Goal: Information Seeking & Learning: Check status

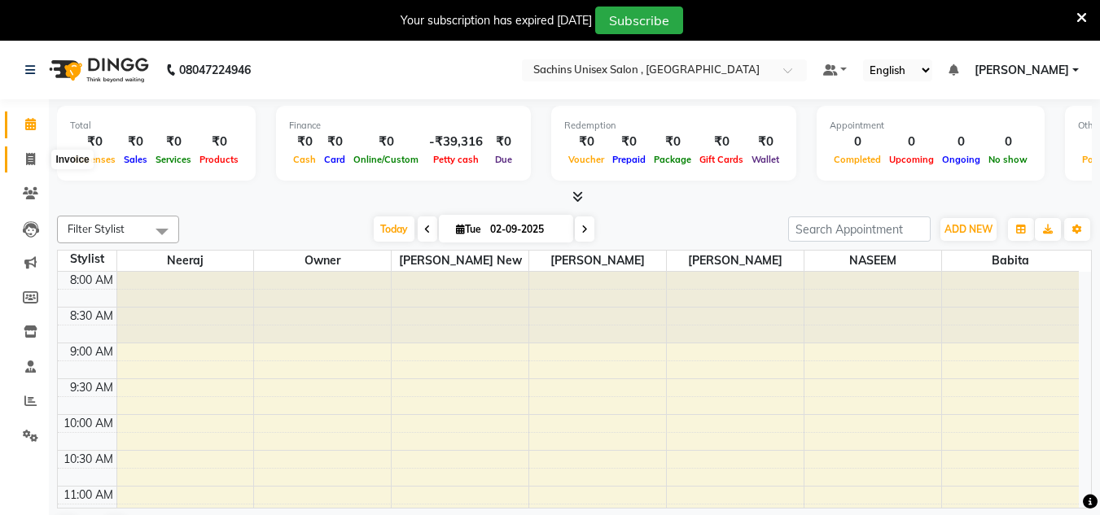
click at [34, 159] on icon at bounding box center [30, 159] width 9 height 12
select select "service"
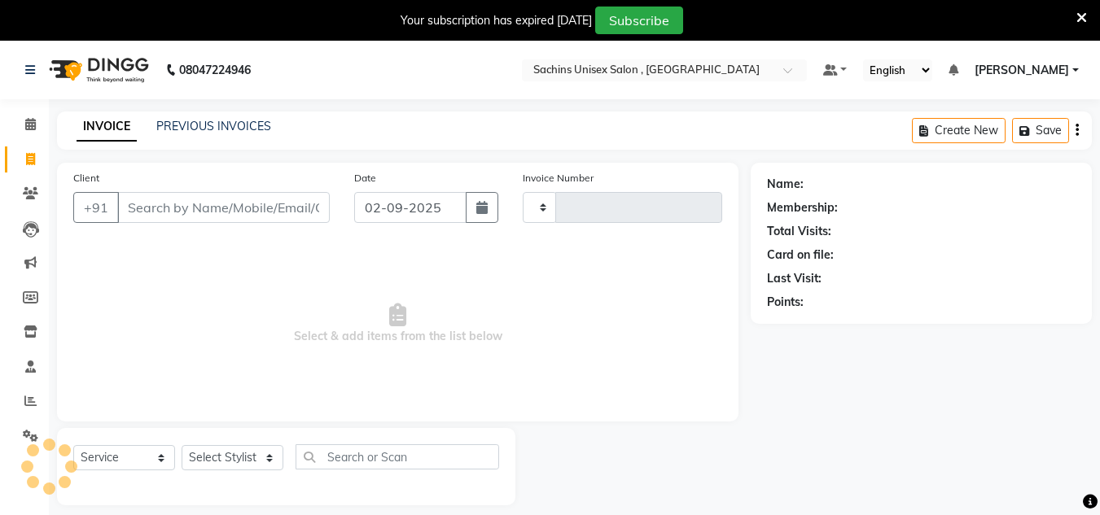
type input "4344"
select select "6840"
click at [37, 403] on span at bounding box center [30, 402] width 29 height 19
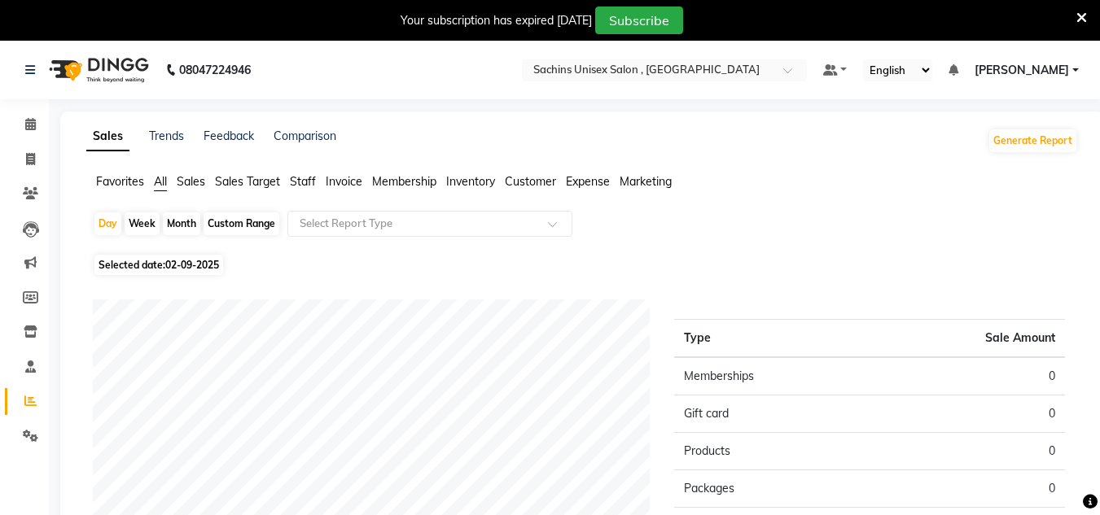
click at [214, 266] on span "02-09-2025" at bounding box center [192, 265] width 54 height 12
select select "9"
select select "2025"
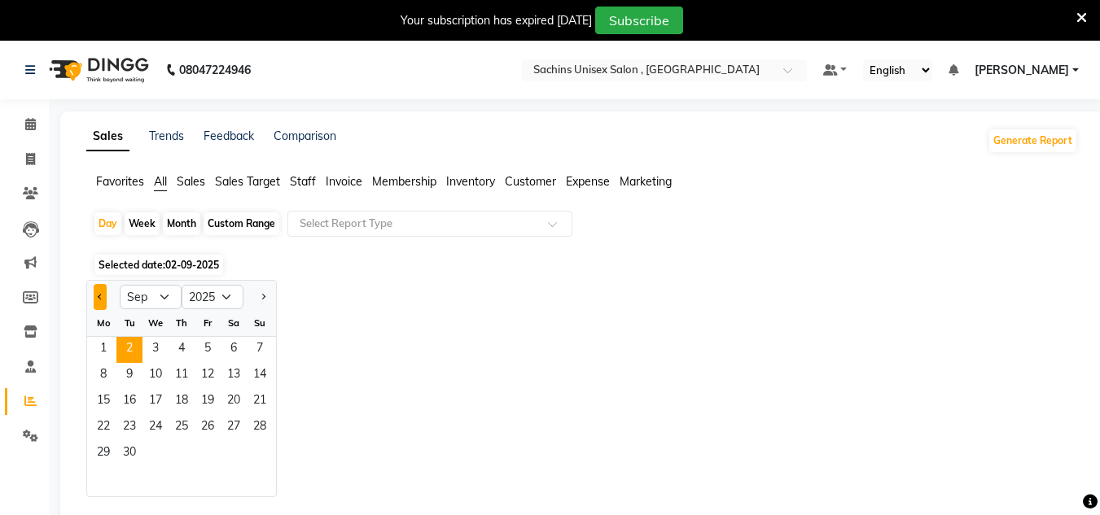
click at [99, 298] on span "Previous month" at bounding box center [101, 296] width 6 height 6
select select "8"
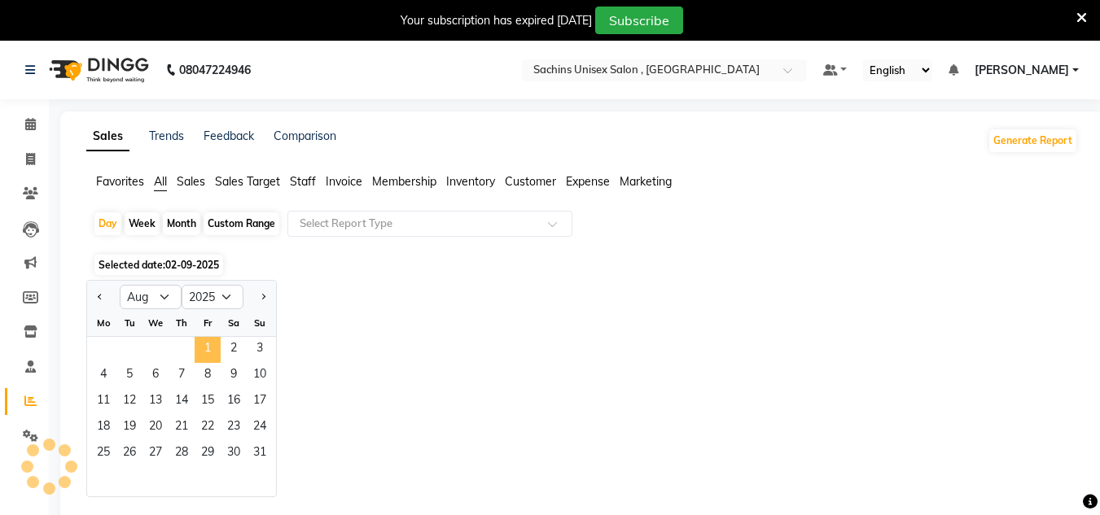
click at [204, 358] on span "1" at bounding box center [208, 350] width 26 height 26
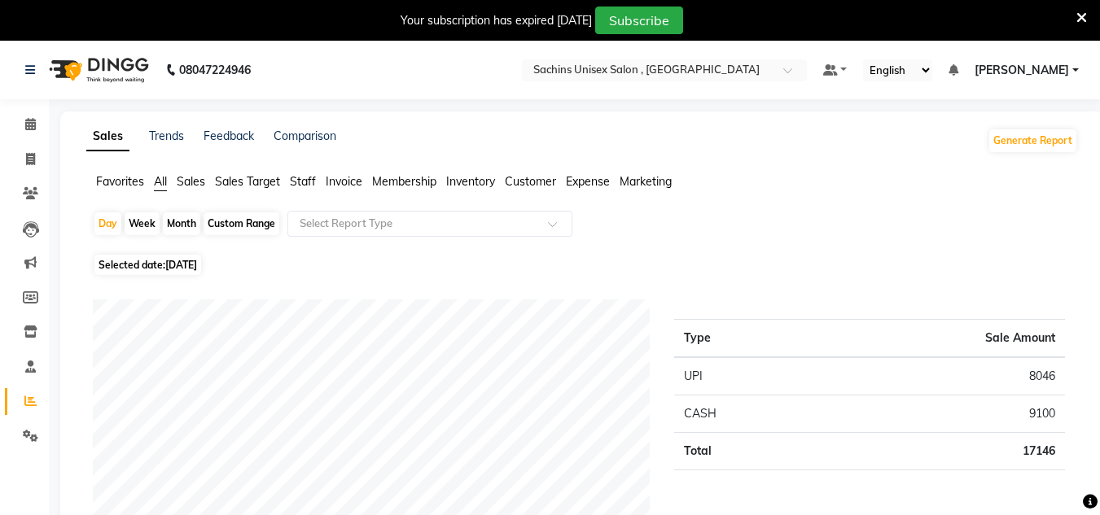
click at [190, 265] on span "[DATE]" at bounding box center [181, 265] width 32 height 12
select select "8"
select select "2025"
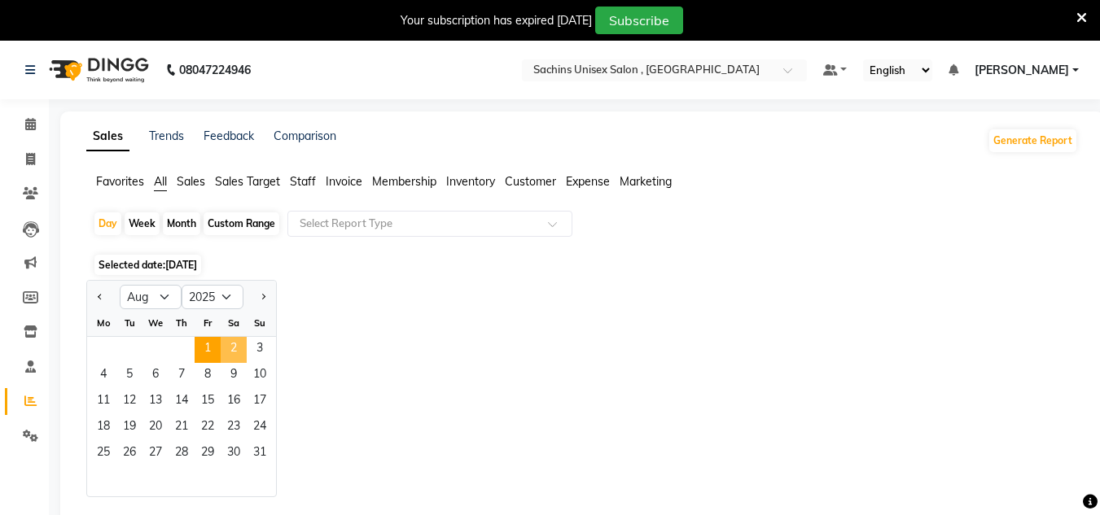
click at [236, 347] on span "2" at bounding box center [234, 350] width 26 height 26
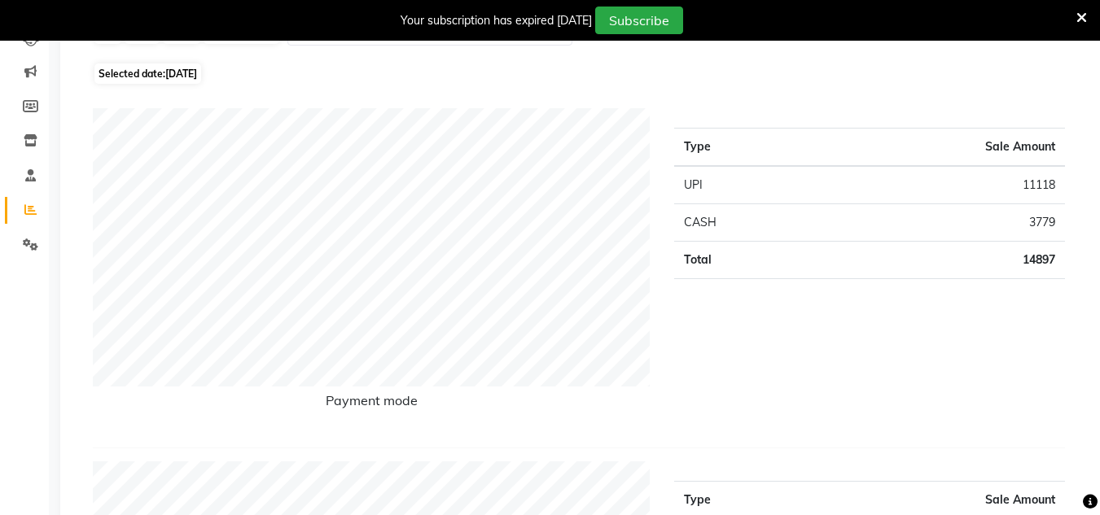
scroll to position [163, 0]
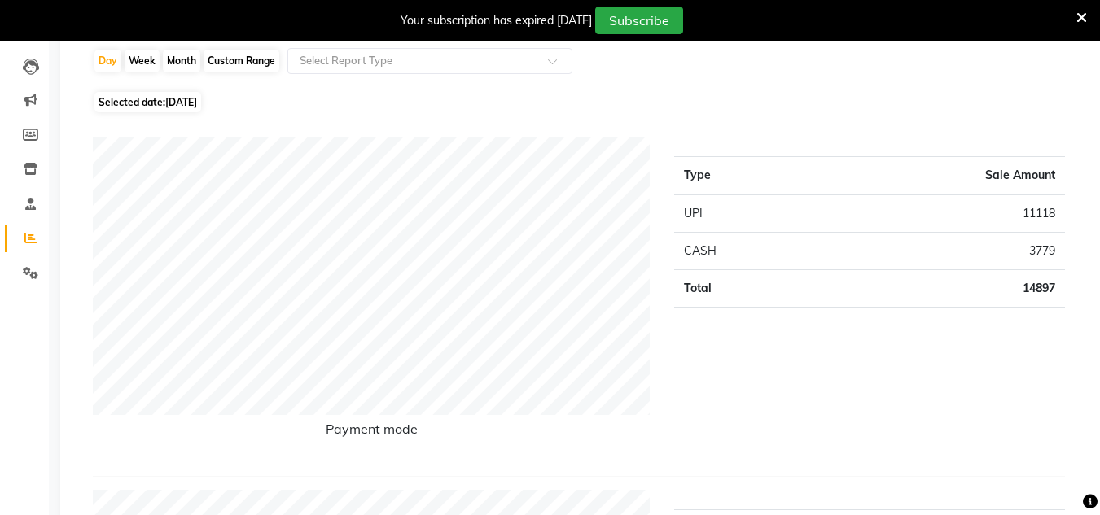
click at [197, 101] on span "[DATE]" at bounding box center [181, 102] width 32 height 12
select select "8"
select select "2025"
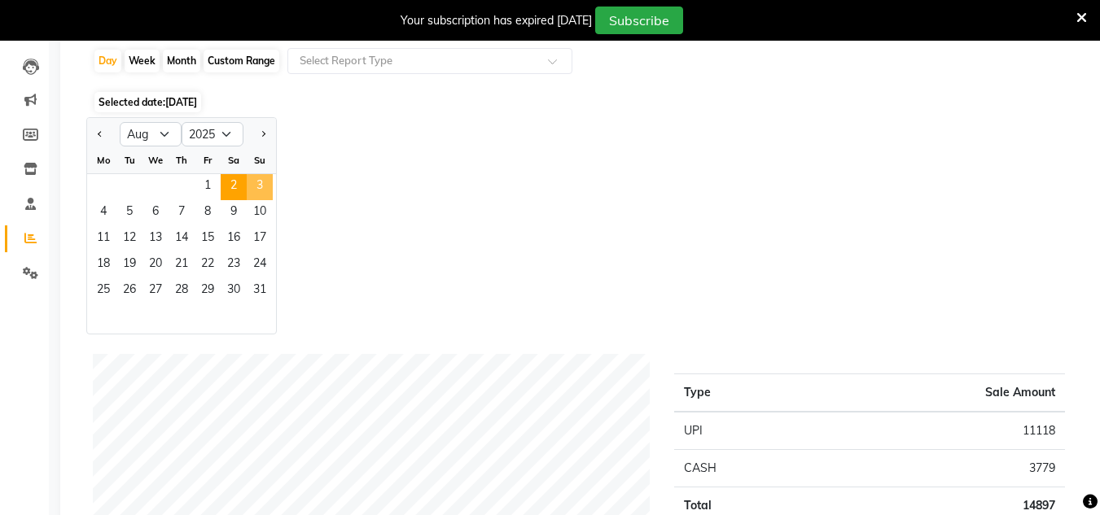
click at [249, 192] on span "3" at bounding box center [260, 187] width 26 height 26
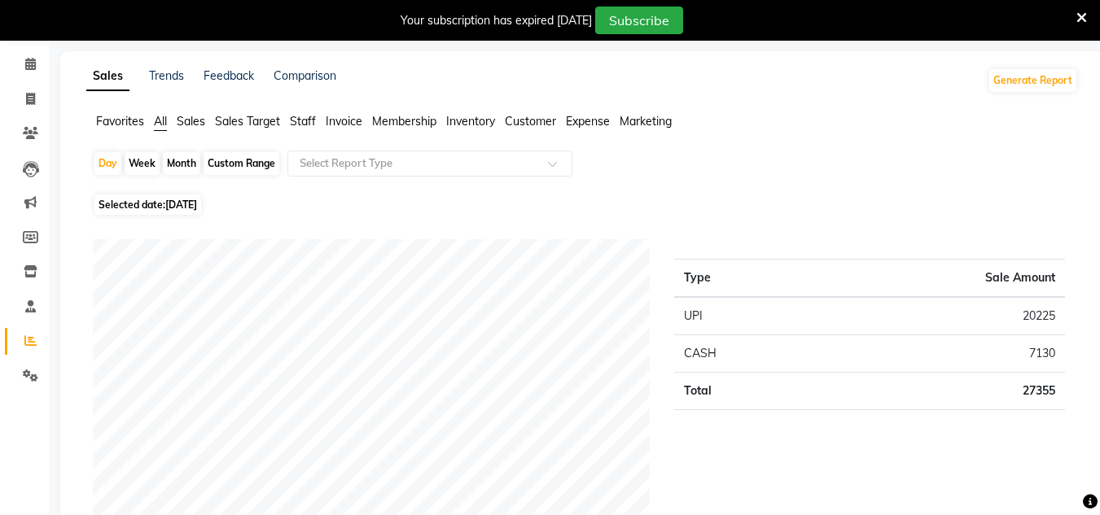
scroll to position [0, 0]
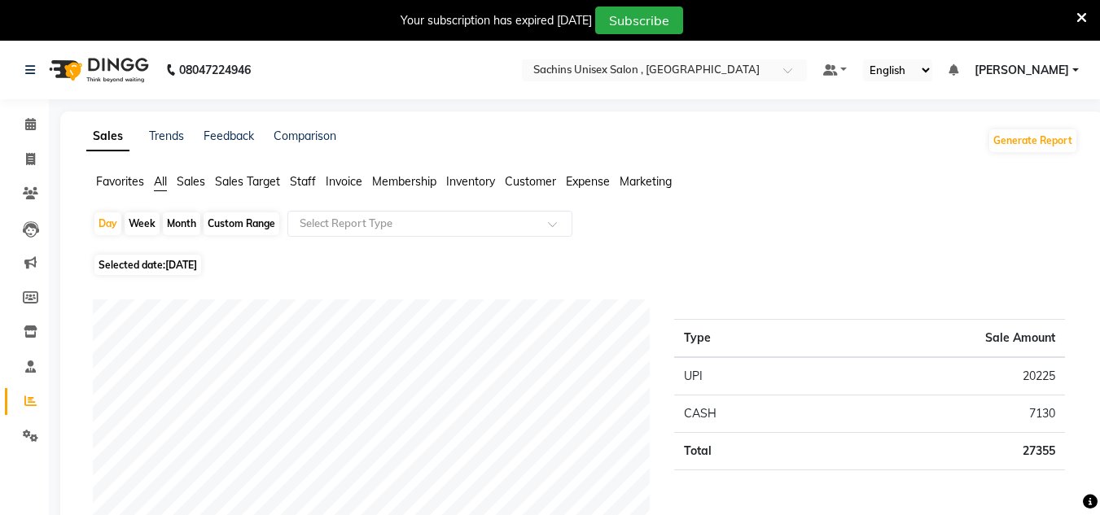
drag, startPoint x: 195, startPoint y: 258, endPoint x: 194, endPoint y: 266, distance: 8.2
click at [195, 261] on span "Selected date: [DATE]" at bounding box center [147, 265] width 107 height 20
select select "8"
select select "2025"
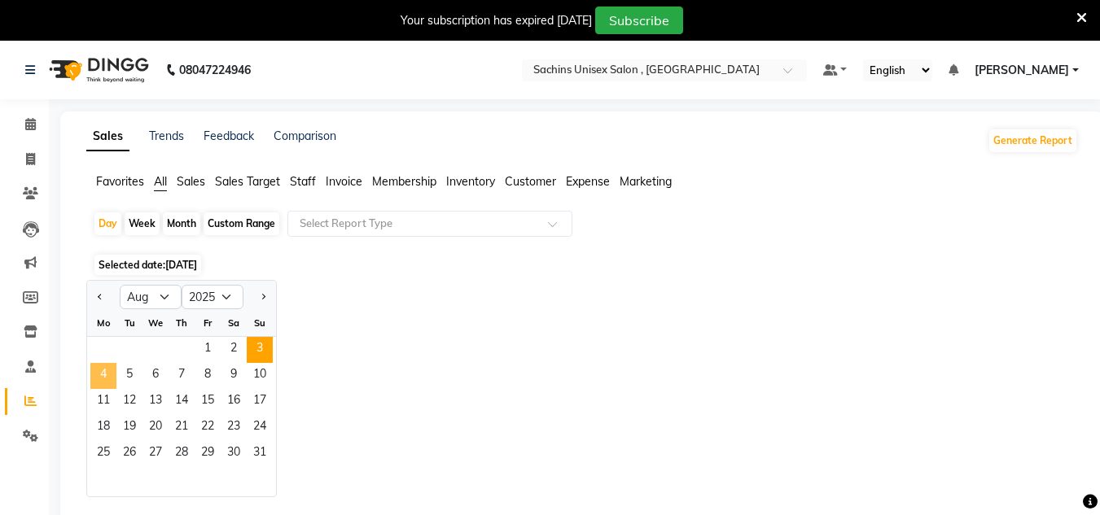
click at [104, 367] on span "4" at bounding box center [103, 376] width 26 height 26
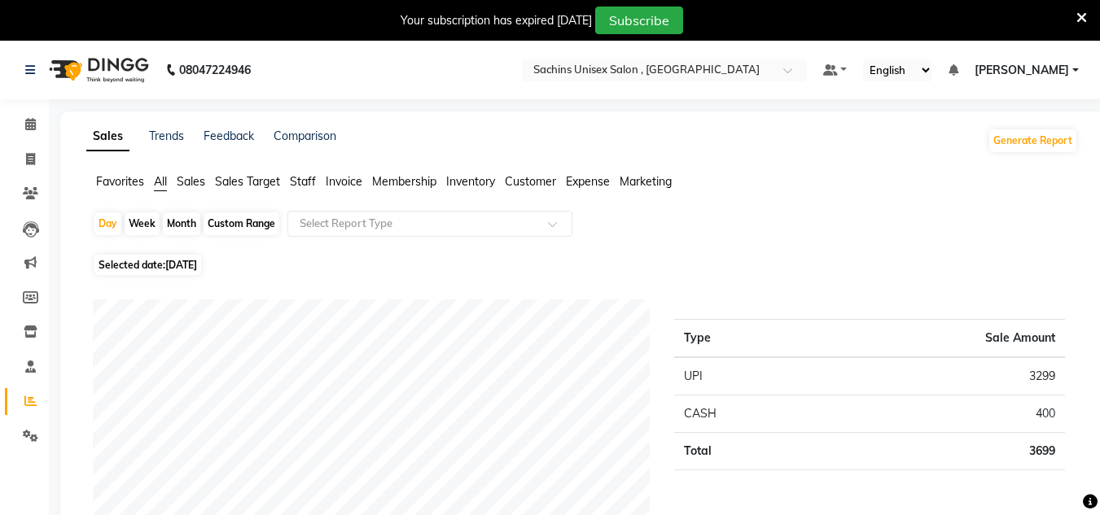
click at [197, 265] on span "[DATE]" at bounding box center [181, 265] width 32 height 12
select select "8"
select select "2025"
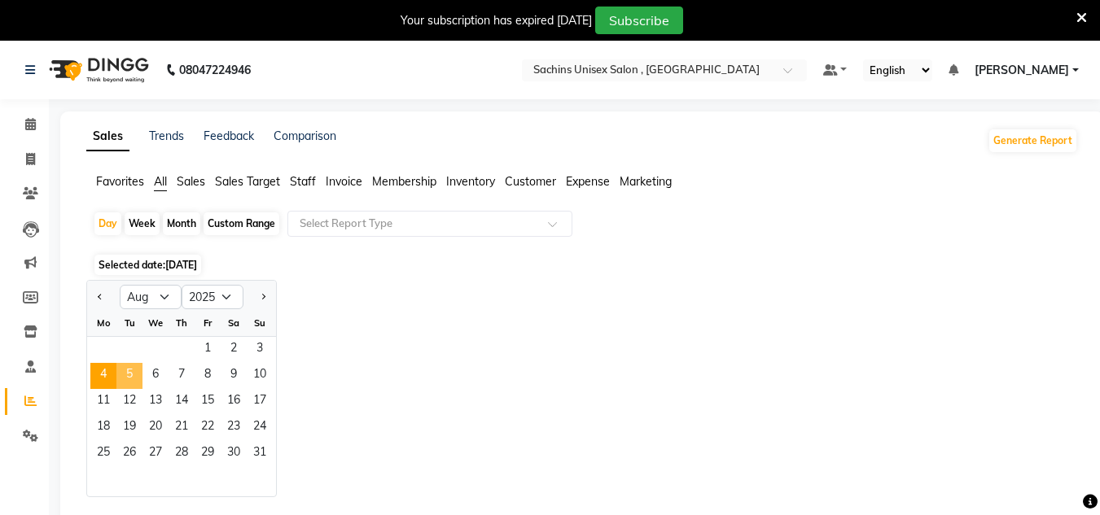
click at [136, 371] on span "5" at bounding box center [129, 376] width 26 height 26
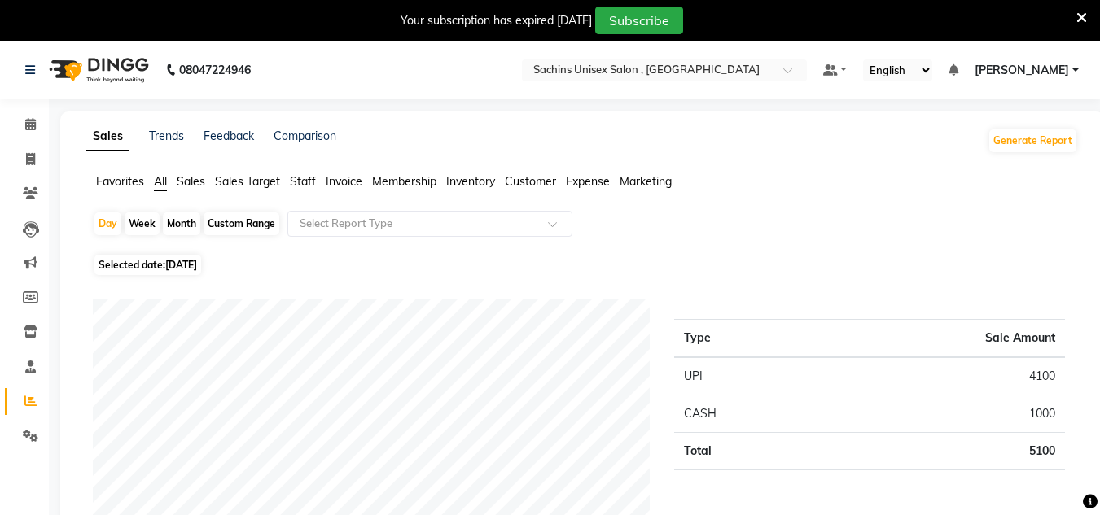
click at [197, 264] on span "[DATE]" at bounding box center [181, 265] width 32 height 12
select select "8"
select select "2025"
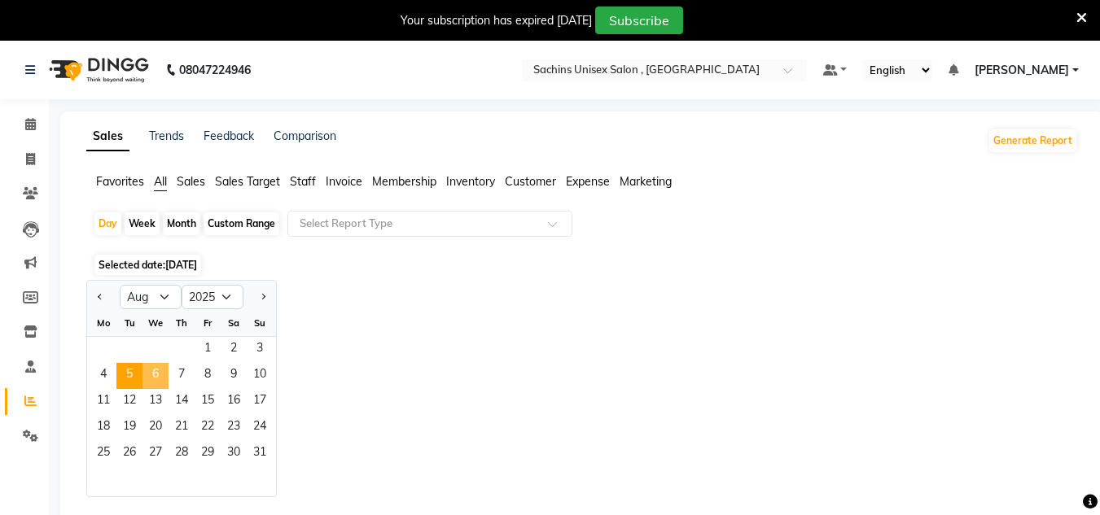
click at [148, 371] on span "6" at bounding box center [156, 376] width 26 height 26
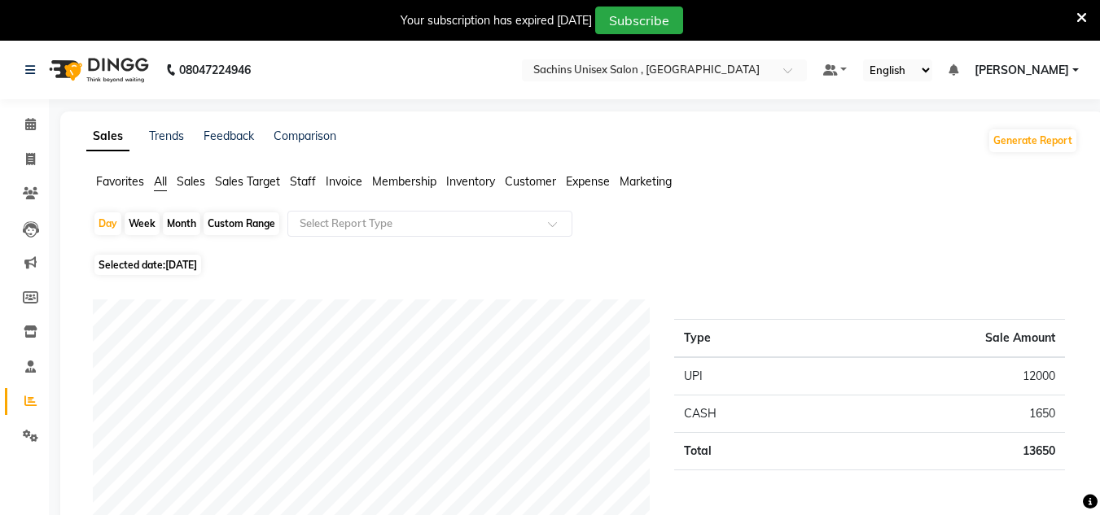
click at [172, 262] on span "[DATE]" at bounding box center [181, 265] width 32 height 12
select select "8"
select select "2025"
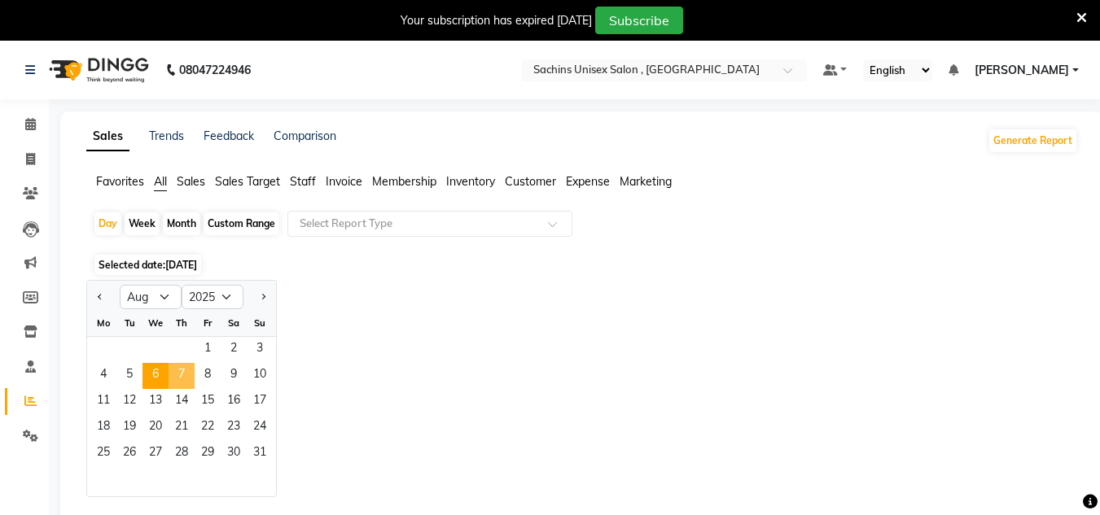
click at [186, 366] on span "7" at bounding box center [182, 376] width 26 height 26
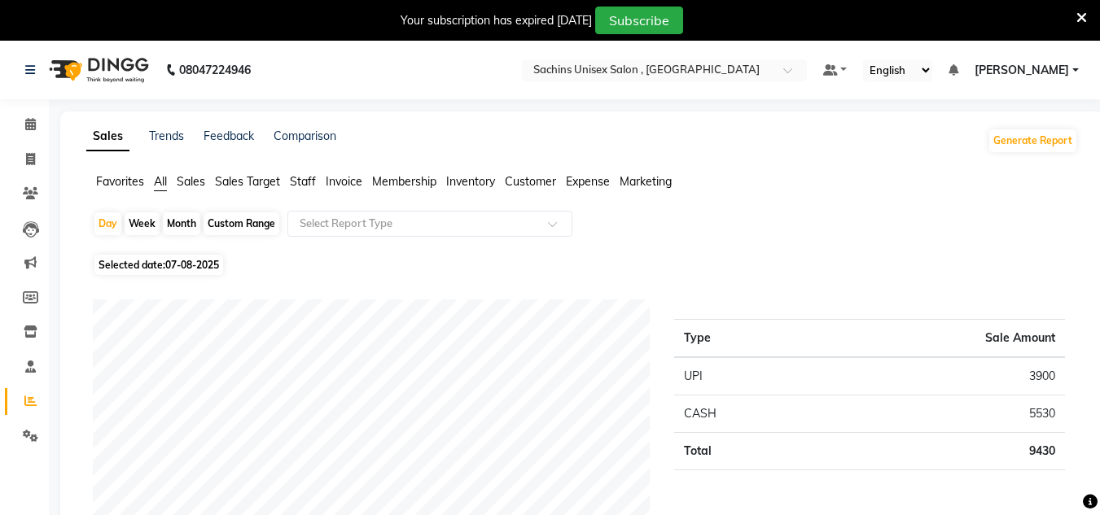
click at [207, 265] on span "07-08-2025" at bounding box center [192, 265] width 54 height 12
select select "8"
select select "2025"
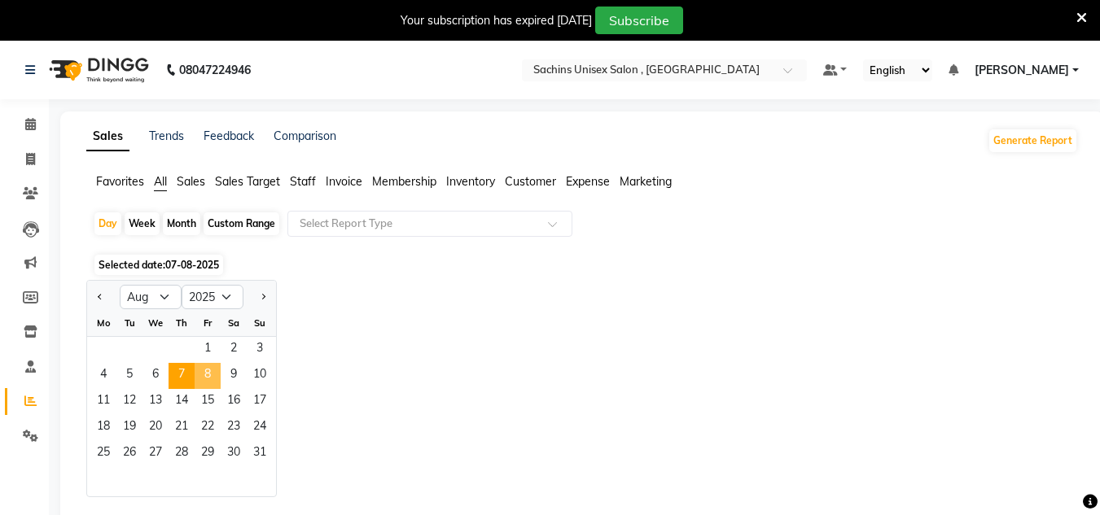
click at [216, 374] on span "8" at bounding box center [208, 376] width 26 height 26
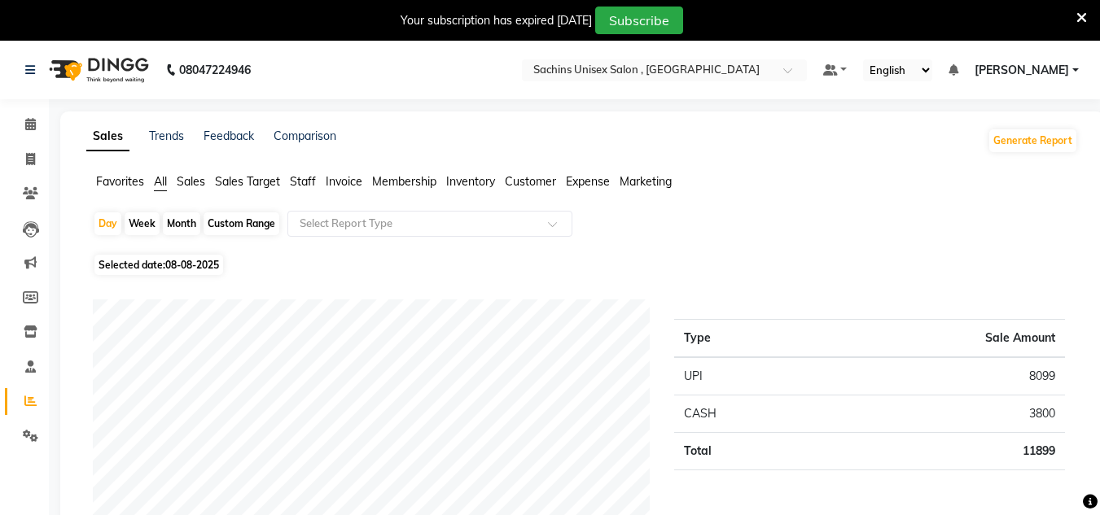
click at [213, 257] on span "Selected date: [DATE]" at bounding box center [158, 265] width 129 height 20
select select "8"
select select "2025"
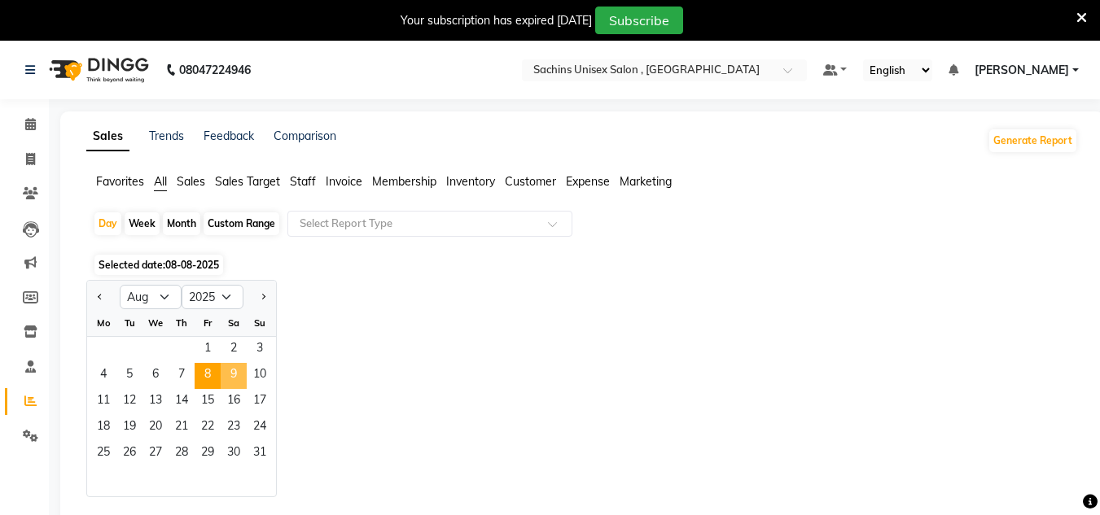
click at [233, 373] on span "9" at bounding box center [234, 376] width 26 height 26
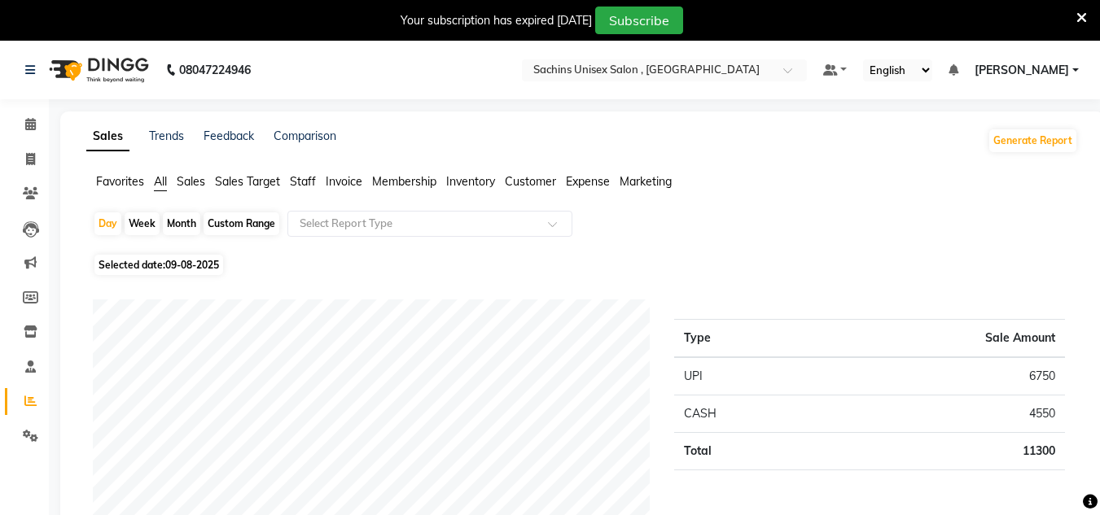
click at [219, 257] on span "Selected date: [DATE]" at bounding box center [158, 265] width 129 height 20
select select "8"
select select "2025"
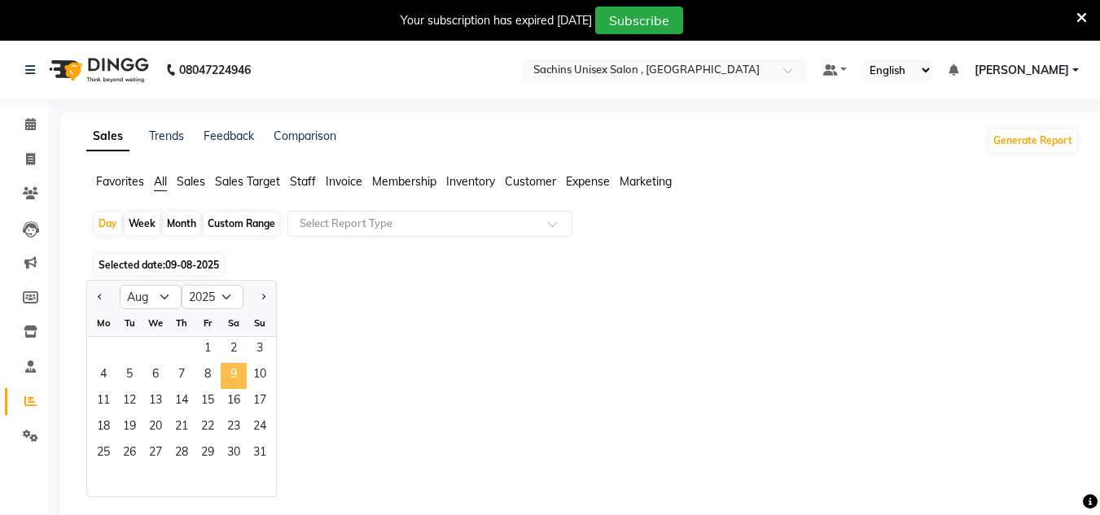
click at [246, 366] on span "9" at bounding box center [234, 376] width 26 height 26
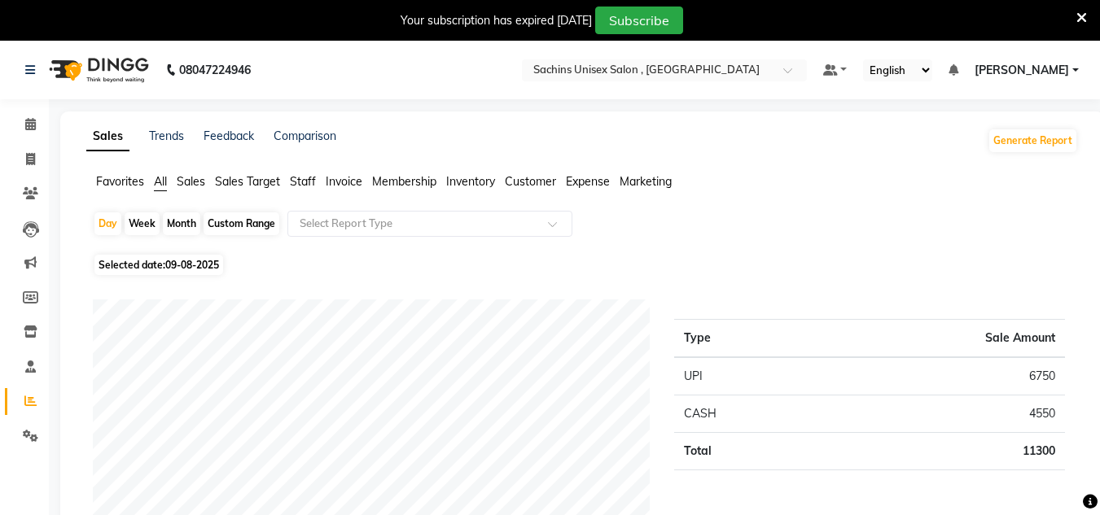
click at [222, 266] on span "Selected date: [DATE]" at bounding box center [158, 265] width 129 height 20
select select "8"
select select "2025"
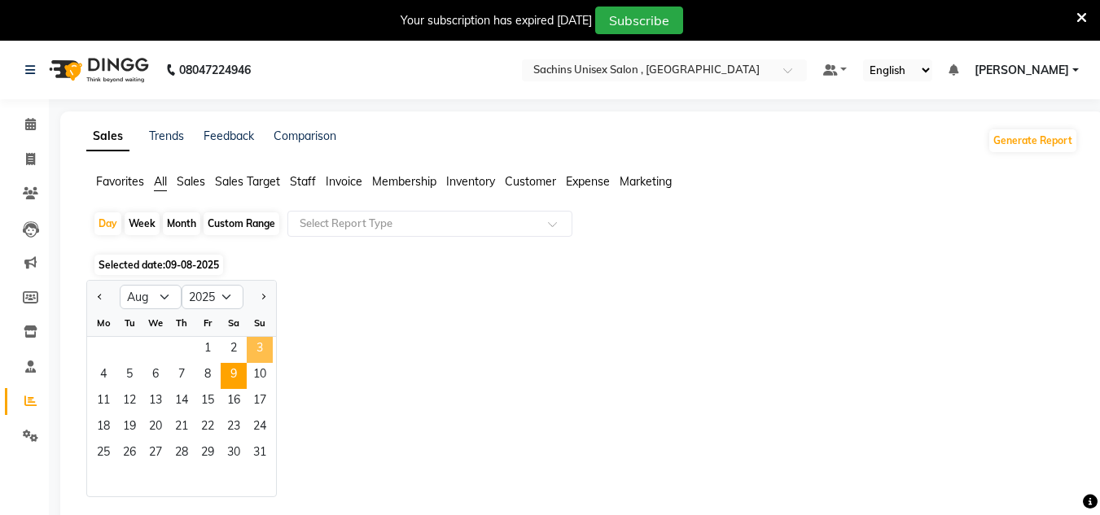
click at [261, 362] on span "3" at bounding box center [260, 350] width 26 height 26
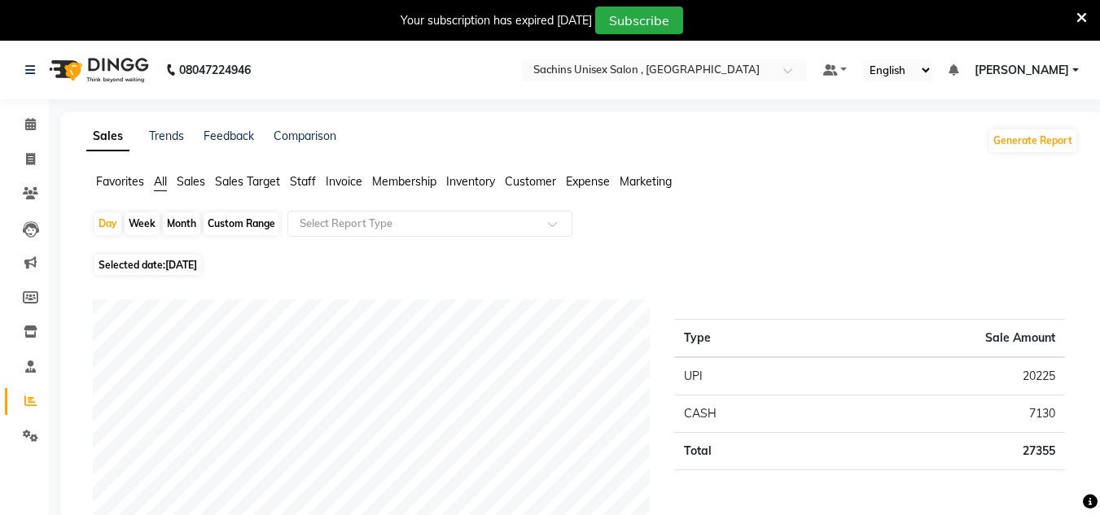
click at [197, 270] on span "[DATE]" at bounding box center [181, 265] width 32 height 12
select select "8"
select select "2025"
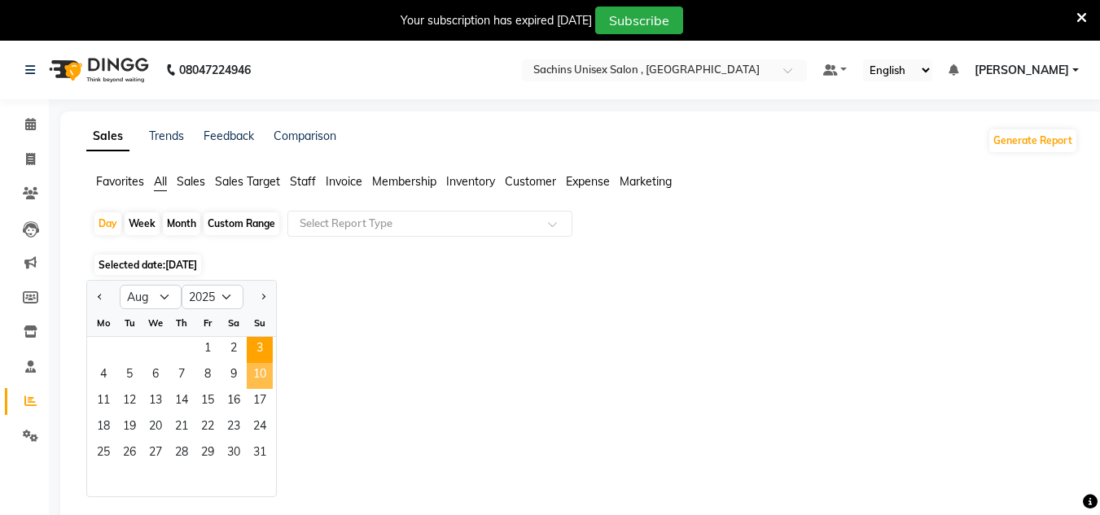
click at [264, 382] on span "10" at bounding box center [260, 376] width 26 height 26
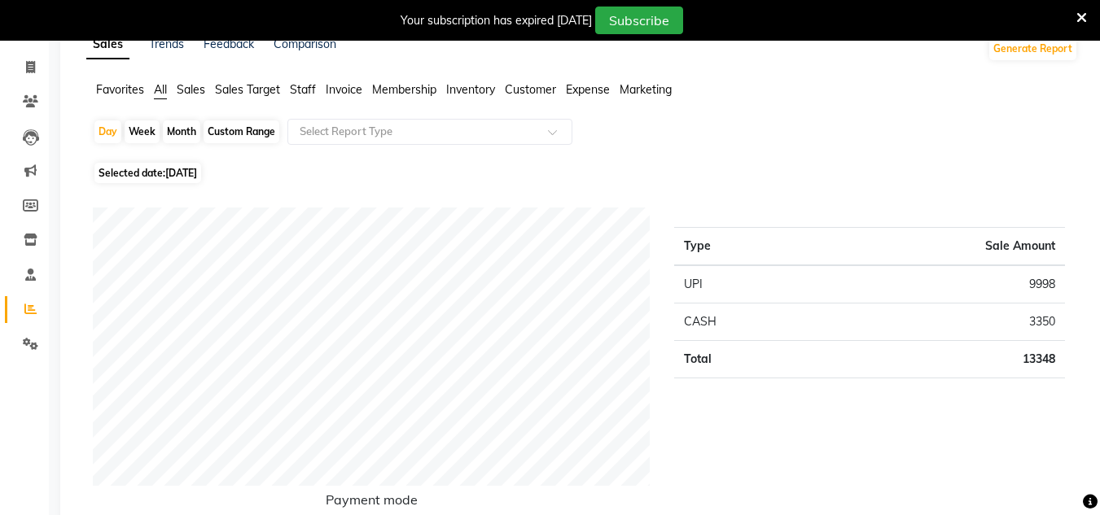
scroll to position [81, 0]
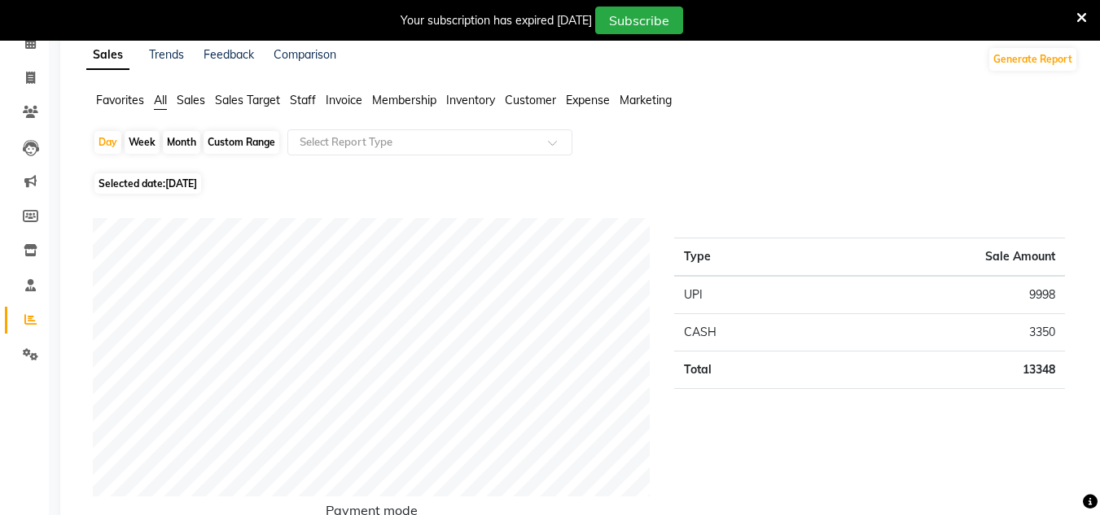
click at [170, 179] on span "[DATE]" at bounding box center [181, 184] width 32 height 12
select select "8"
select select "2025"
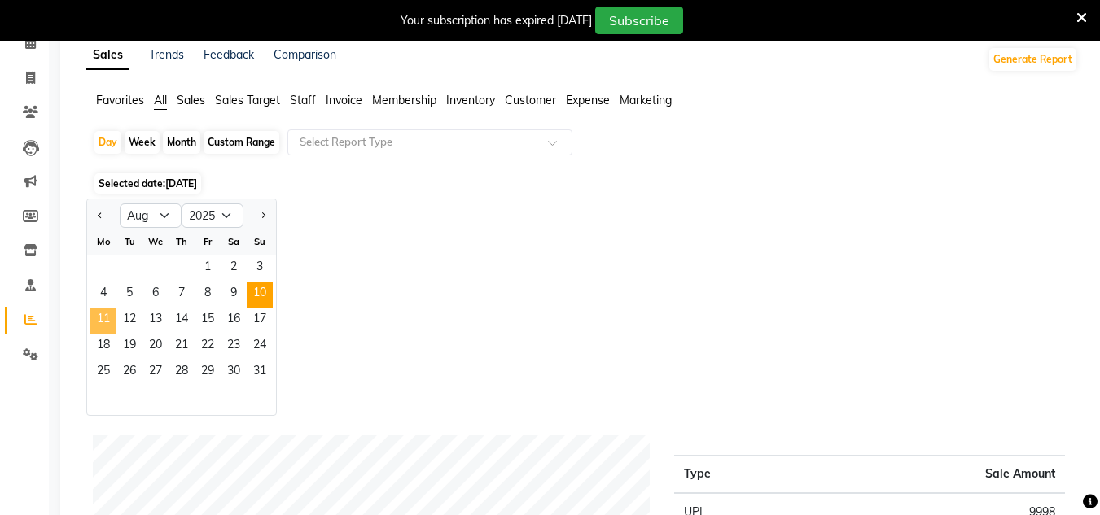
click at [108, 321] on span "11" at bounding box center [103, 321] width 26 height 26
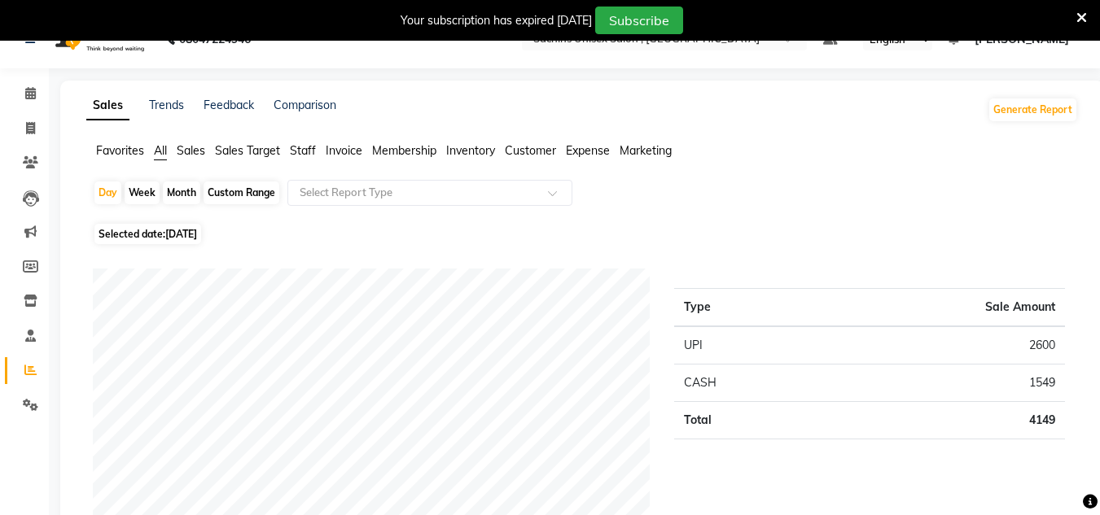
scroll to position [0, 0]
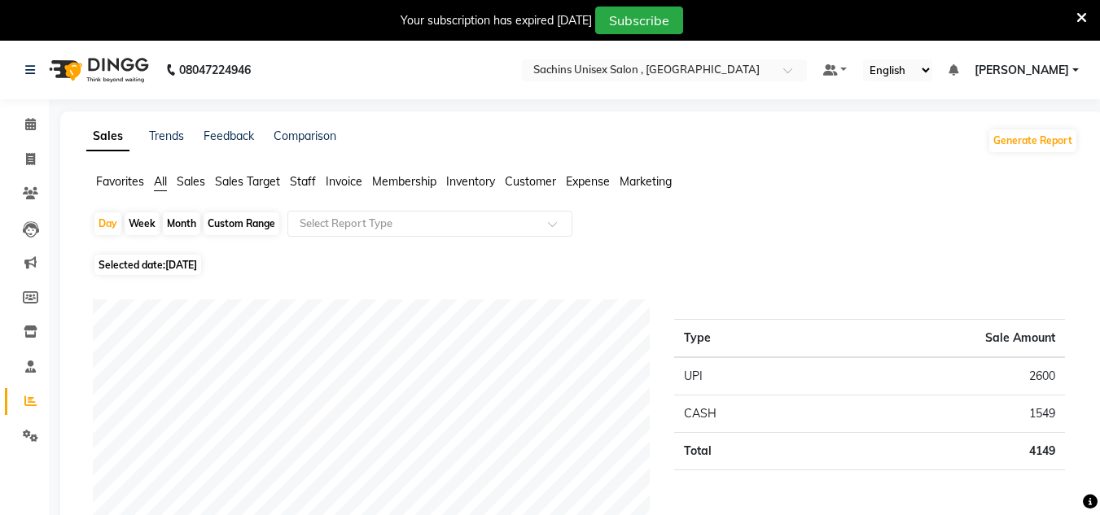
click at [195, 265] on span "[DATE]" at bounding box center [181, 265] width 32 height 12
select select "8"
select select "2025"
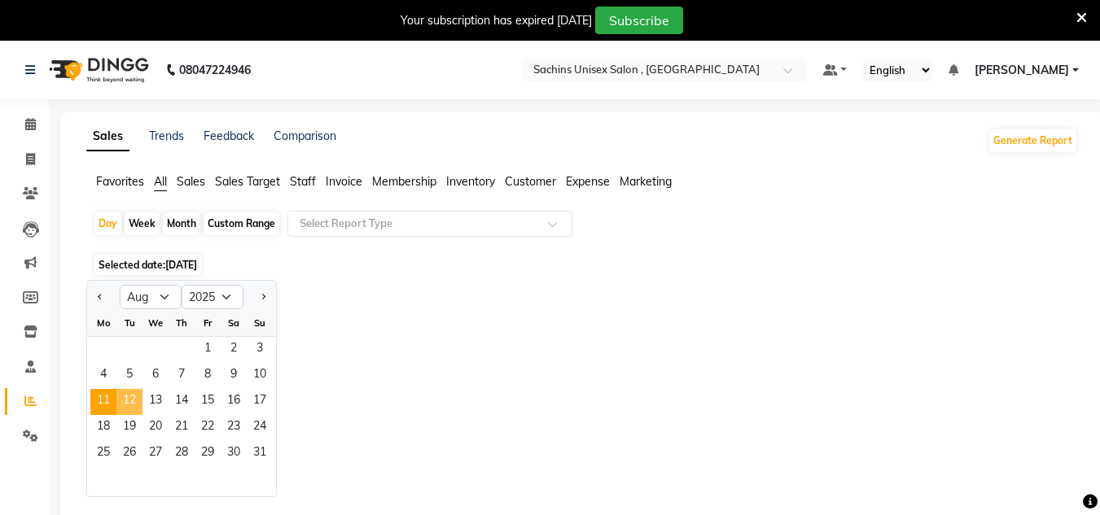
click at [132, 396] on span "12" at bounding box center [129, 402] width 26 height 26
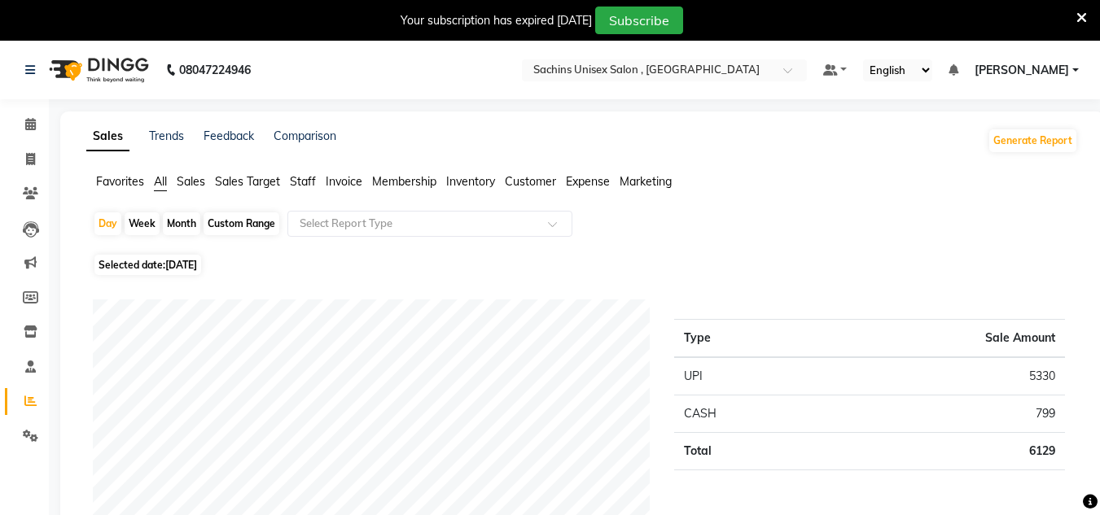
click at [197, 270] on span "[DATE]" at bounding box center [181, 265] width 32 height 12
select select "8"
select select "2025"
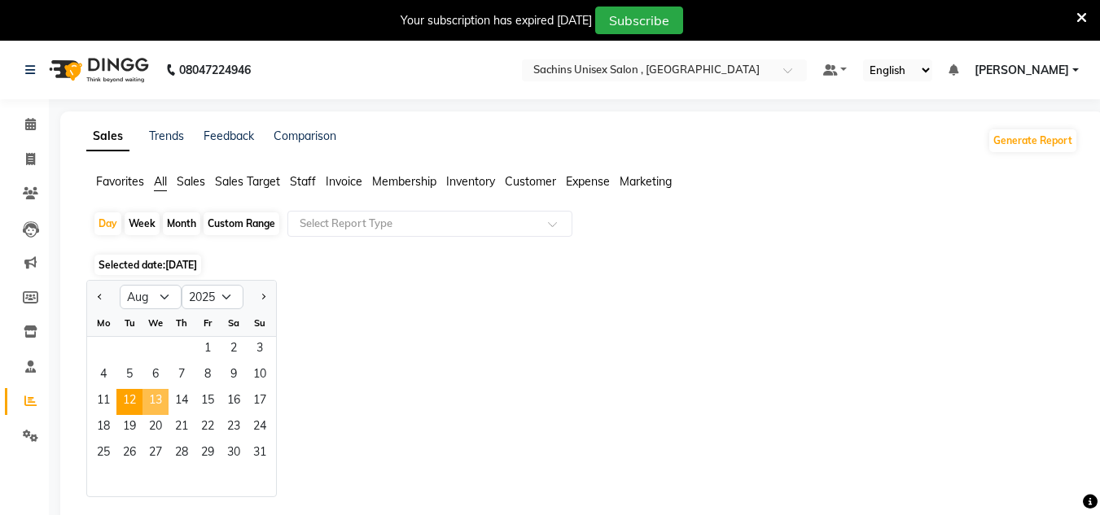
click at [149, 399] on span "13" at bounding box center [156, 402] width 26 height 26
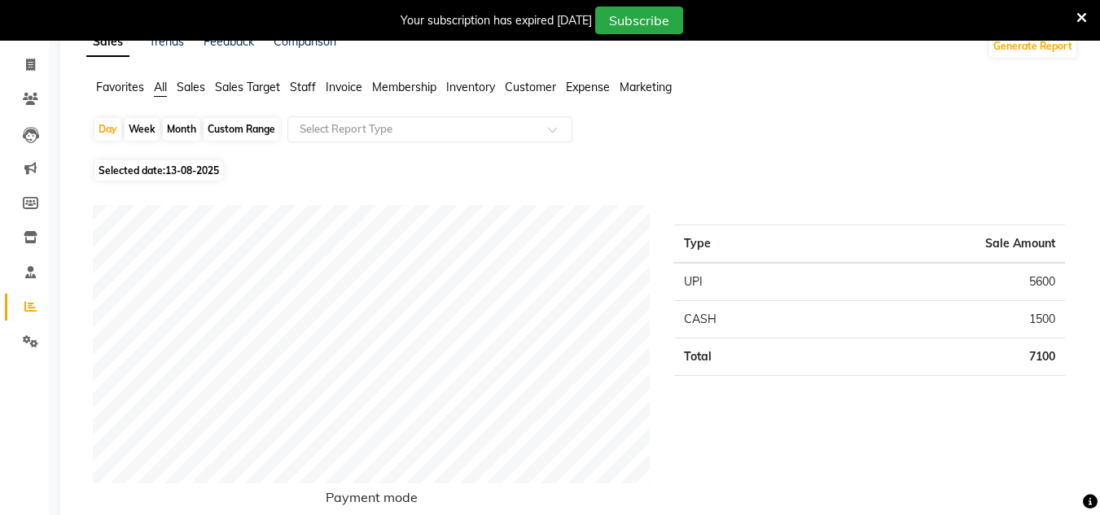
scroll to position [81, 0]
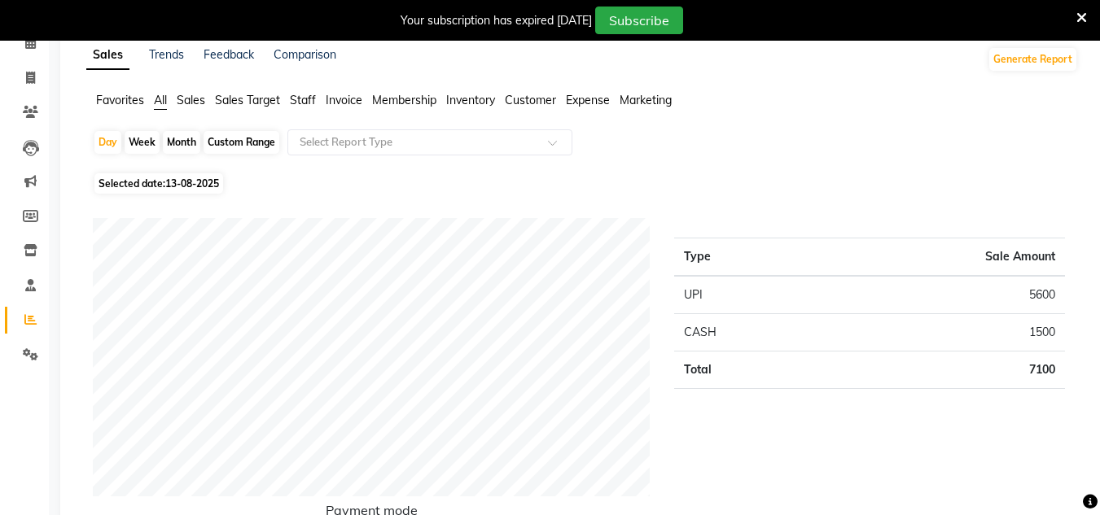
click at [182, 173] on span "Selected date: [DATE]" at bounding box center [158, 183] width 129 height 20
select select "8"
select select "2025"
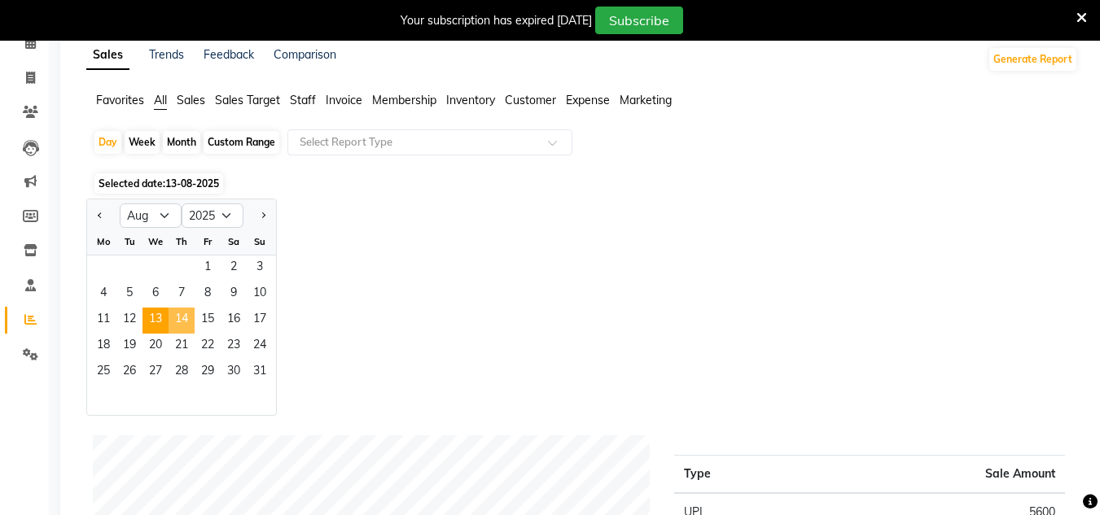
click at [185, 309] on span "14" at bounding box center [182, 321] width 26 height 26
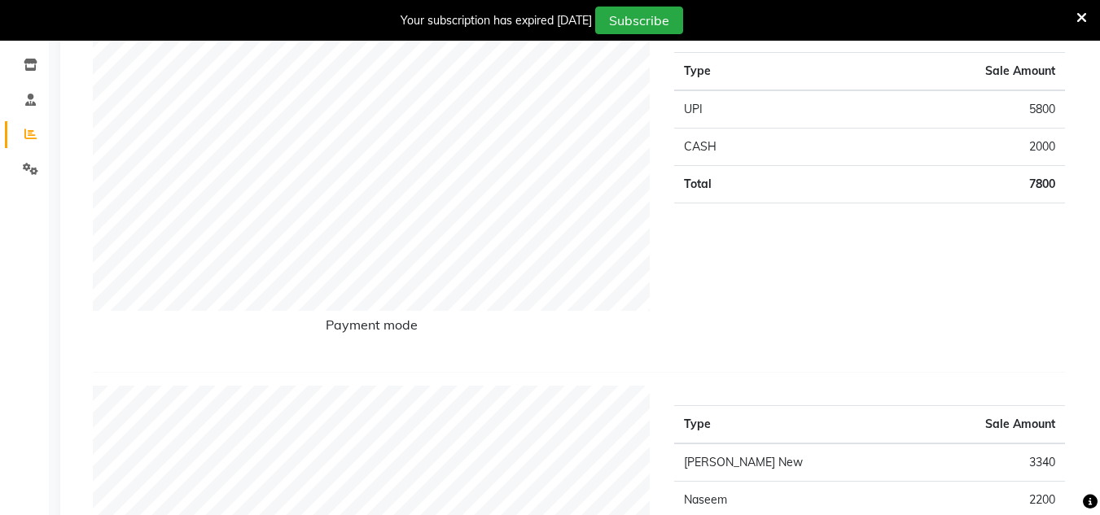
scroll to position [163, 0]
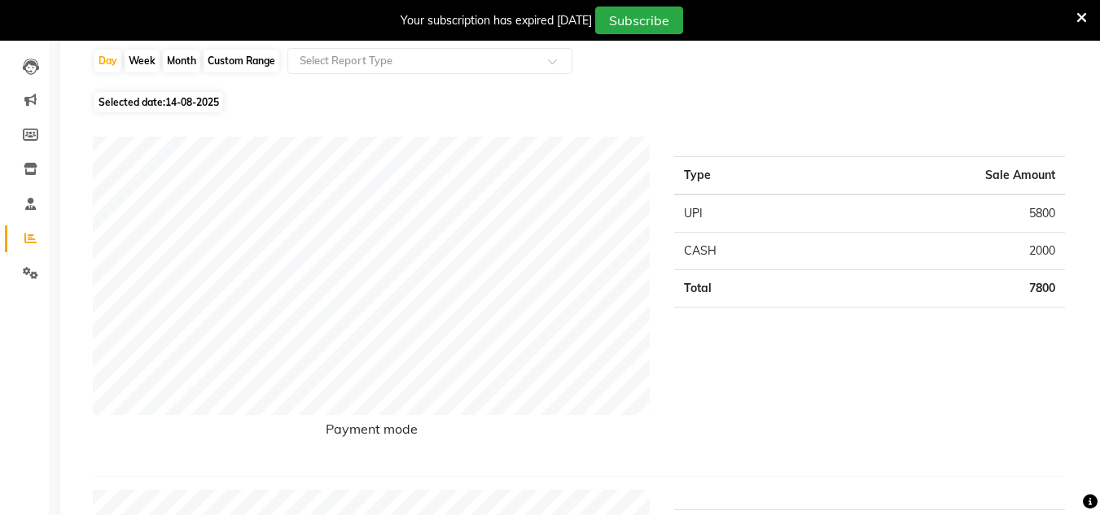
click at [217, 102] on span "14-08-2025" at bounding box center [192, 102] width 54 height 12
select select "8"
select select "2025"
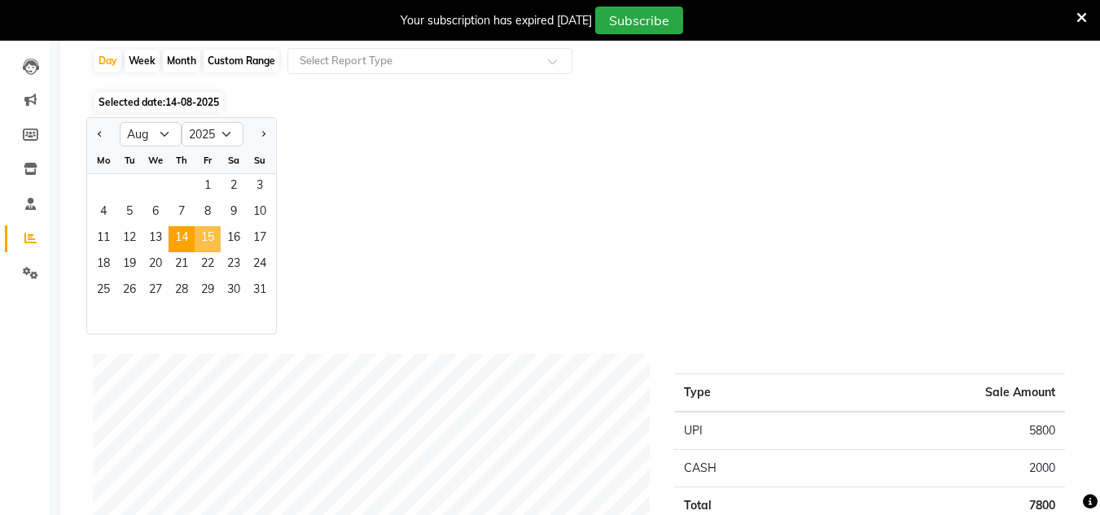
click at [206, 237] on span "15" at bounding box center [208, 239] width 26 height 26
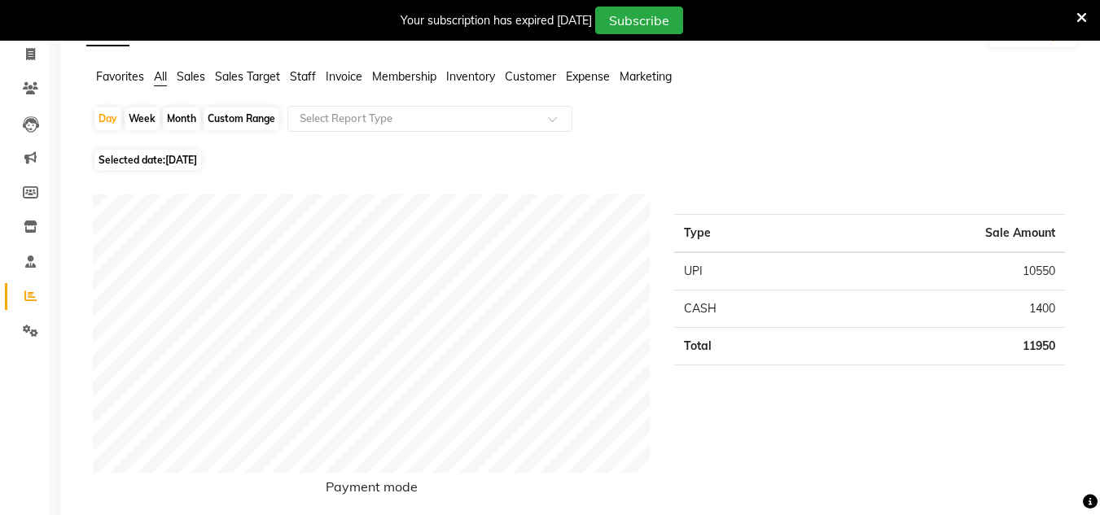
scroll to position [81, 0]
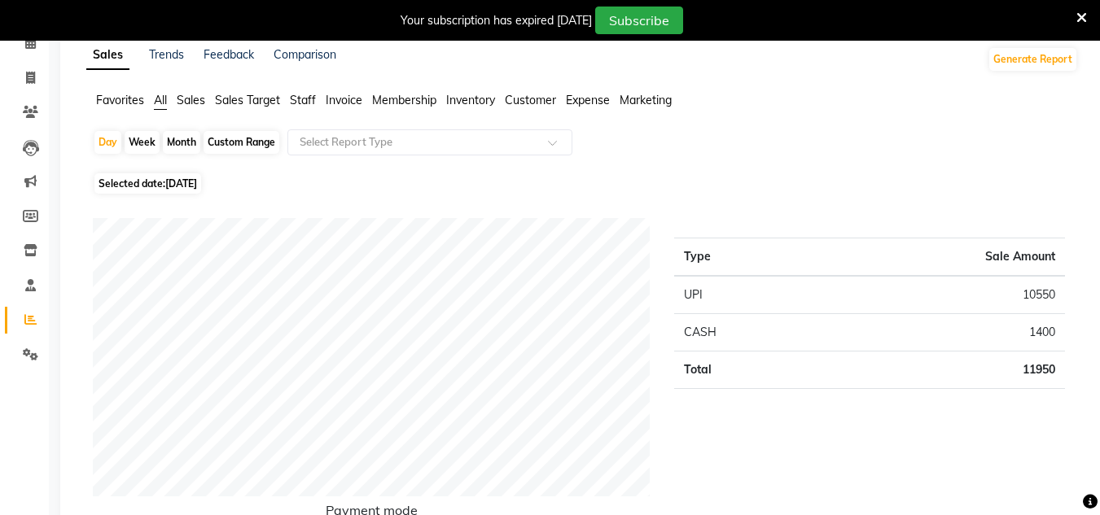
click at [197, 181] on span "[DATE]" at bounding box center [181, 184] width 32 height 12
select select "8"
select select "2025"
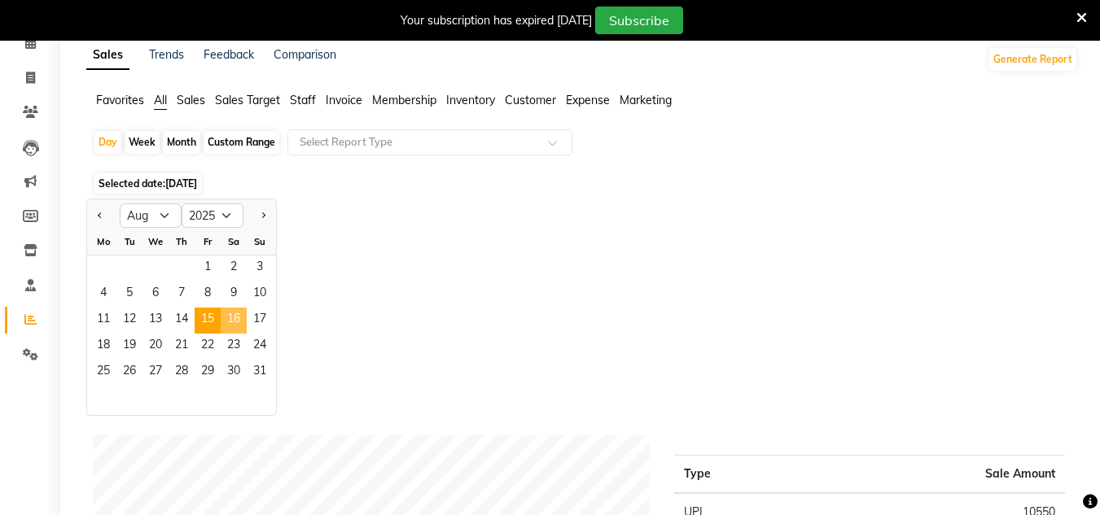
click at [232, 314] on span "16" at bounding box center [234, 321] width 26 height 26
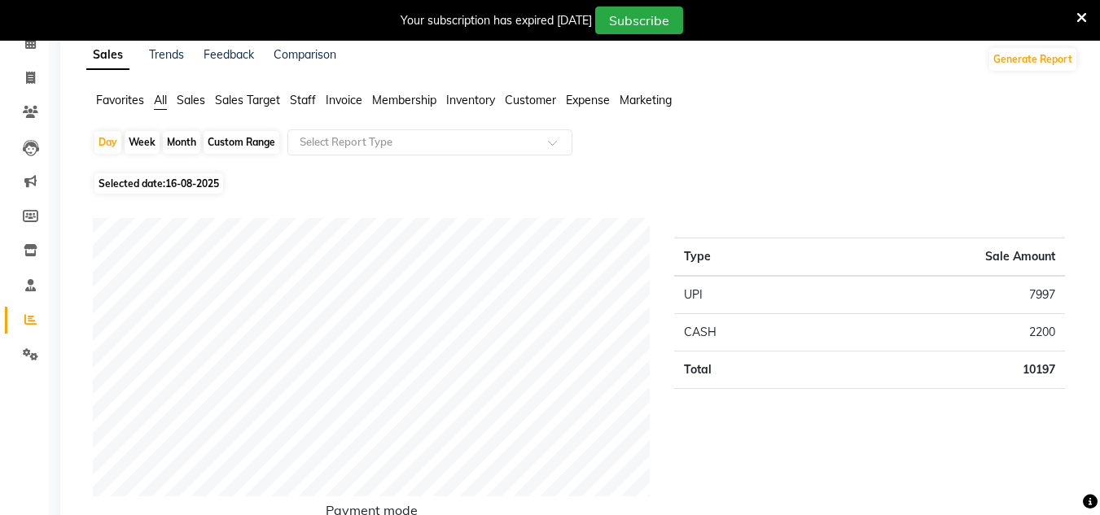
click at [200, 188] on span "16-08-2025" at bounding box center [192, 184] width 54 height 12
select select "8"
select select "2025"
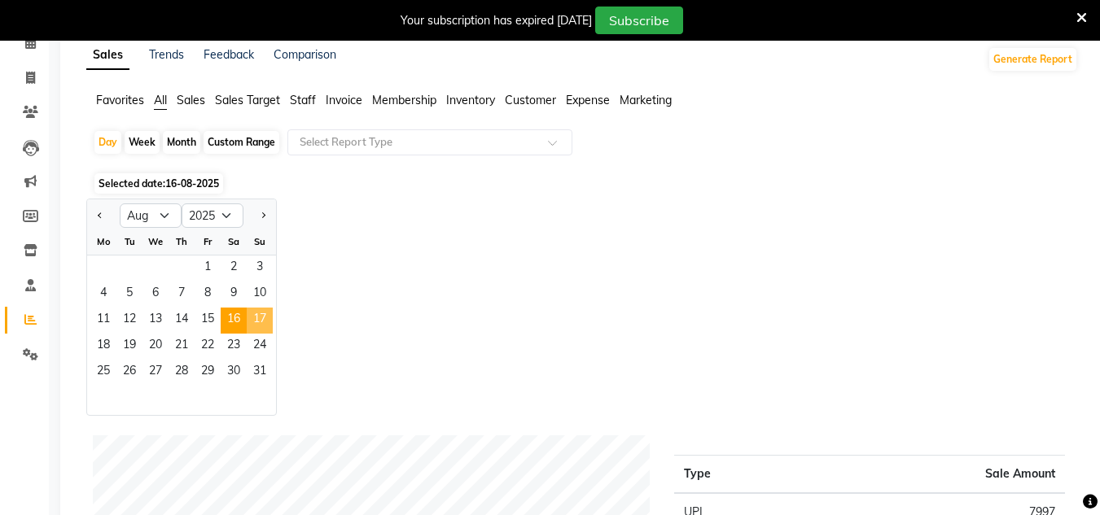
click at [259, 323] on span "17" at bounding box center [260, 321] width 26 height 26
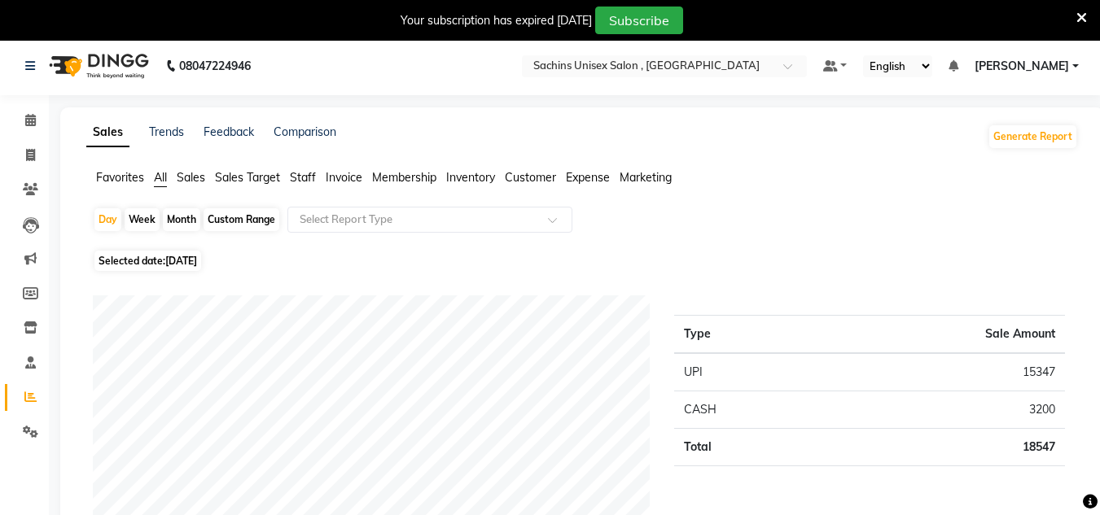
scroll to position [0, 0]
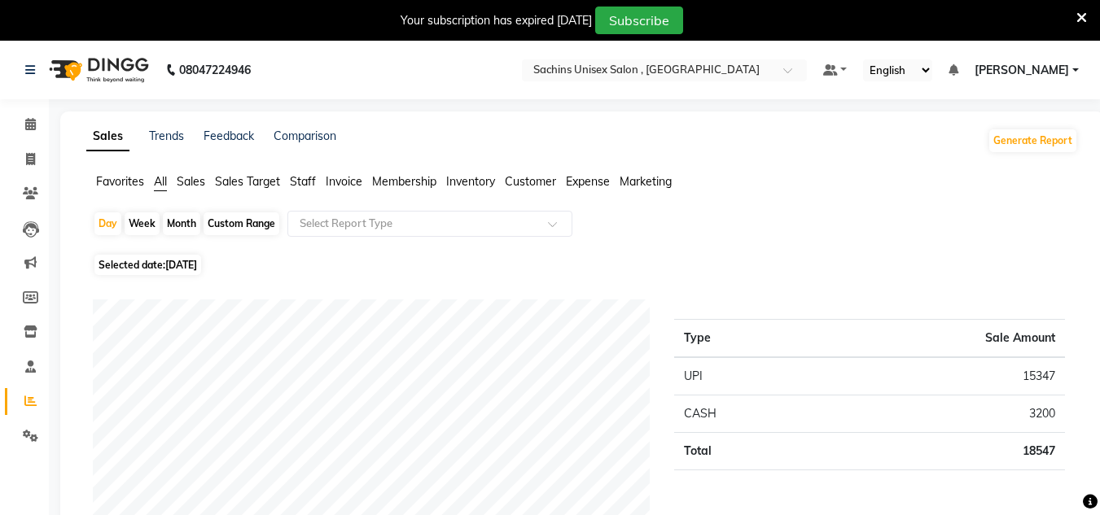
click at [197, 262] on span "[DATE]" at bounding box center [181, 265] width 32 height 12
select select "8"
select select "2025"
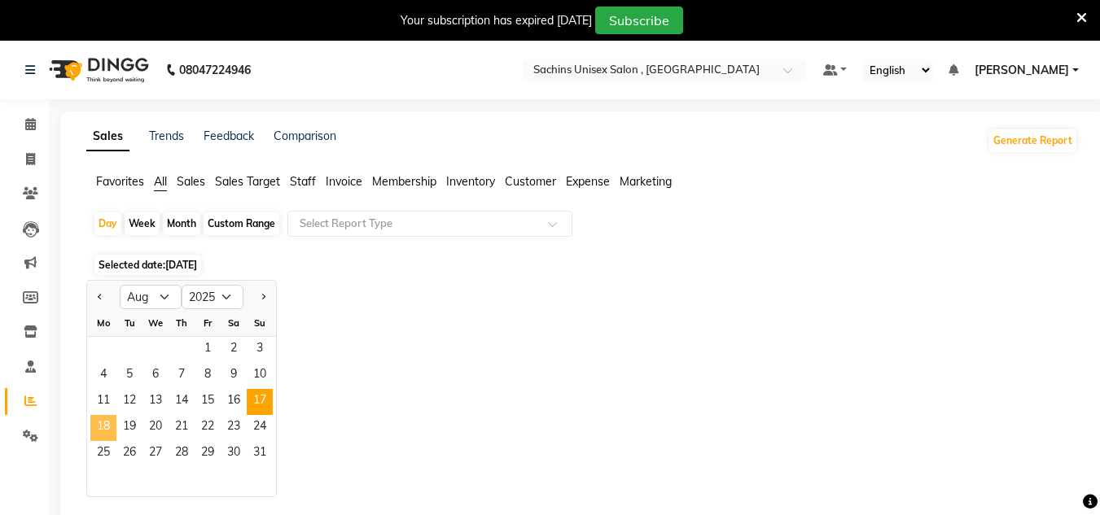
click at [113, 423] on span "18" at bounding box center [103, 428] width 26 height 26
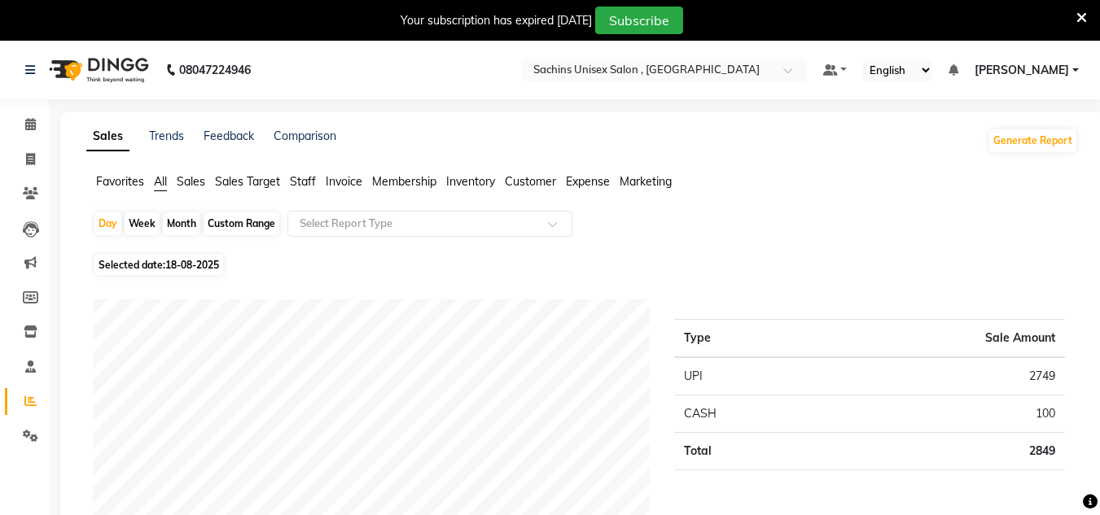
click at [217, 257] on span "Selected date: [DATE]" at bounding box center [158, 265] width 129 height 20
select select "8"
select select "2025"
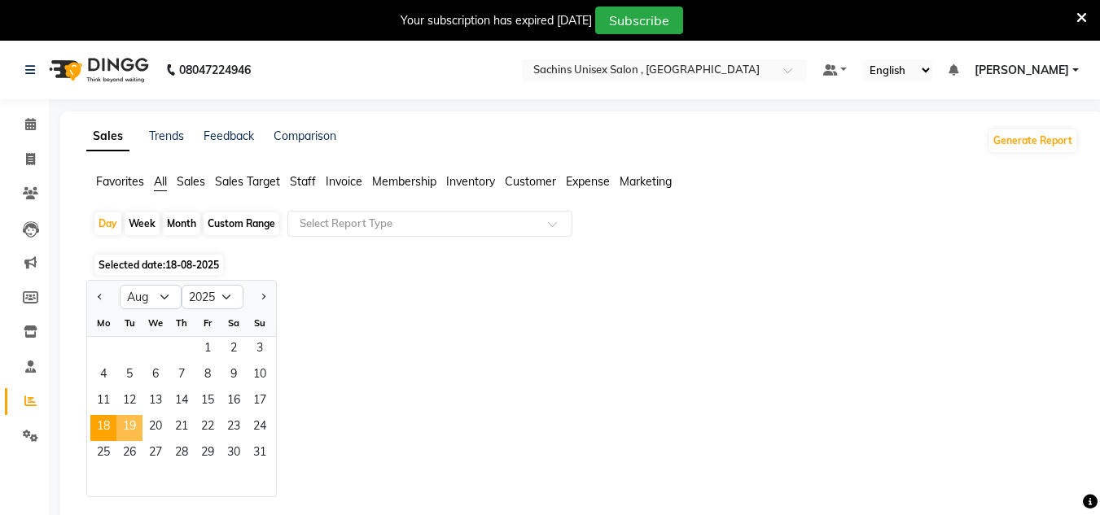
click at [140, 426] on span "19" at bounding box center [129, 428] width 26 height 26
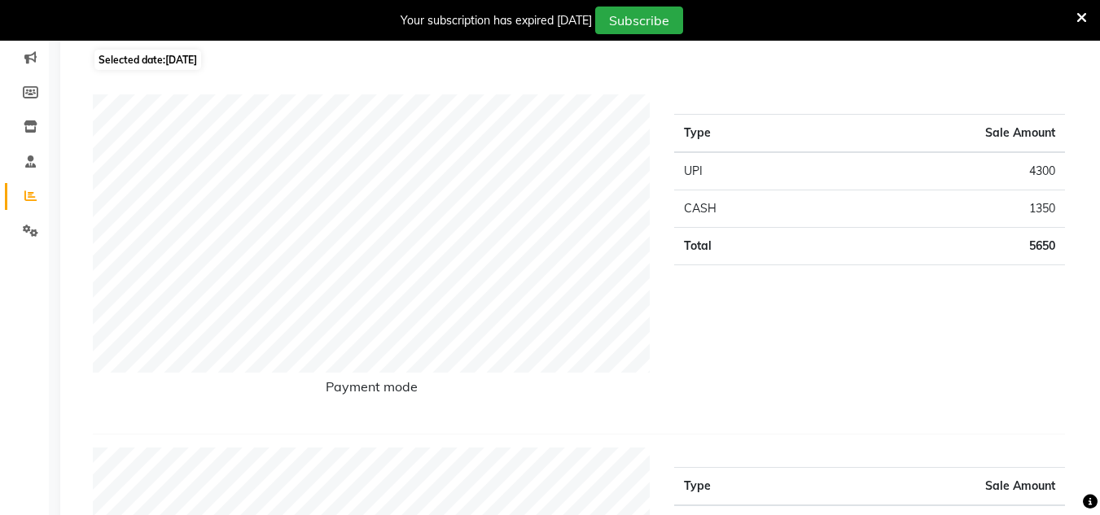
scroll to position [163, 0]
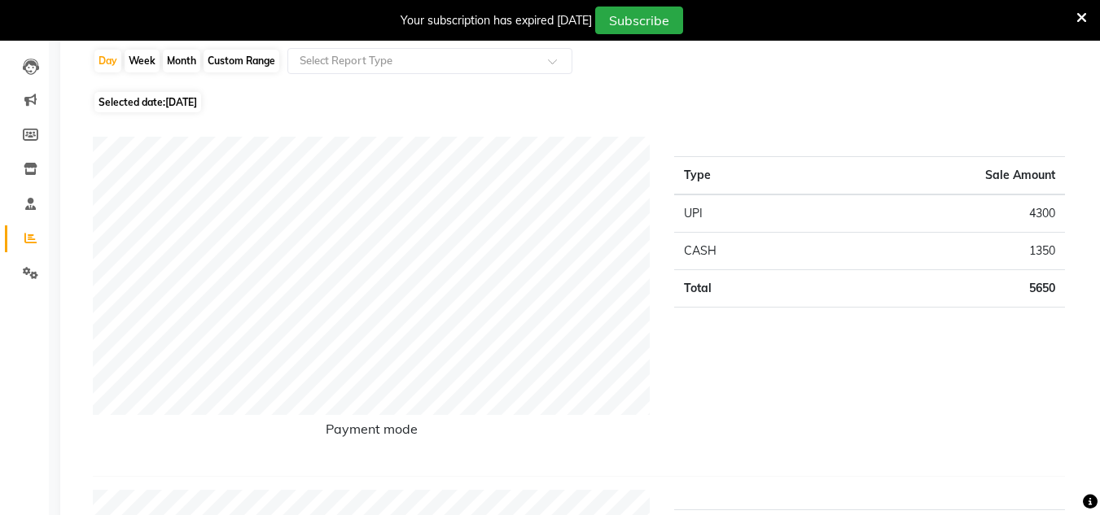
click at [226, 104] on div "Selected date: [DATE]" at bounding box center [585, 102] width 985 height 17
click at [201, 103] on span "Selected date: [DATE]" at bounding box center [147, 102] width 107 height 20
select select "8"
select select "2025"
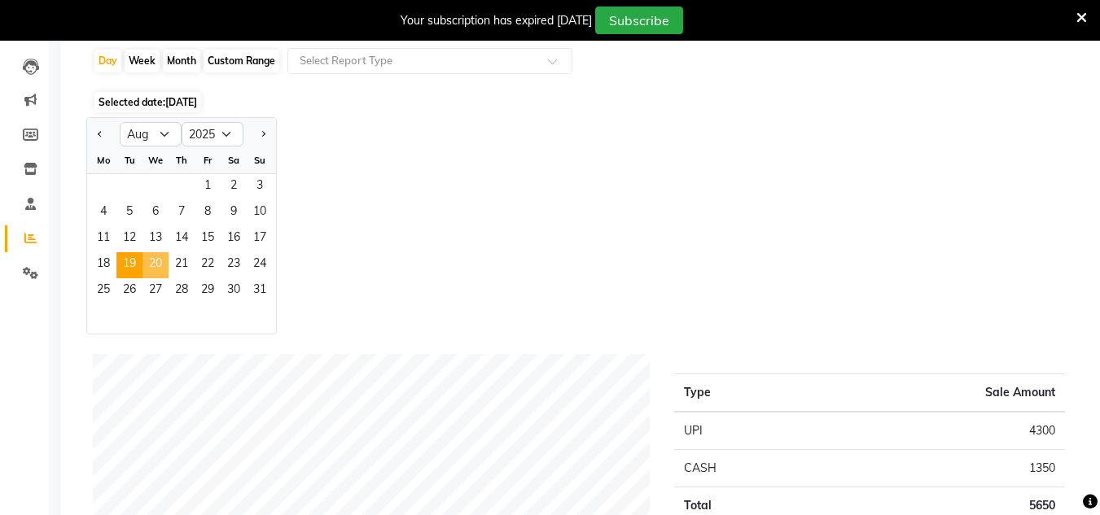
click at [151, 258] on span "20" at bounding box center [156, 265] width 26 height 26
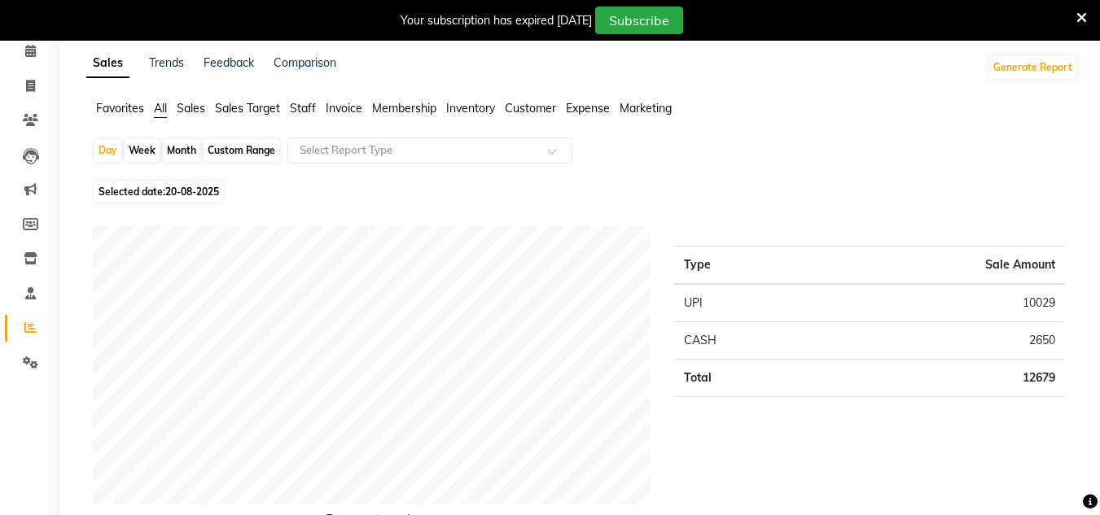
scroll to position [0, 0]
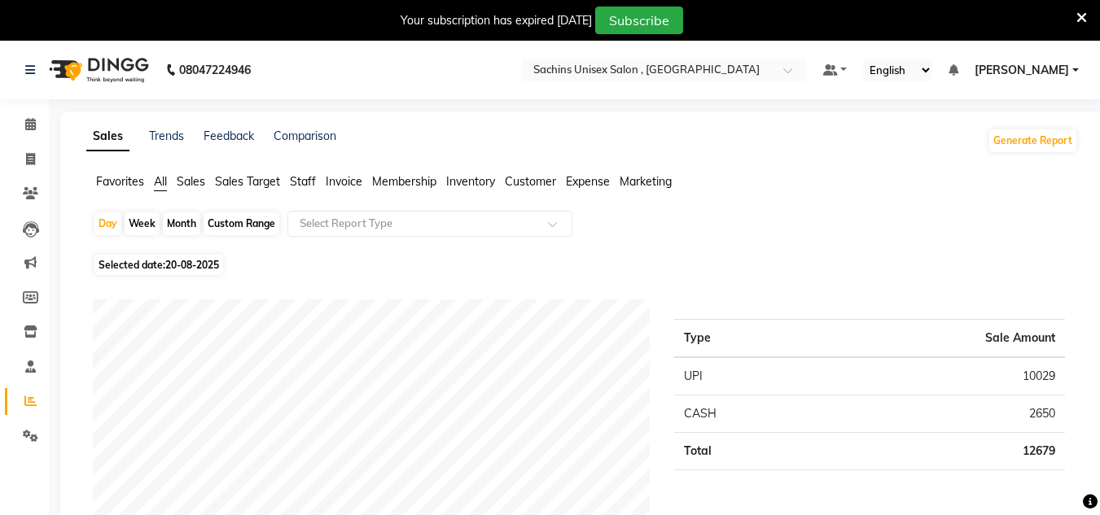
click at [193, 266] on span "20-08-2025" at bounding box center [192, 265] width 54 height 12
select select "8"
select select "2025"
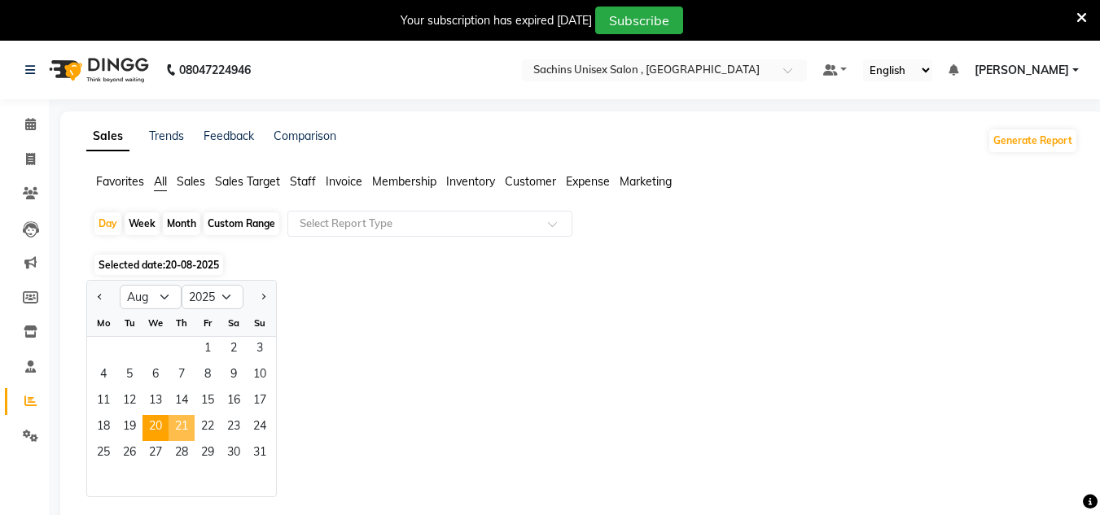
click at [187, 423] on span "21" at bounding box center [182, 428] width 26 height 26
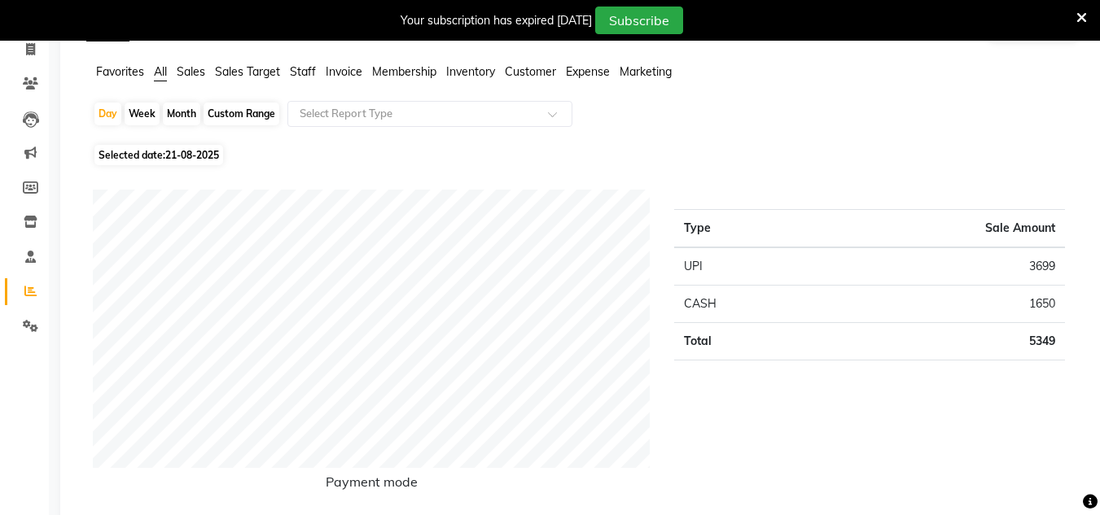
scroll to position [81, 0]
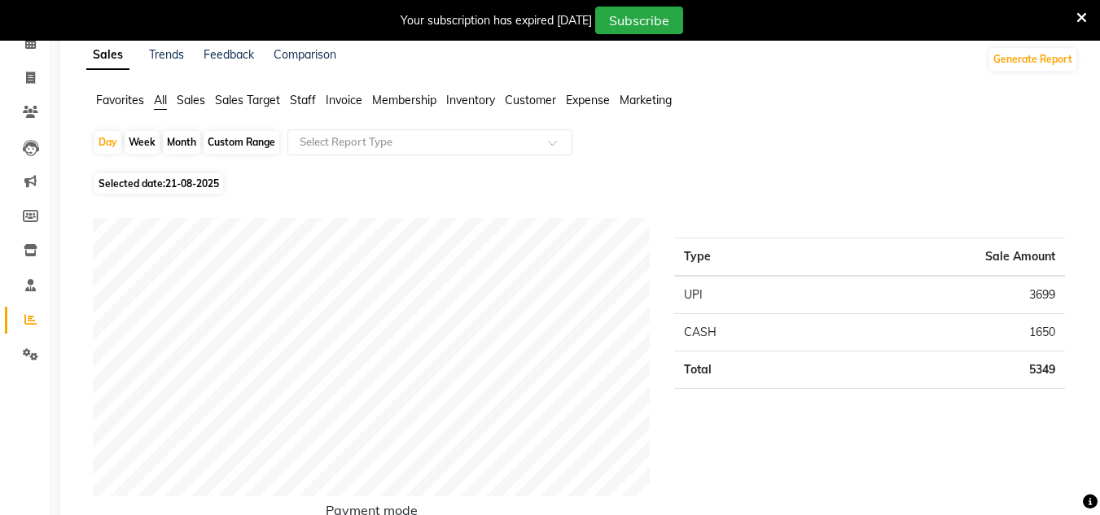
click at [200, 178] on span "21-08-2025" at bounding box center [192, 184] width 54 height 12
select select "8"
select select "2025"
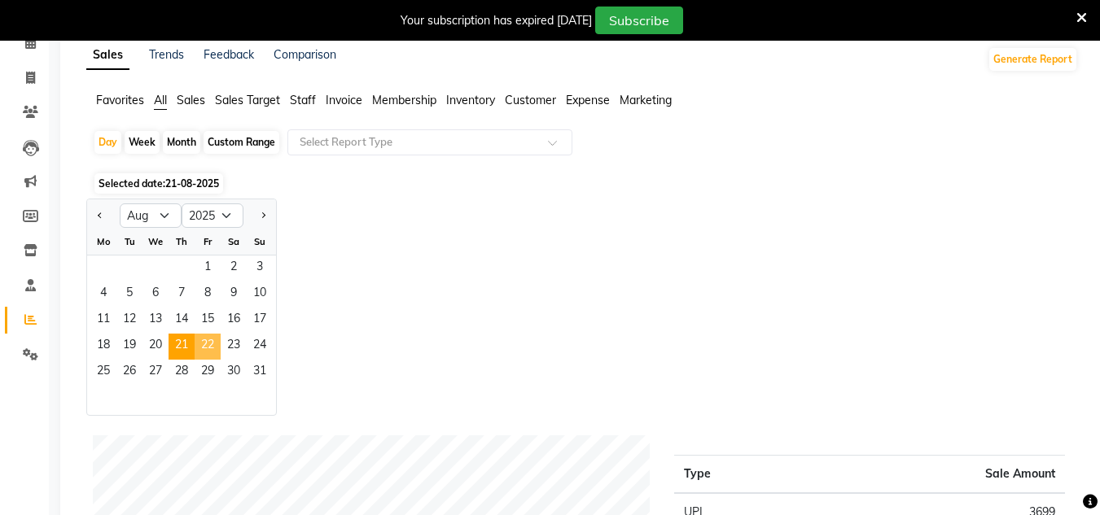
click at [215, 342] on span "22" at bounding box center [208, 347] width 26 height 26
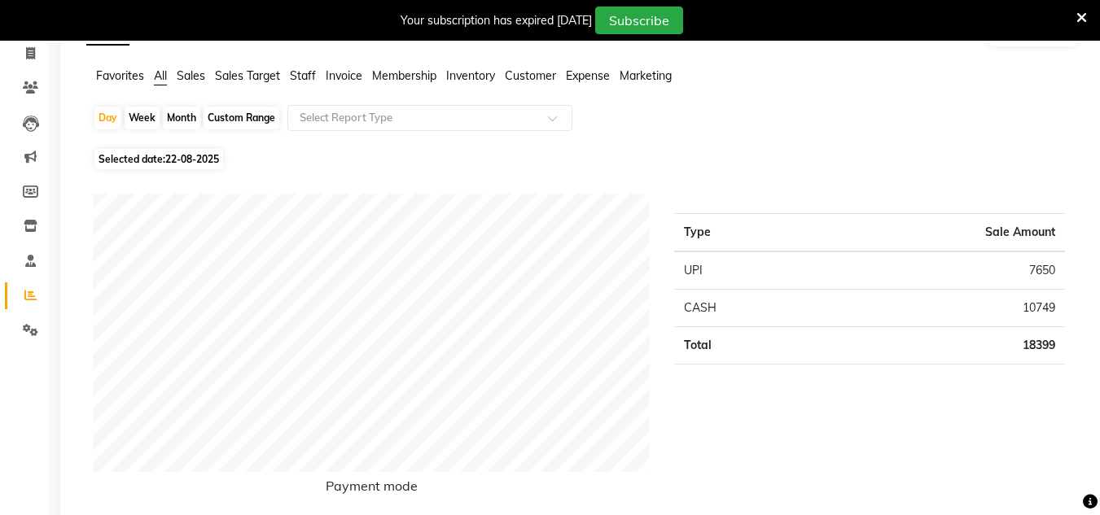
scroll to position [0, 0]
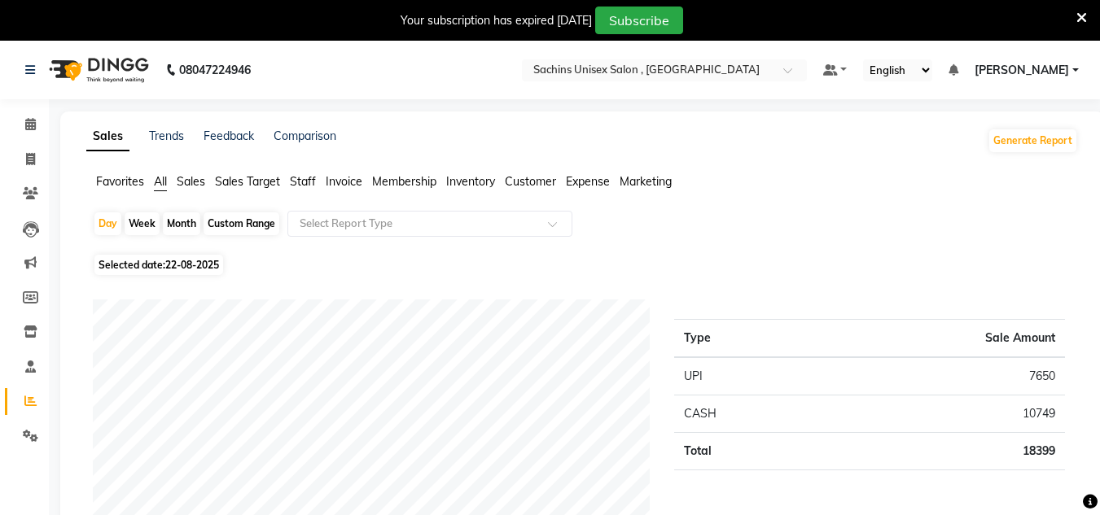
click at [209, 267] on span "22-08-2025" at bounding box center [192, 265] width 54 height 12
select select "8"
select select "2025"
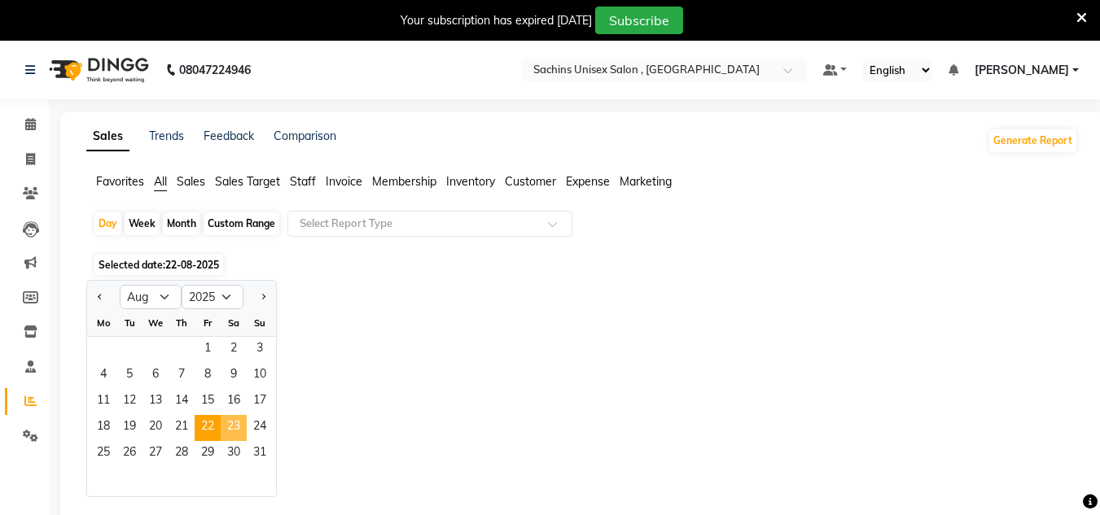
click at [237, 426] on span "23" at bounding box center [234, 428] width 26 height 26
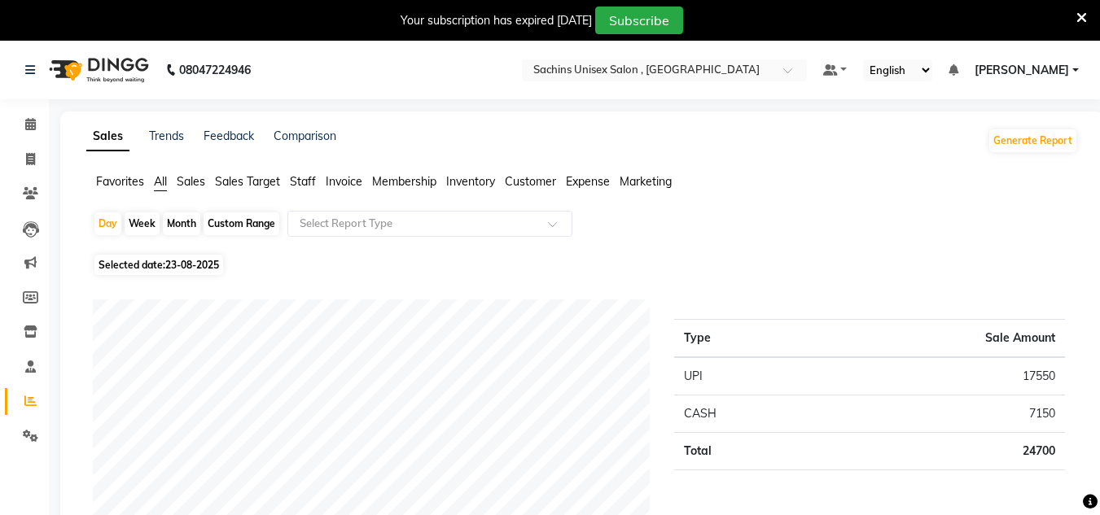
click at [184, 267] on span "23-08-2025" at bounding box center [192, 265] width 54 height 12
select select "8"
select select "2025"
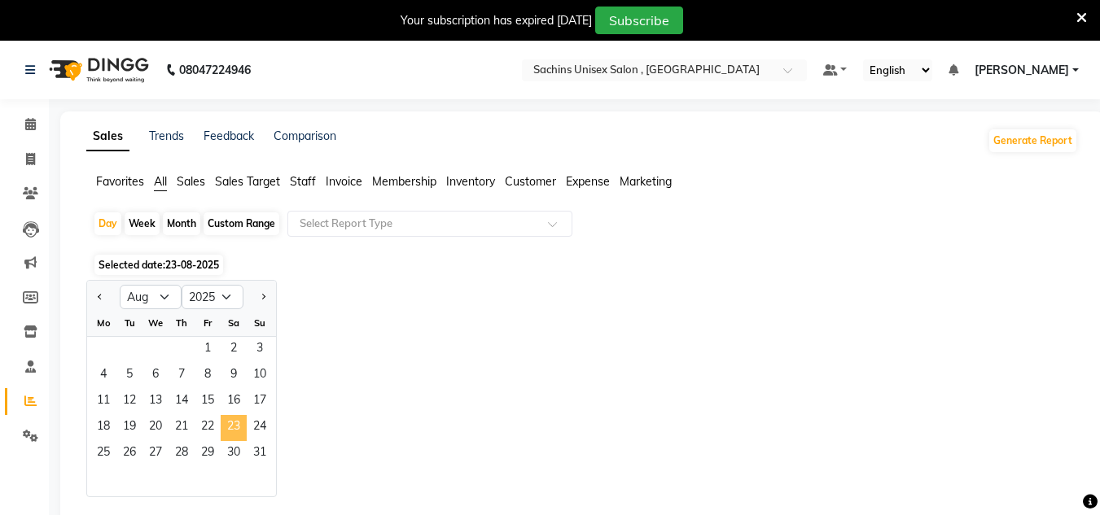
click at [233, 425] on span "23" at bounding box center [234, 428] width 26 height 26
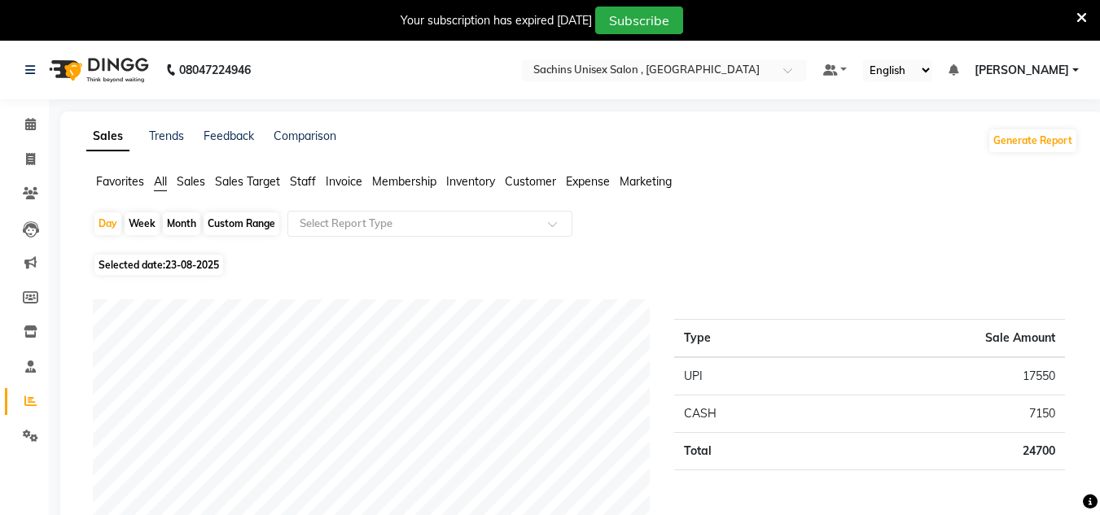
click at [218, 265] on span "23-08-2025" at bounding box center [192, 265] width 54 height 12
select select "8"
select select "2025"
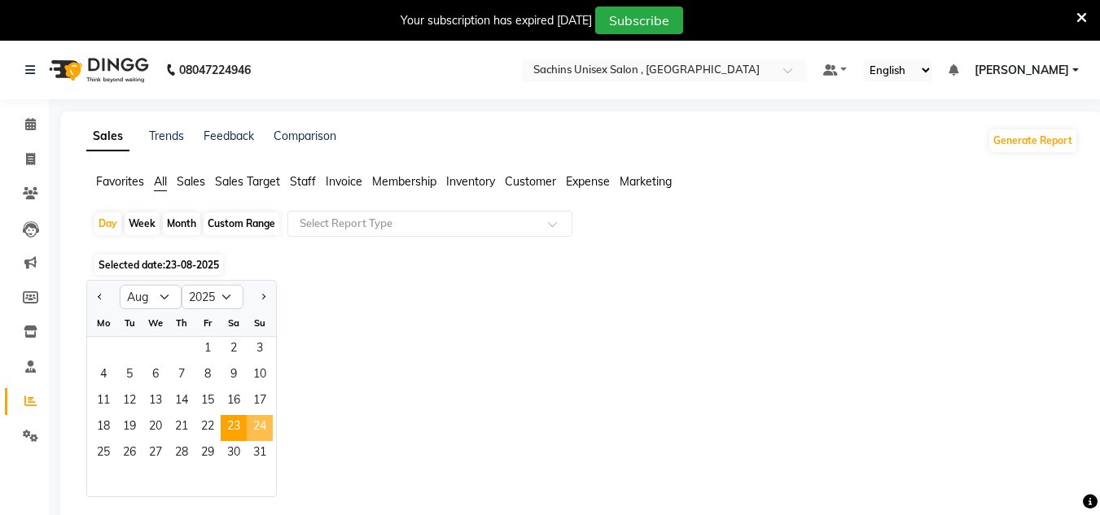
click at [252, 425] on span "24" at bounding box center [260, 428] width 26 height 26
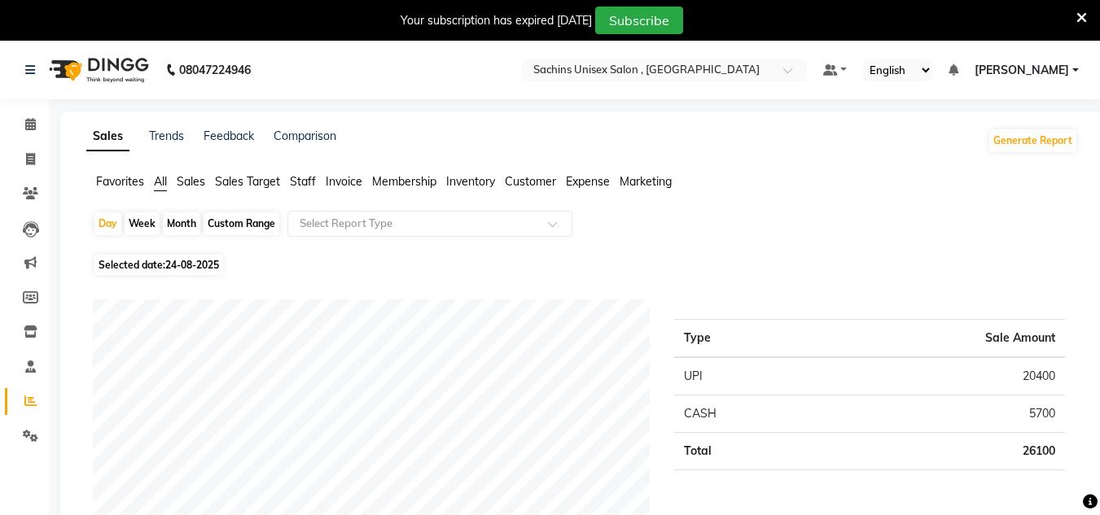
click at [204, 264] on span "24-08-2025" at bounding box center [192, 265] width 54 height 12
select select "8"
select select "2025"
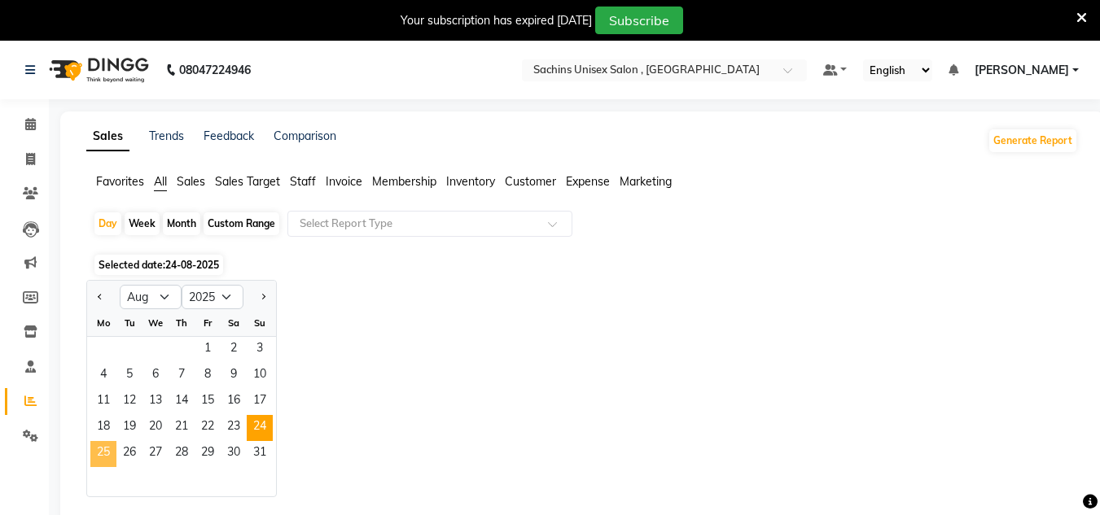
click at [102, 453] on span "25" at bounding box center [103, 454] width 26 height 26
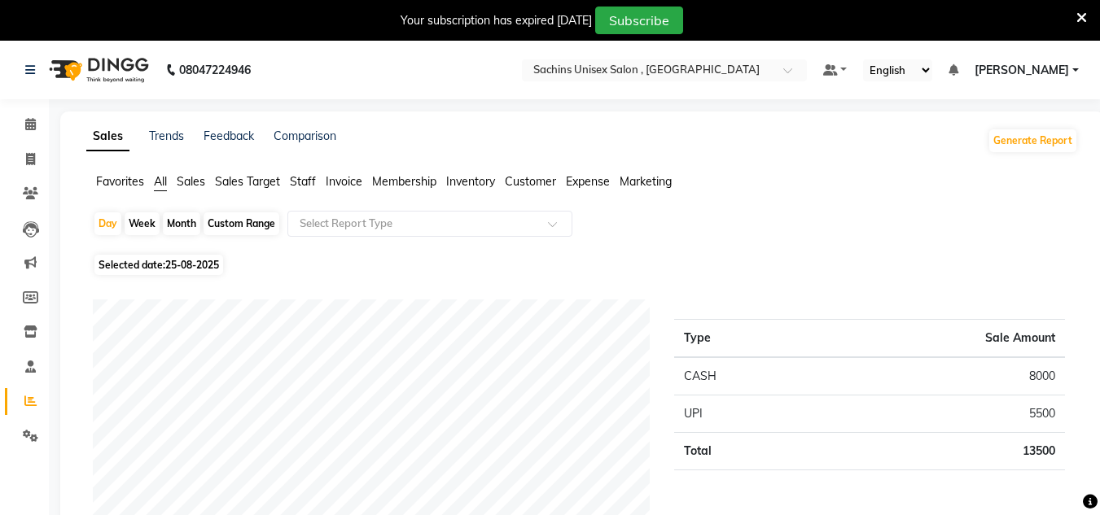
click at [212, 273] on span "Selected date: [DATE]" at bounding box center [158, 265] width 129 height 20
select select "8"
select select "2025"
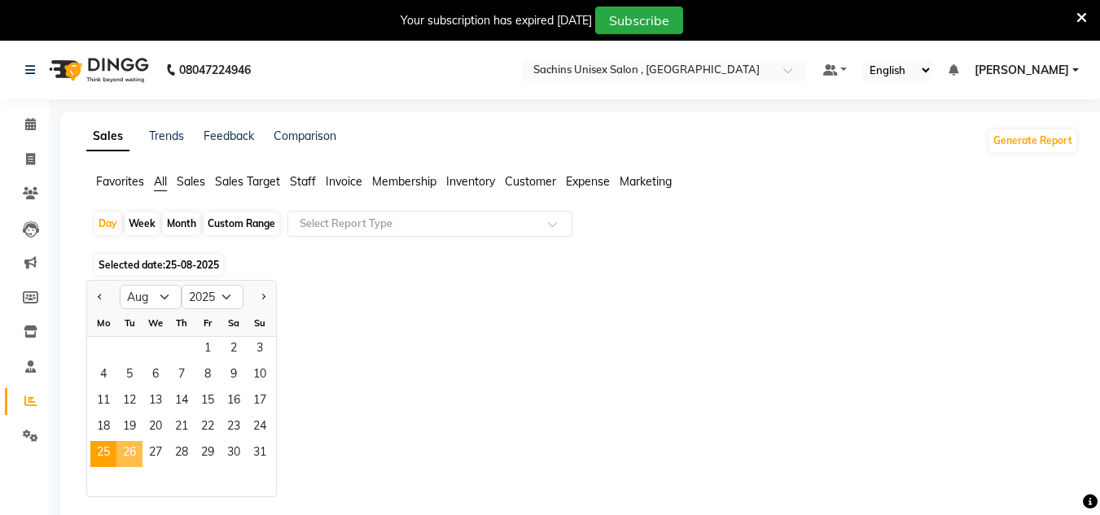
click at [132, 458] on span "26" at bounding box center [129, 454] width 26 height 26
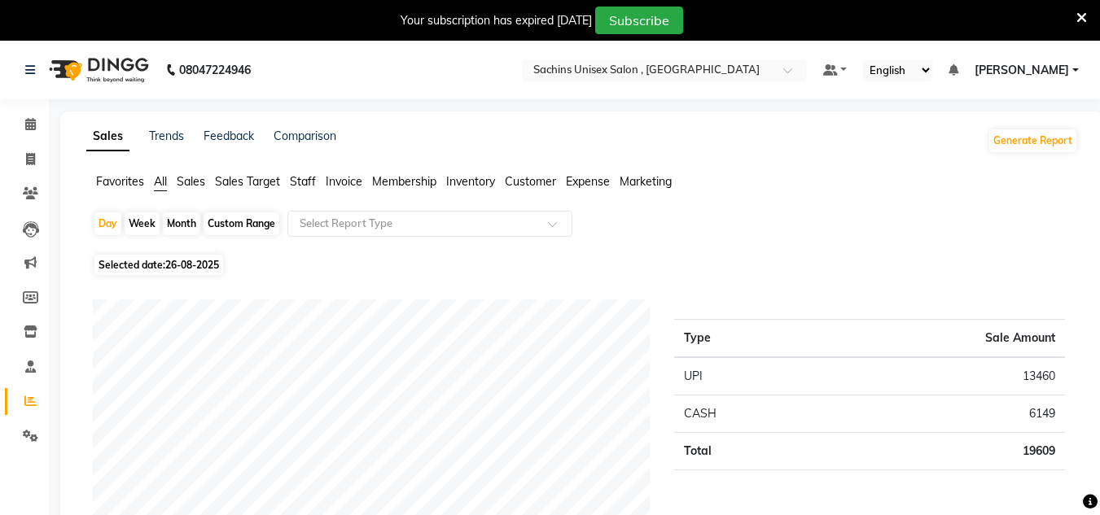
click at [207, 265] on span "26-08-2025" at bounding box center [192, 265] width 54 height 12
select select "8"
select select "2025"
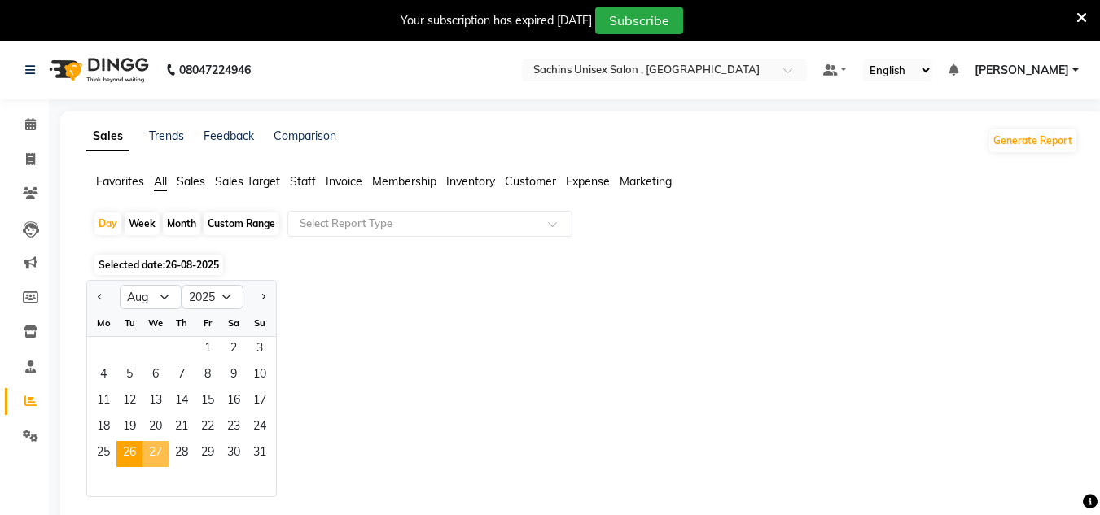
click at [151, 450] on span "27" at bounding box center [156, 454] width 26 height 26
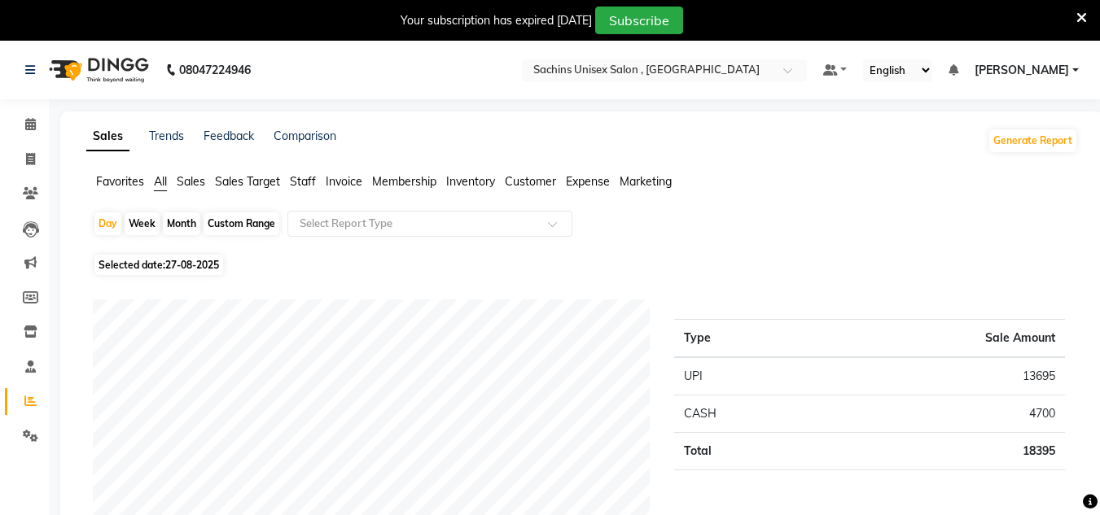
click at [211, 262] on span "27-08-2025" at bounding box center [192, 265] width 54 height 12
select select "8"
select select "2025"
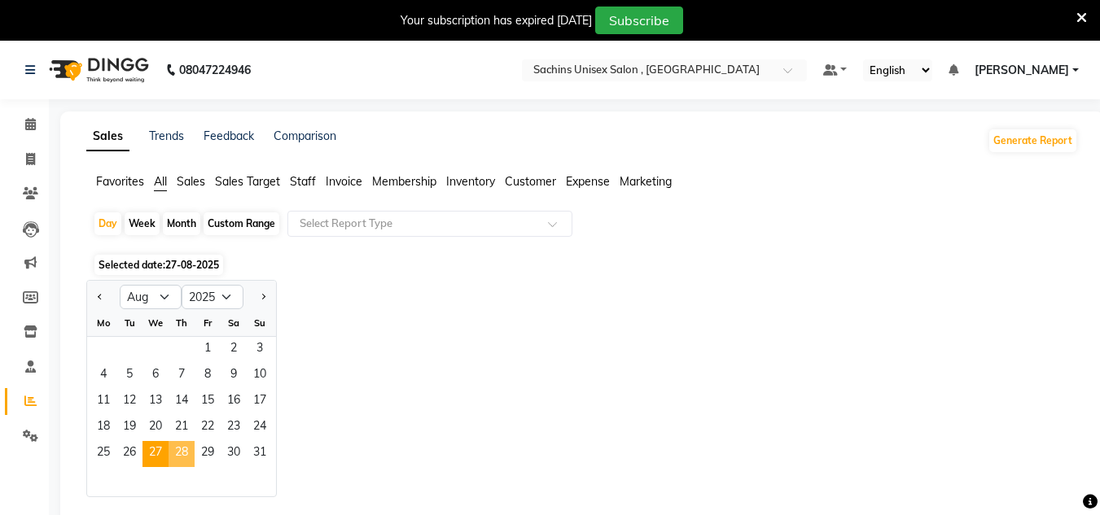
click at [180, 449] on span "28" at bounding box center [182, 454] width 26 height 26
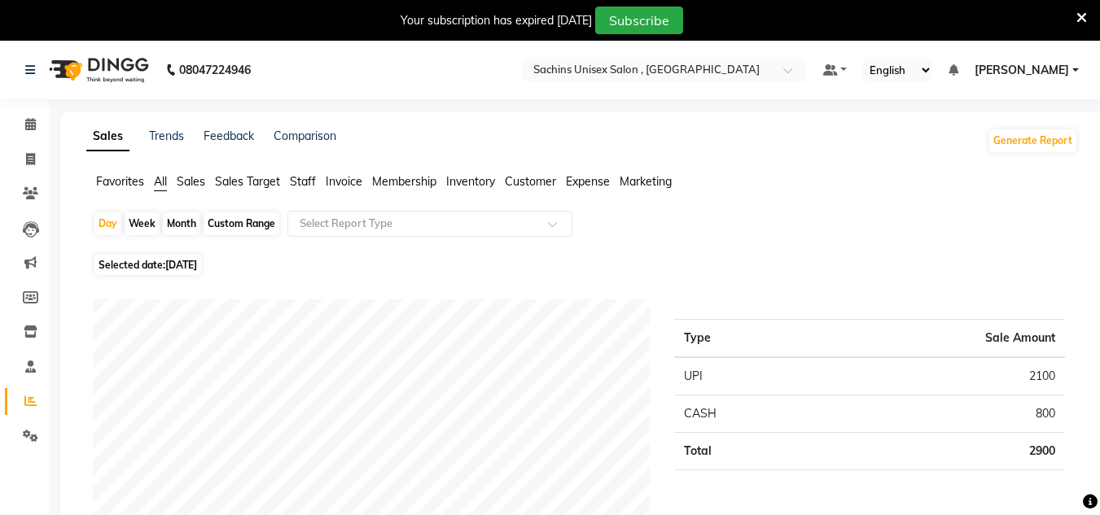
click at [196, 268] on span "[DATE]" at bounding box center [181, 265] width 32 height 12
select select "8"
select select "2025"
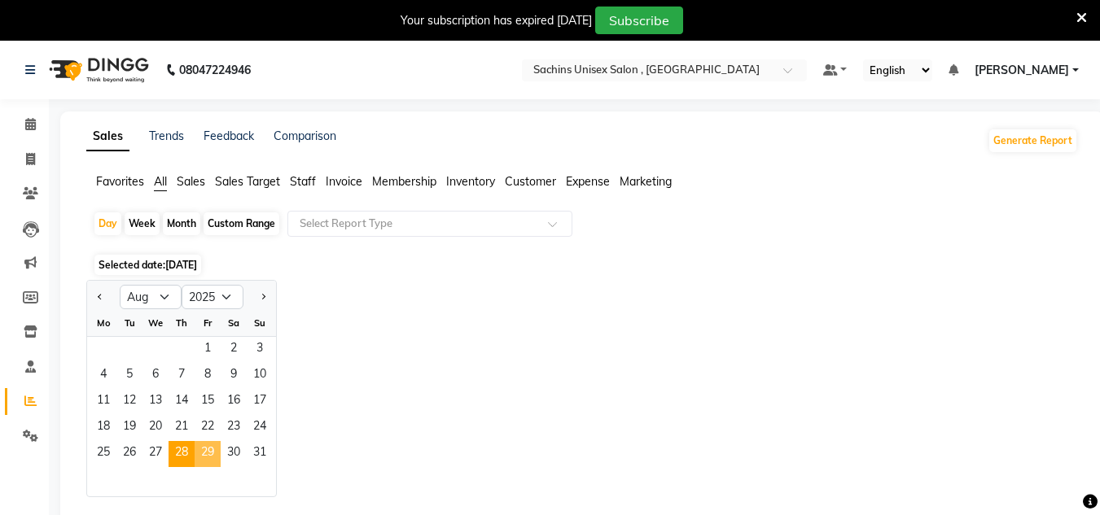
click at [217, 451] on span "29" at bounding box center [208, 454] width 26 height 26
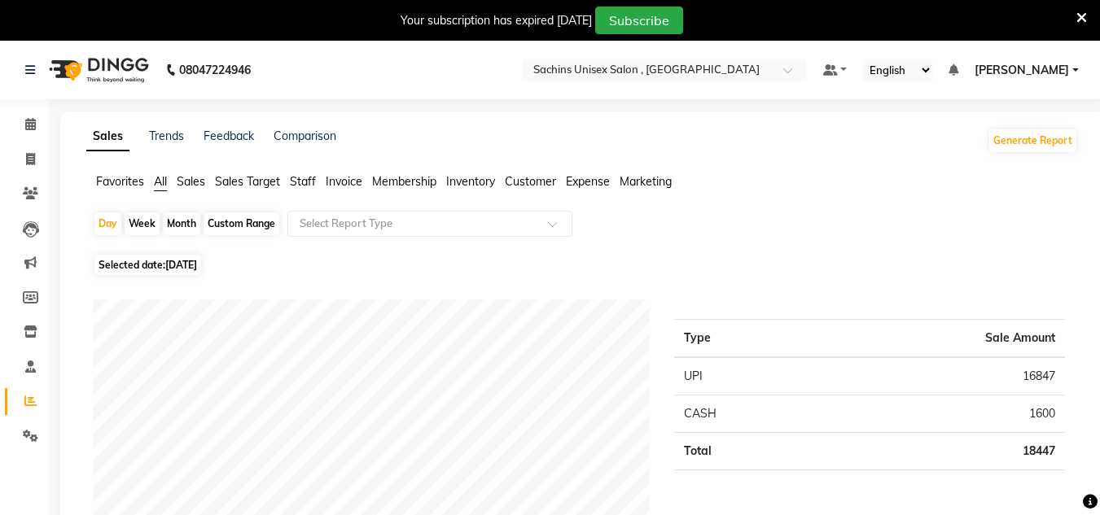
click at [197, 268] on span "[DATE]" at bounding box center [181, 265] width 32 height 12
select select "8"
select select "2025"
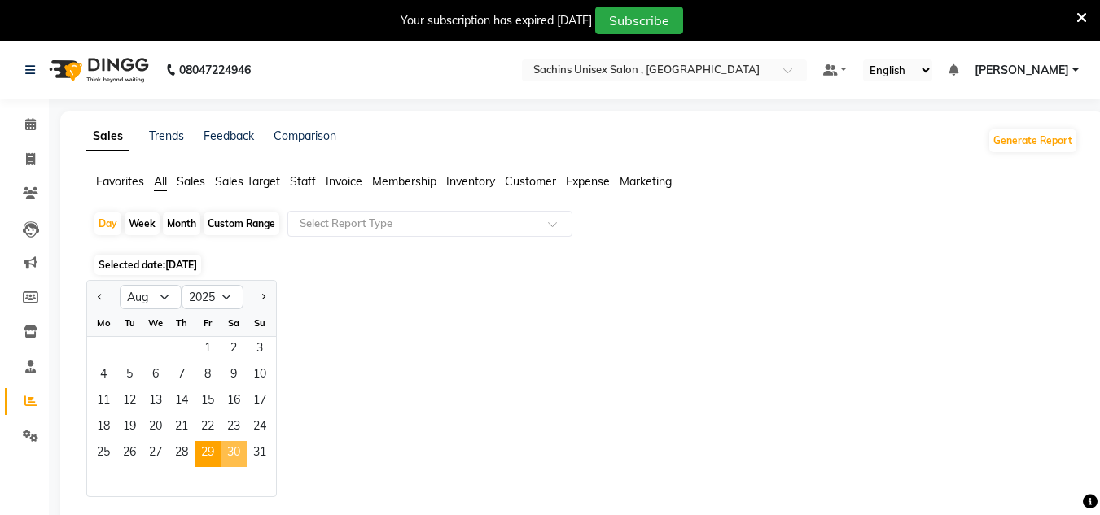
click at [232, 450] on span "30" at bounding box center [234, 454] width 26 height 26
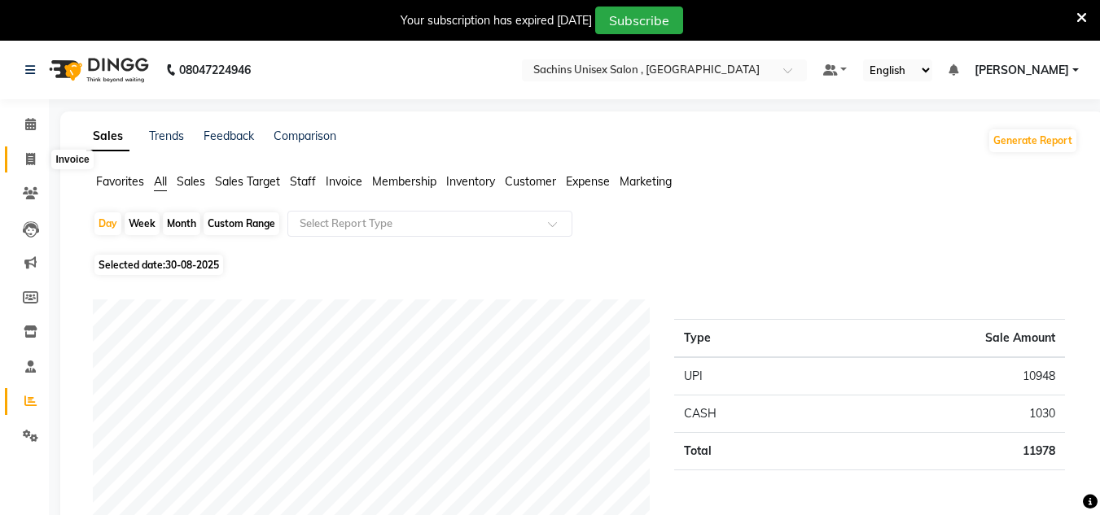
click at [35, 157] on icon at bounding box center [30, 159] width 9 height 12
select select "6840"
select select "service"
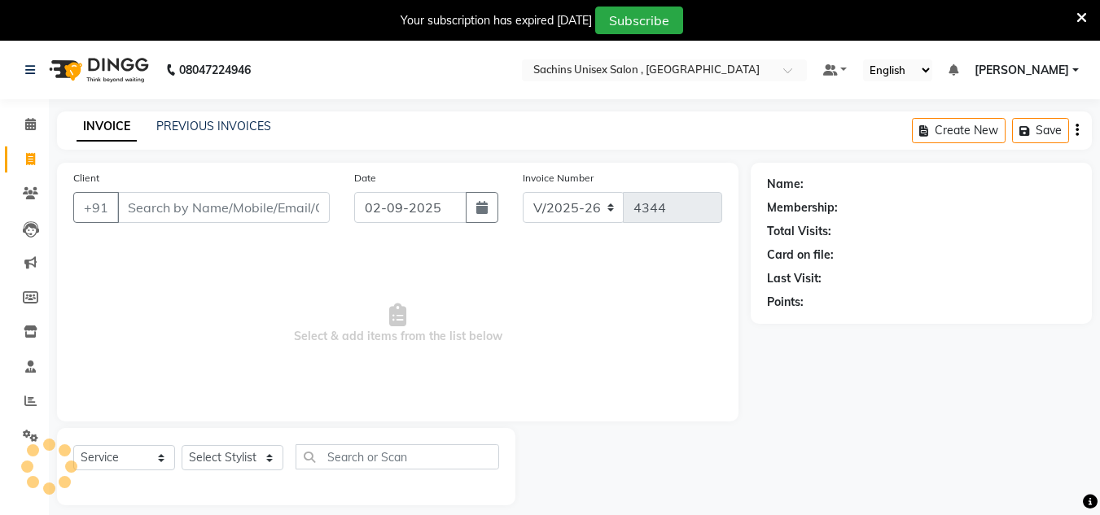
scroll to position [41, 0]
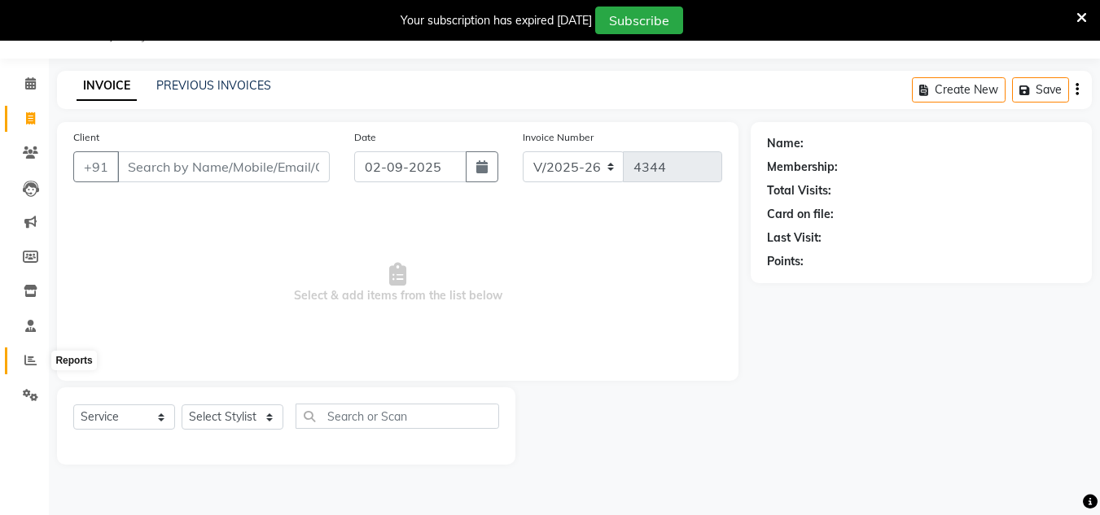
click at [24, 365] on span at bounding box center [30, 361] width 29 height 19
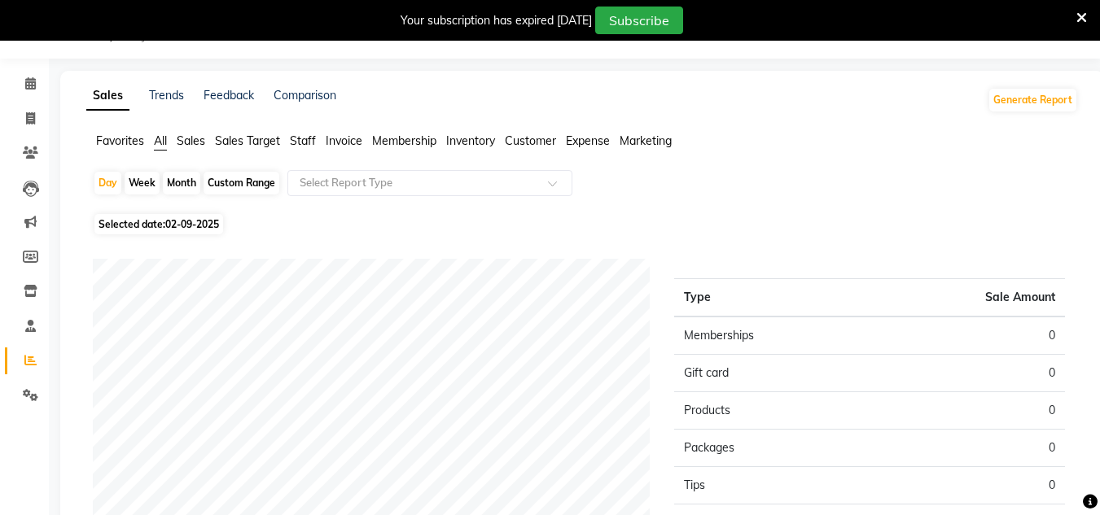
click at [209, 215] on span "Selected date: [DATE]" at bounding box center [158, 224] width 129 height 20
select select "9"
select select "2025"
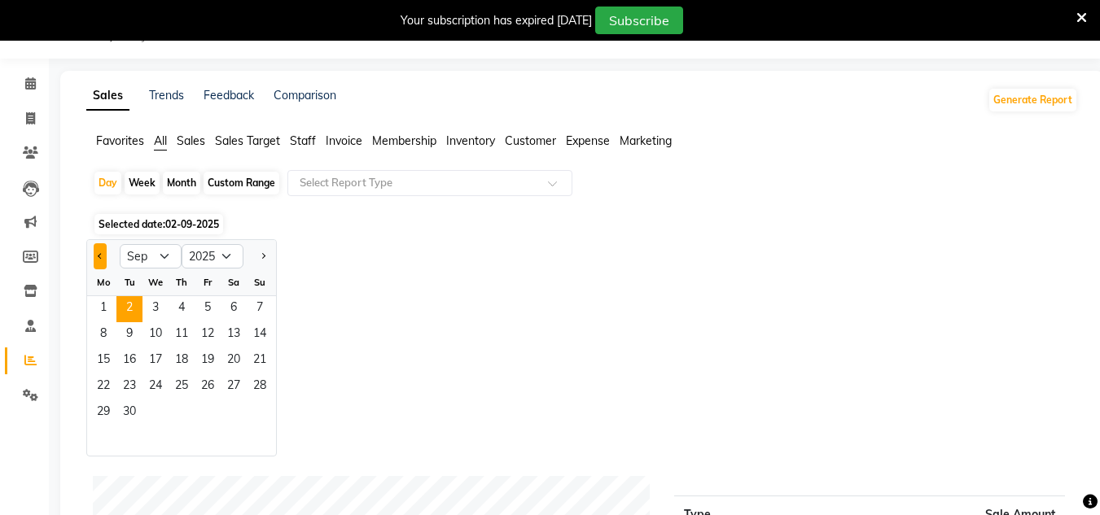
click at [97, 255] on button "Previous month" at bounding box center [100, 256] width 13 height 26
select select "8"
click at [232, 362] on span "16" at bounding box center [234, 362] width 26 height 26
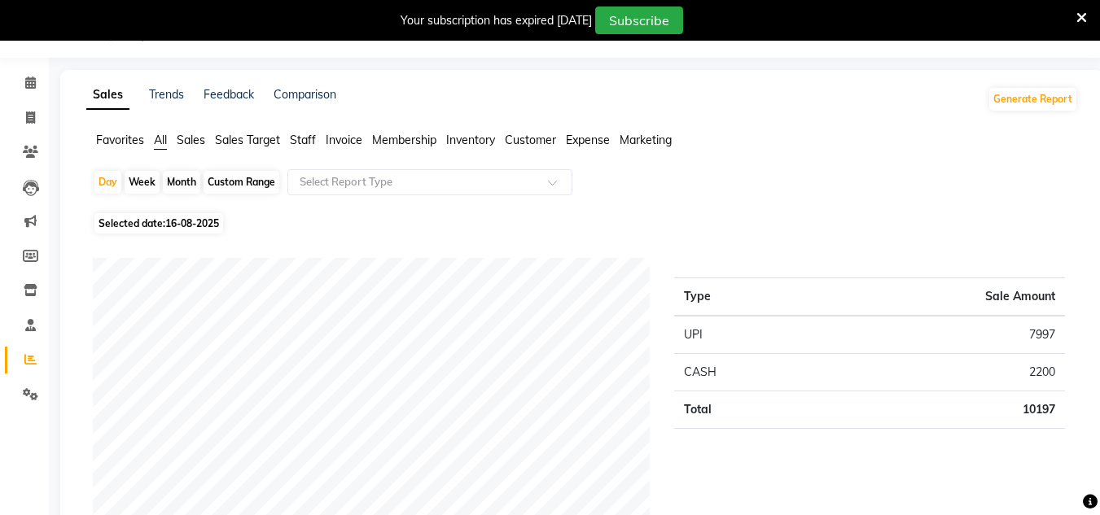
scroll to position [40, 0]
click at [196, 220] on span "16-08-2025" at bounding box center [192, 225] width 54 height 12
select select "8"
select select "2025"
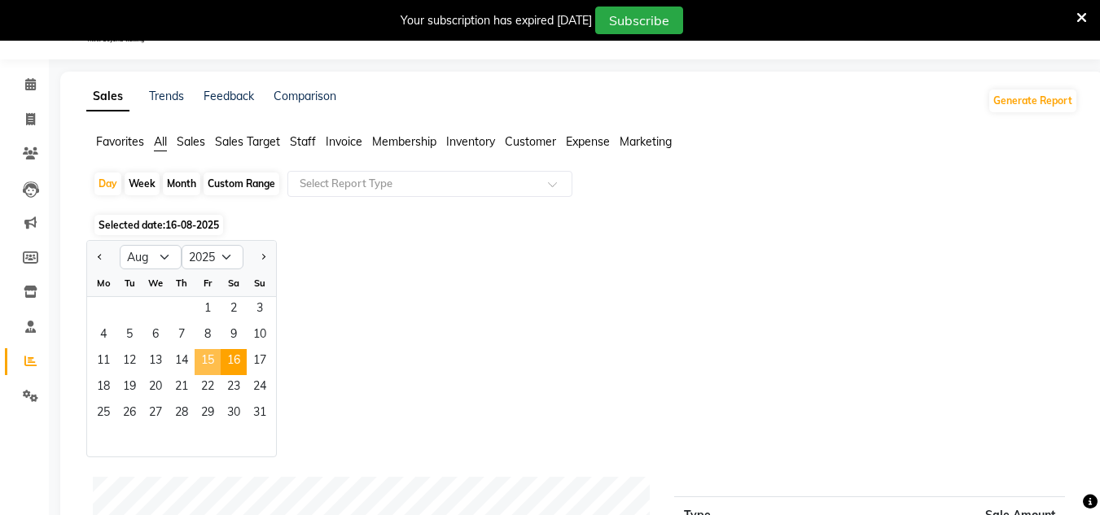
click at [213, 361] on span "15" at bounding box center [208, 362] width 26 height 26
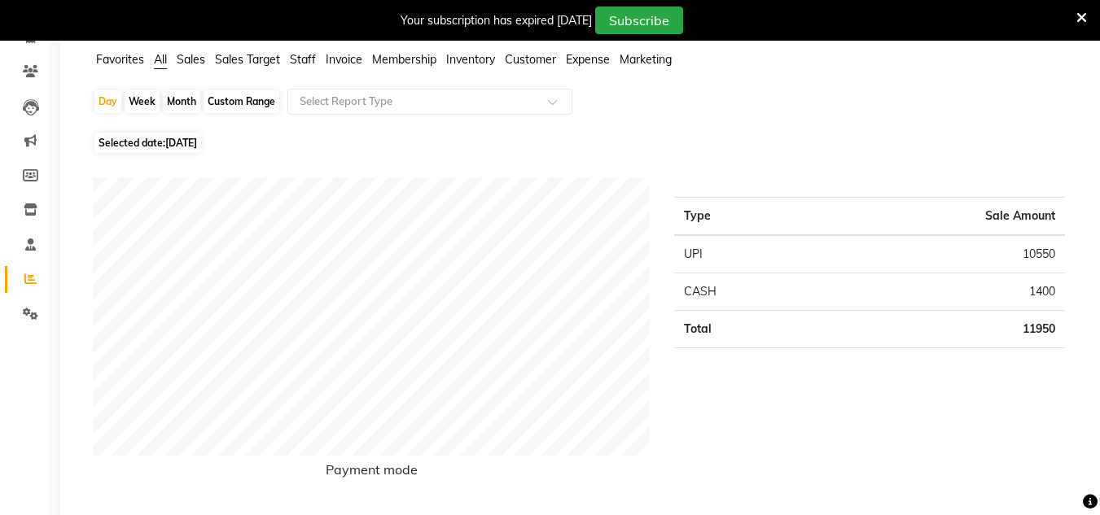
scroll to position [0, 0]
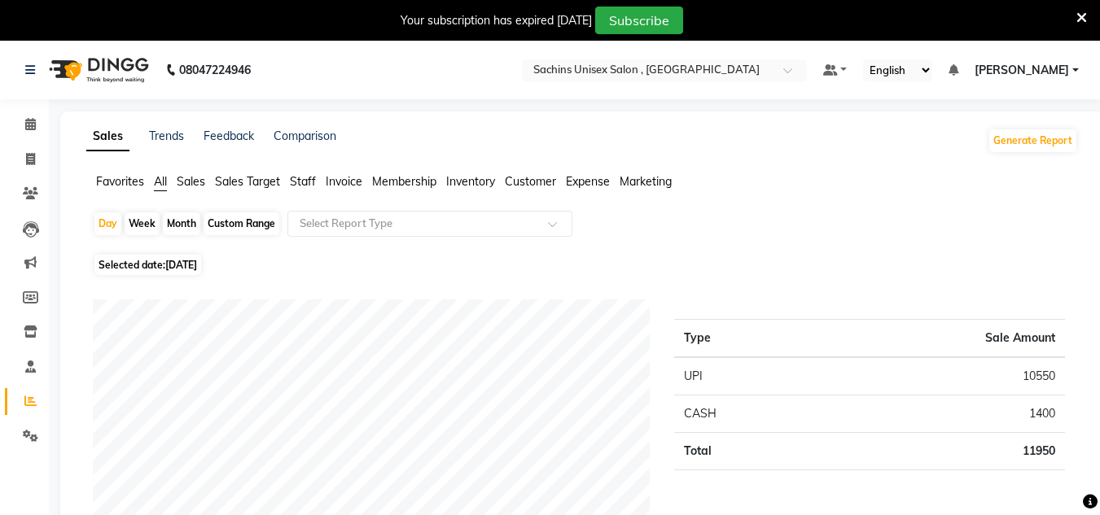
click at [197, 265] on span "[DATE]" at bounding box center [181, 265] width 32 height 12
select select "8"
select select "2025"
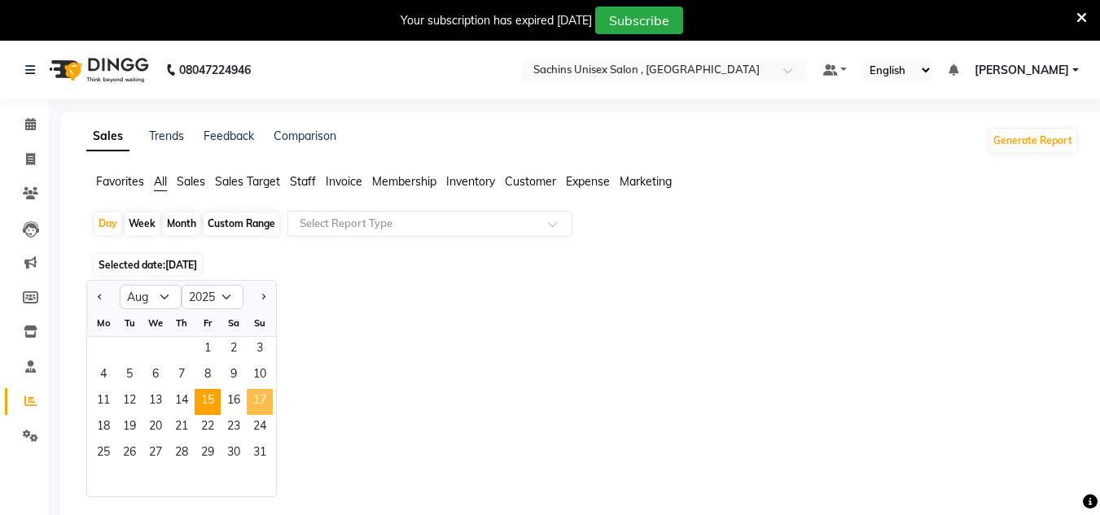
click at [266, 400] on span "17" at bounding box center [260, 402] width 26 height 26
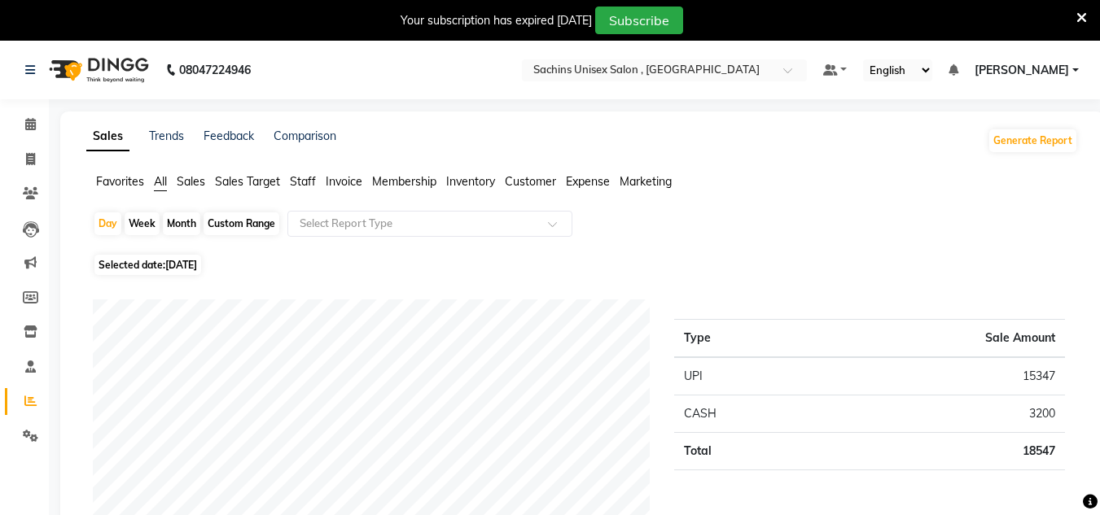
click at [175, 261] on span "[DATE]" at bounding box center [181, 265] width 32 height 12
select select "8"
select select "2025"
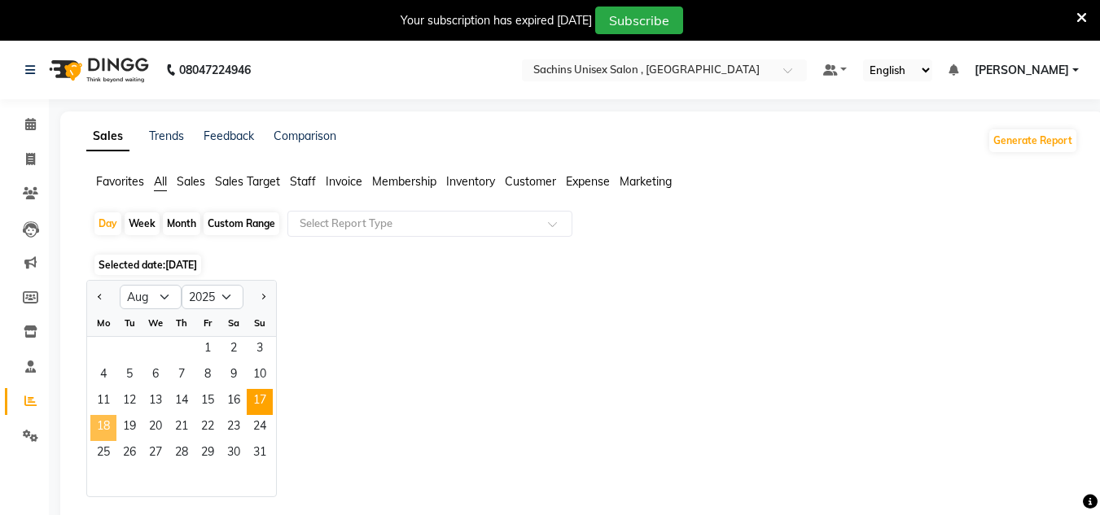
drag, startPoint x: 94, startPoint y: 435, endPoint x: 107, endPoint y: 435, distance: 13.8
click at [103, 435] on span "18" at bounding box center [103, 428] width 26 height 26
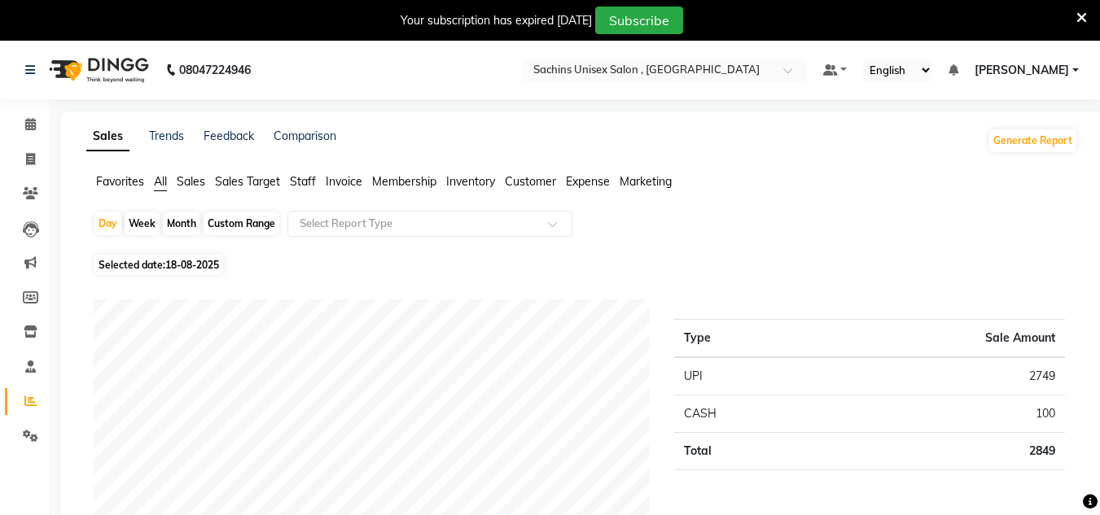
click at [211, 257] on span "Selected date: [DATE]" at bounding box center [158, 265] width 129 height 20
select select "8"
select select "2025"
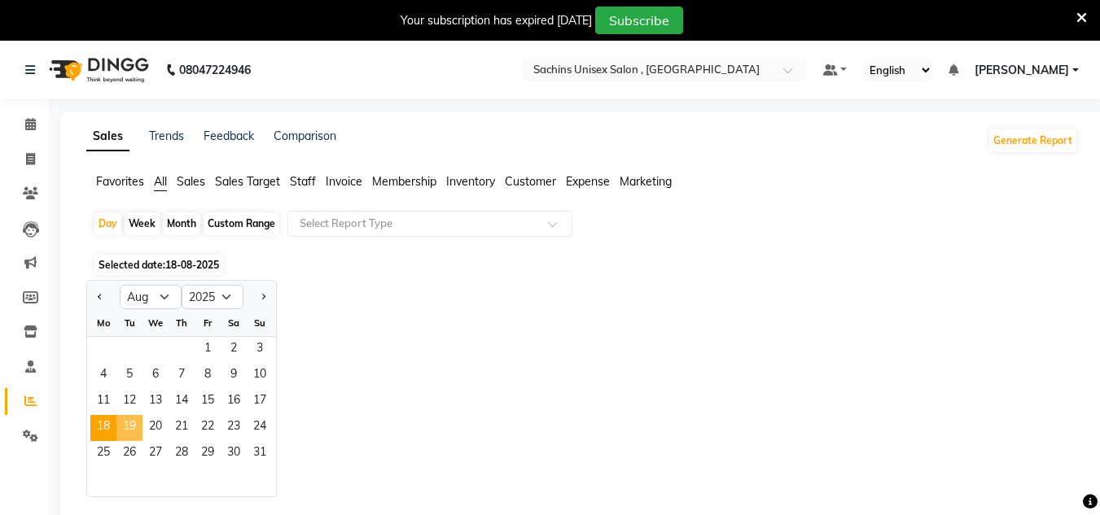
click at [138, 436] on span "19" at bounding box center [129, 428] width 26 height 26
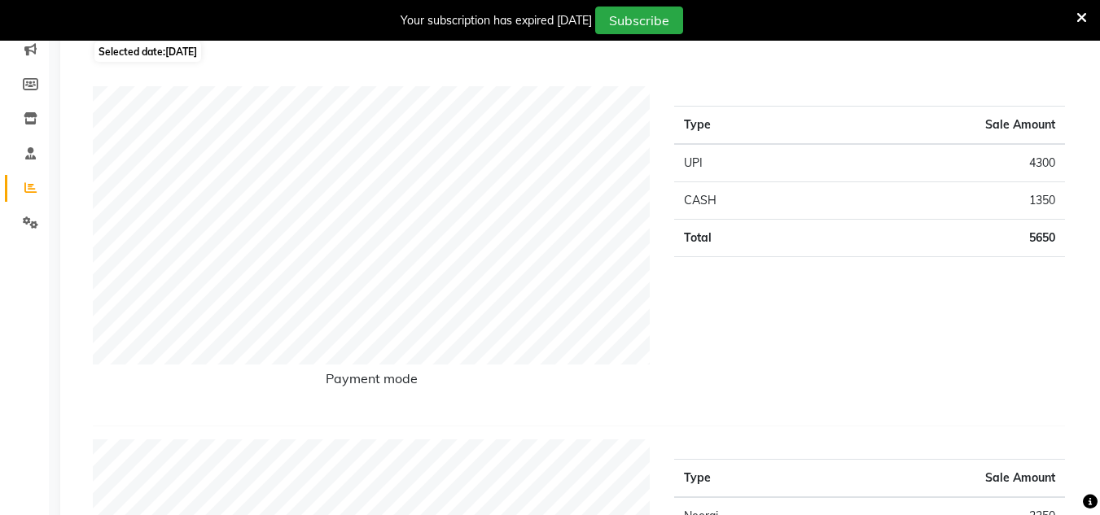
scroll to position [81, 0]
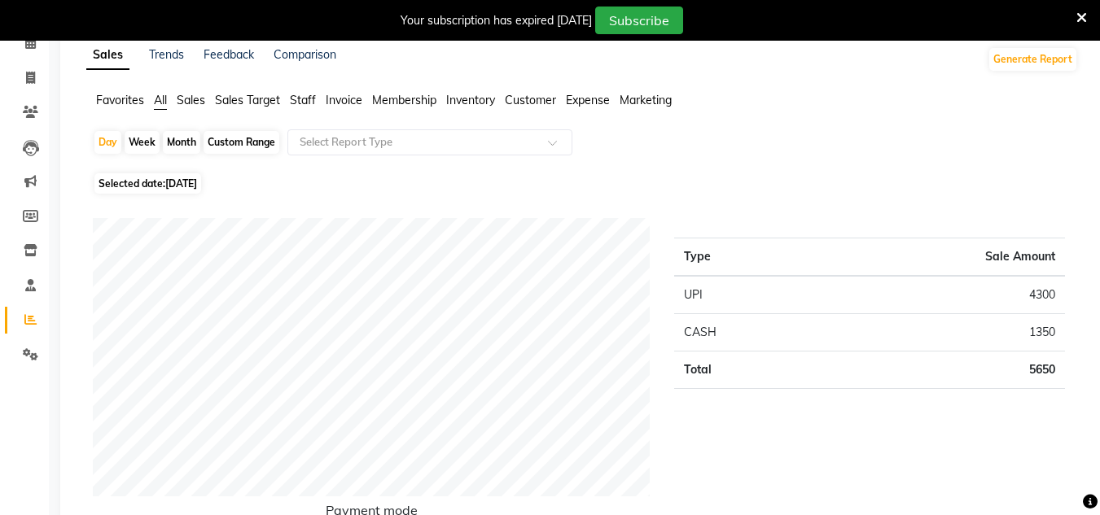
click at [181, 176] on span "Selected date: [DATE]" at bounding box center [147, 183] width 107 height 20
select select "8"
select select "2025"
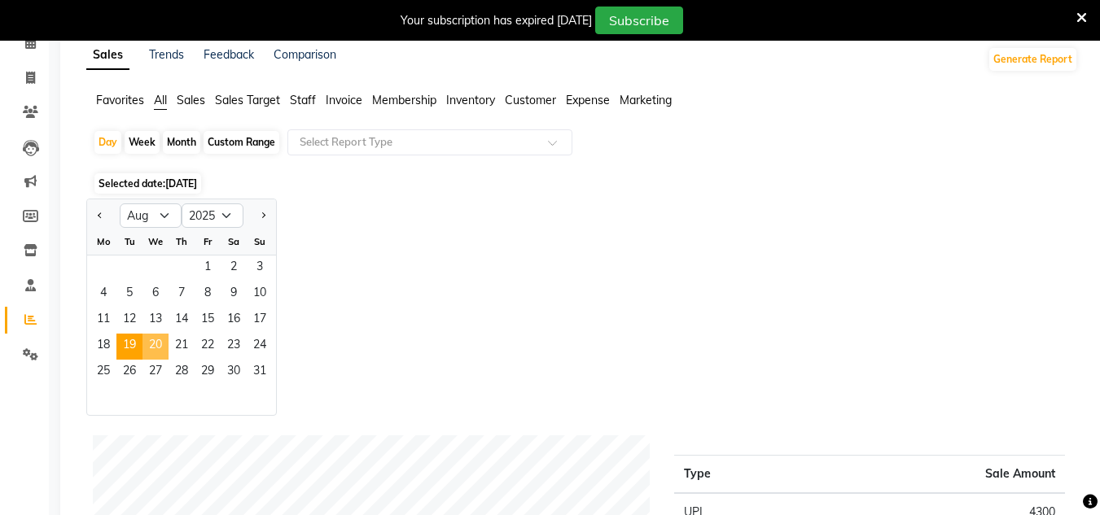
click at [153, 347] on span "20" at bounding box center [156, 347] width 26 height 26
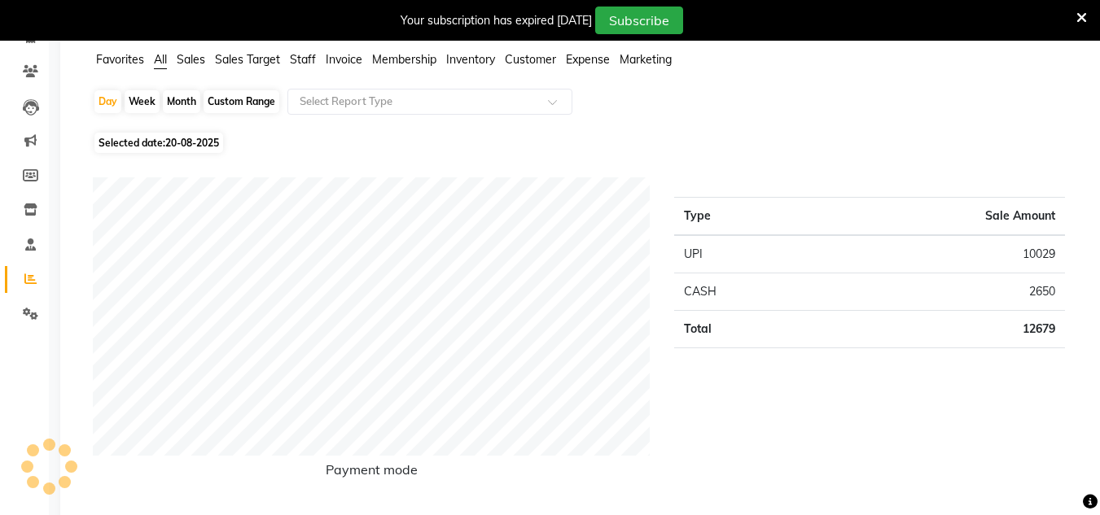
scroll to position [0, 0]
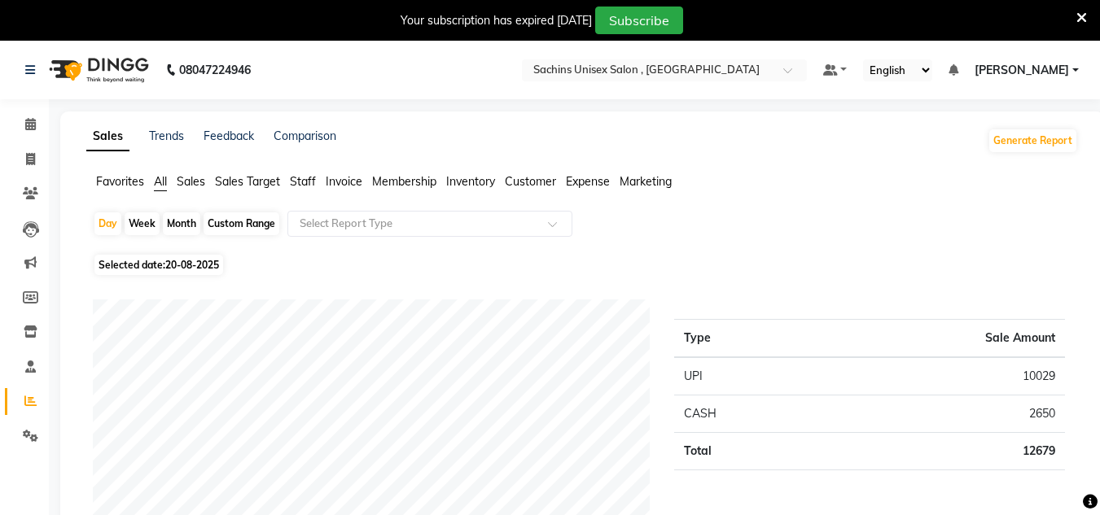
click at [195, 264] on span "20-08-2025" at bounding box center [192, 265] width 54 height 12
select select "8"
select select "2025"
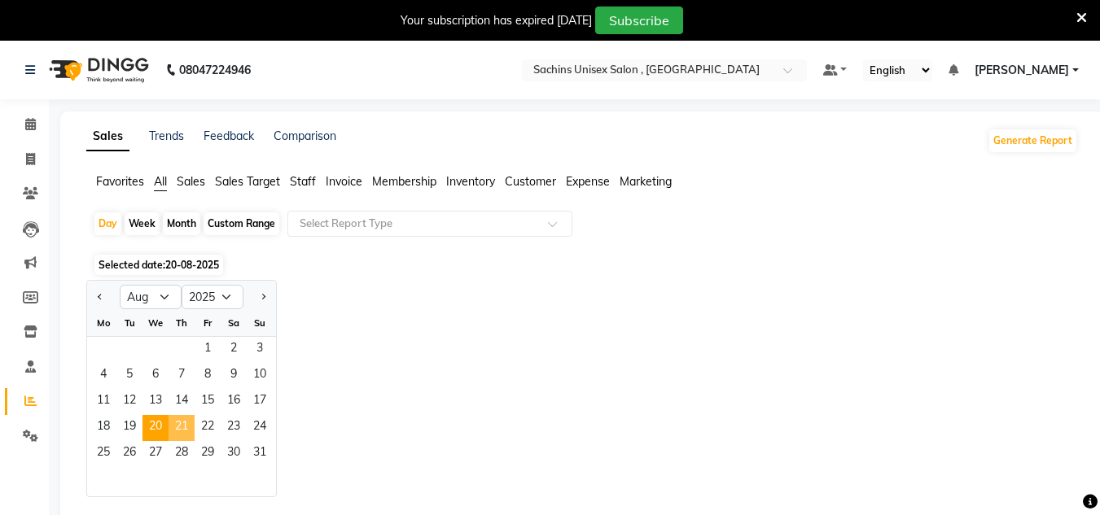
click at [172, 422] on span "21" at bounding box center [182, 428] width 26 height 26
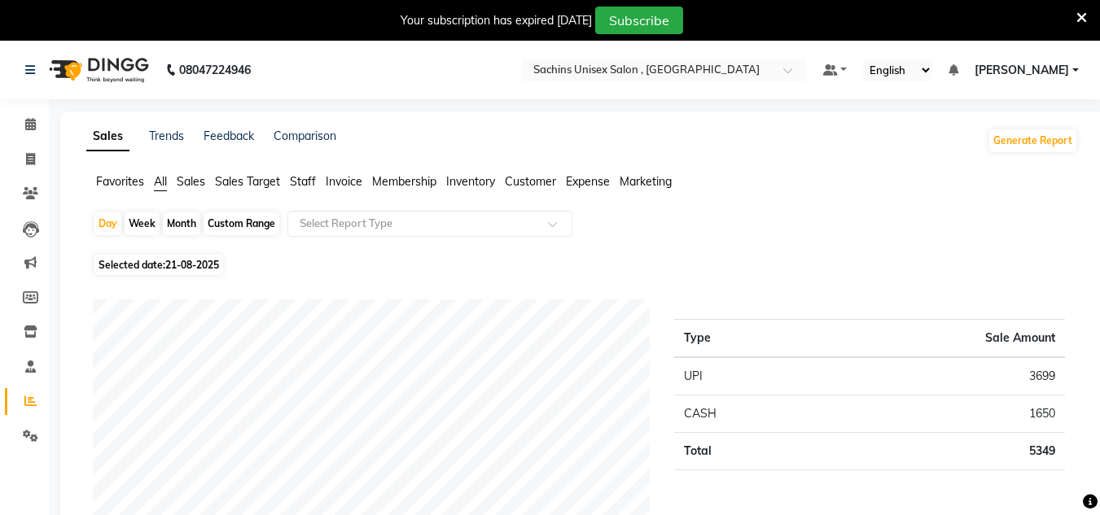
click at [219, 270] on span "21-08-2025" at bounding box center [192, 265] width 54 height 12
select select "8"
select select "2025"
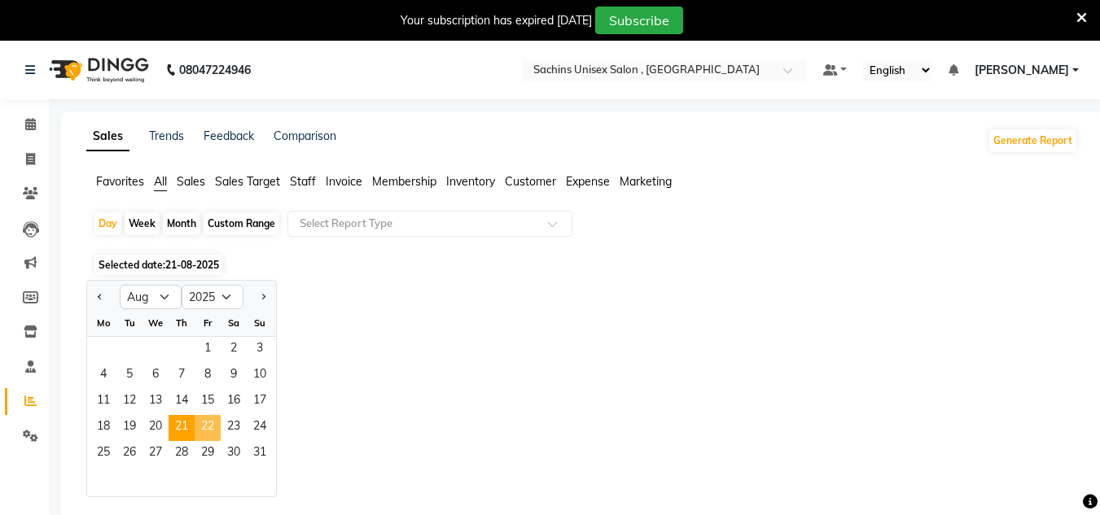
click at [200, 429] on span "22" at bounding box center [208, 428] width 26 height 26
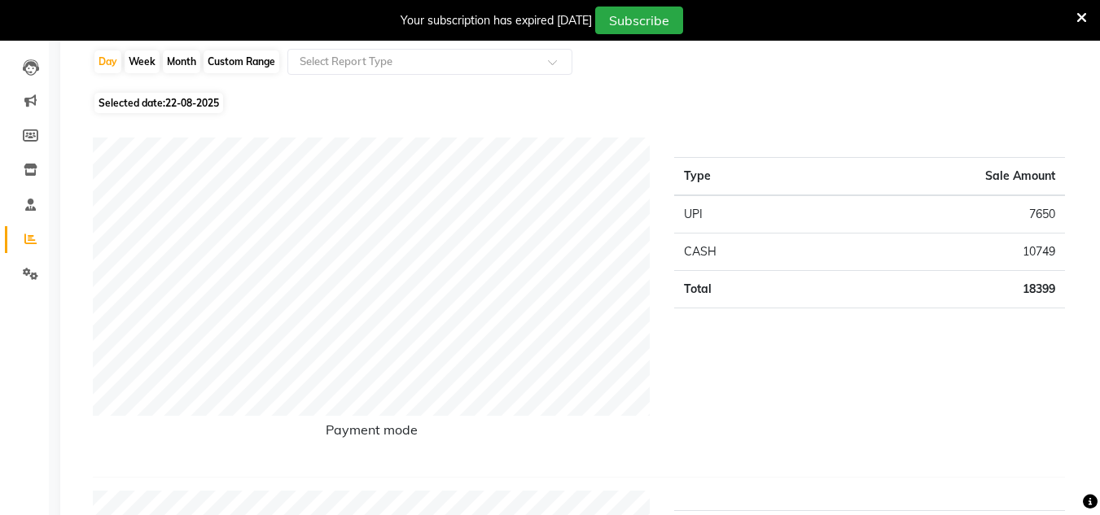
scroll to position [81, 0]
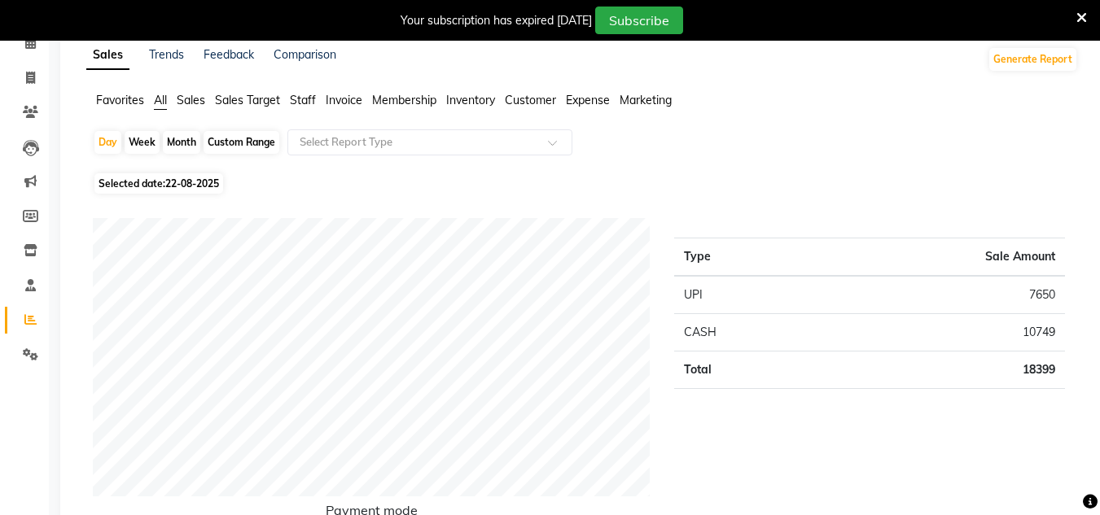
click at [199, 177] on span "Selected date: [DATE]" at bounding box center [158, 183] width 129 height 20
select select "8"
select select "2025"
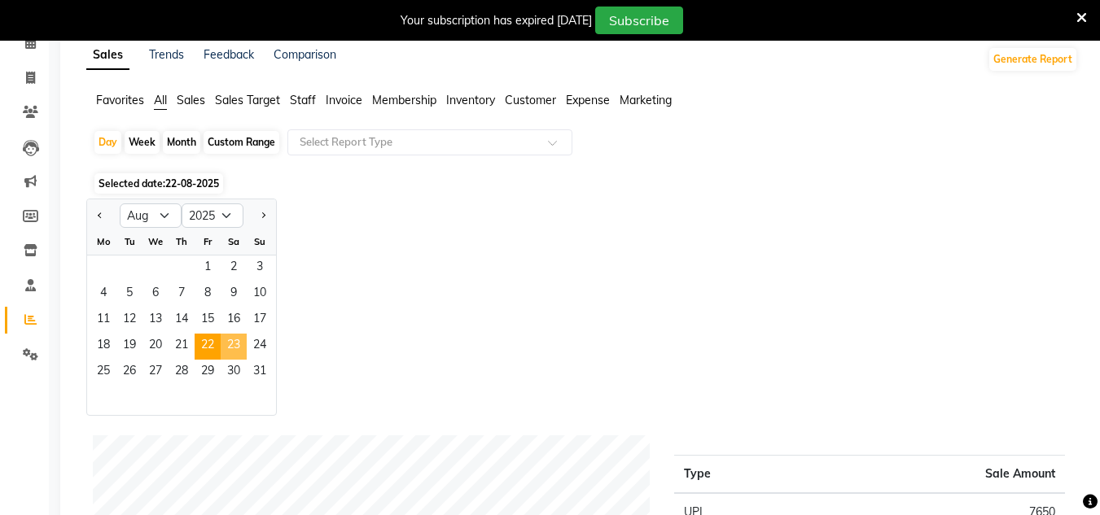
click at [235, 345] on span "23" at bounding box center [234, 347] width 26 height 26
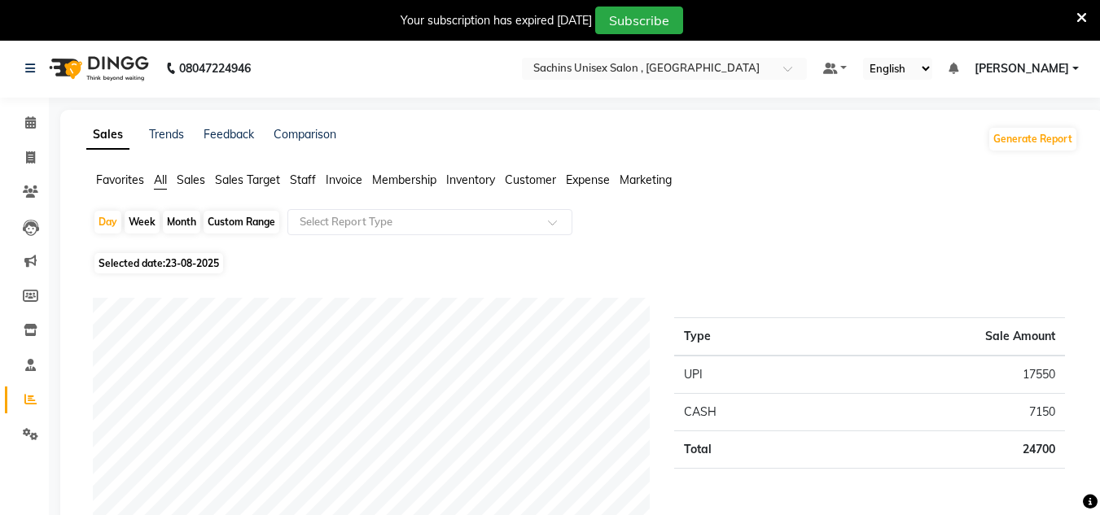
scroll to position [0, 0]
click at [180, 269] on span "23-08-2025" at bounding box center [192, 265] width 54 height 12
select select "8"
select select "2025"
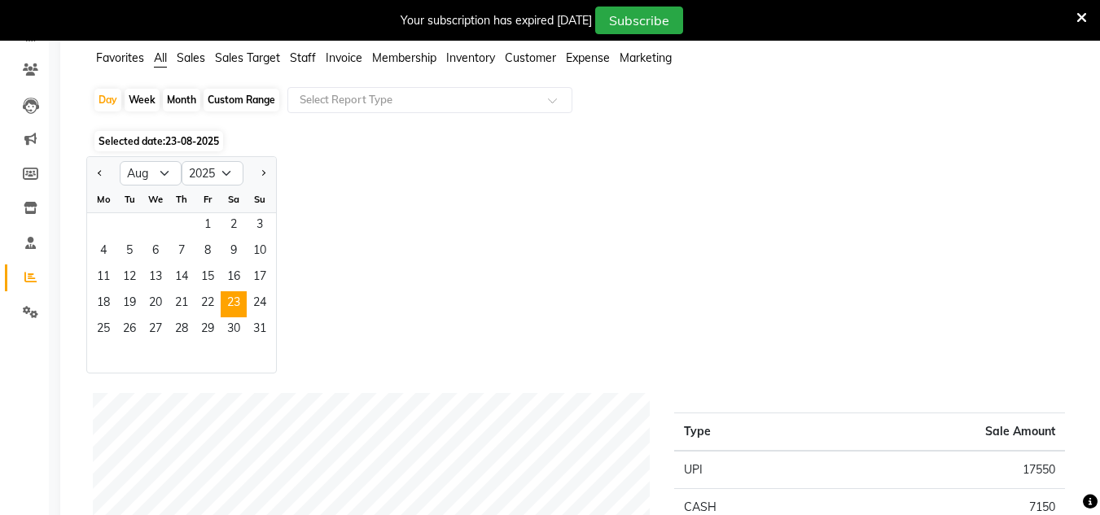
scroll to position [244, 0]
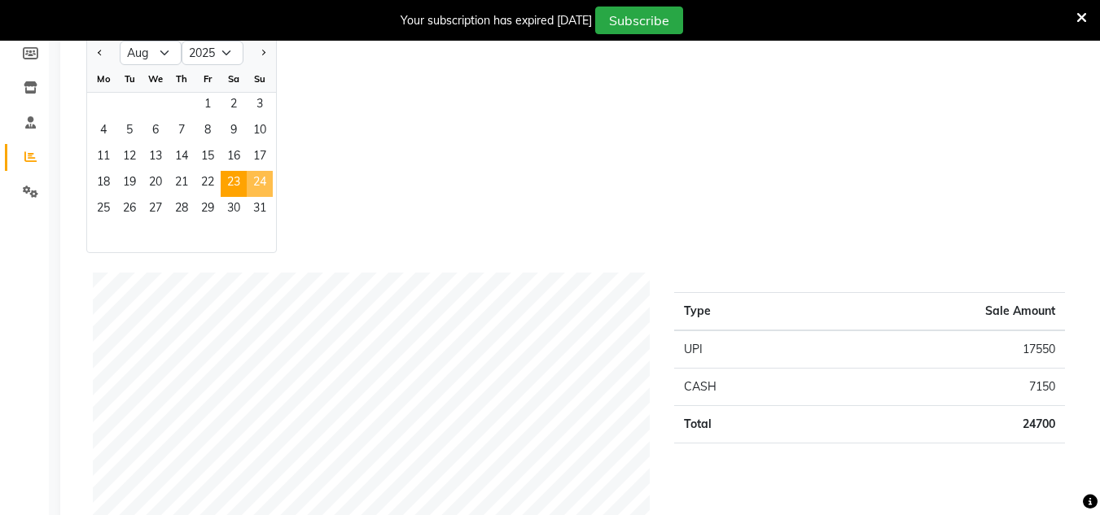
click at [265, 190] on span "24" at bounding box center [260, 184] width 26 height 26
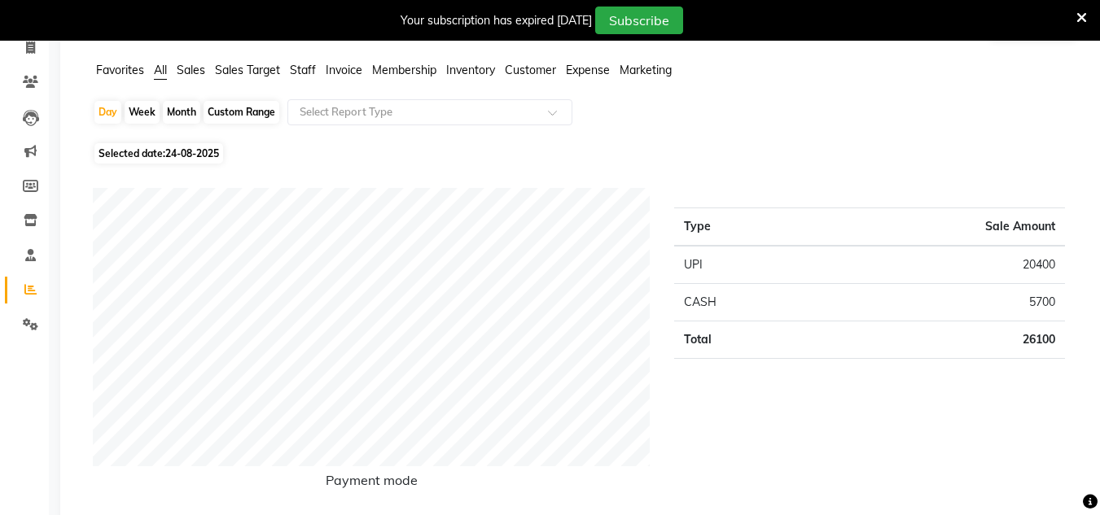
scroll to position [81, 0]
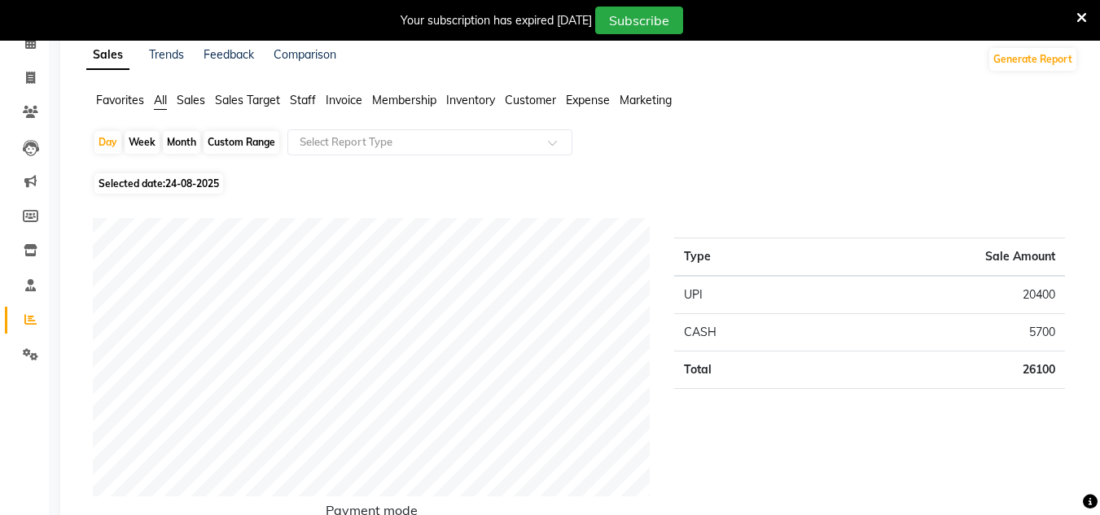
click at [196, 182] on span "24-08-2025" at bounding box center [192, 184] width 54 height 12
select select "8"
select select "2025"
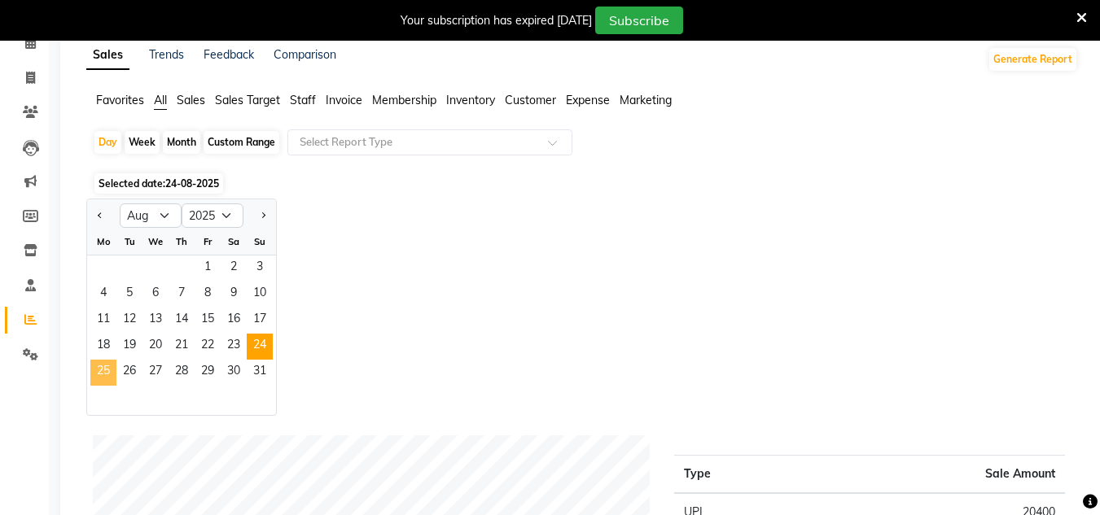
click at [105, 375] on span "25" at bounding box center [103, 373] width 26 height 26
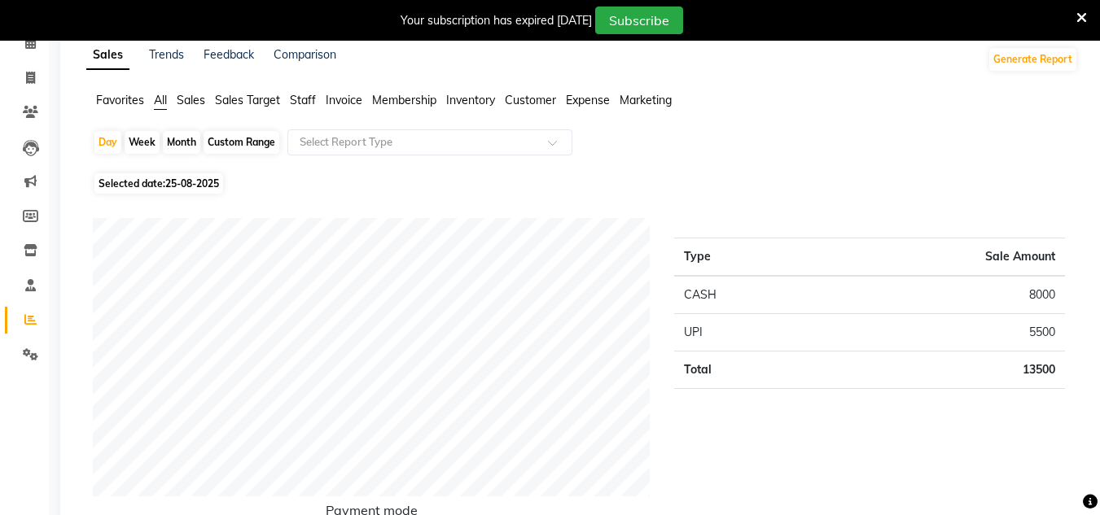
click at [201, 182] on span "25-08-2025" at bounding box center [192, 184] width 54 height 12
select select "8"
select select "2025"
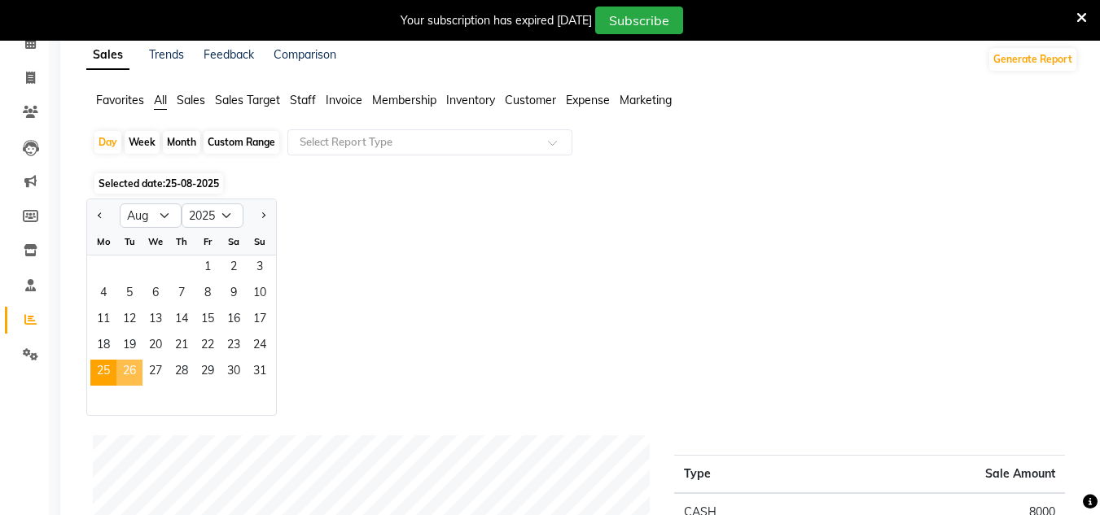
click at [135, 376] on span "26" at bounding box center [129, 373] width 26 height 26
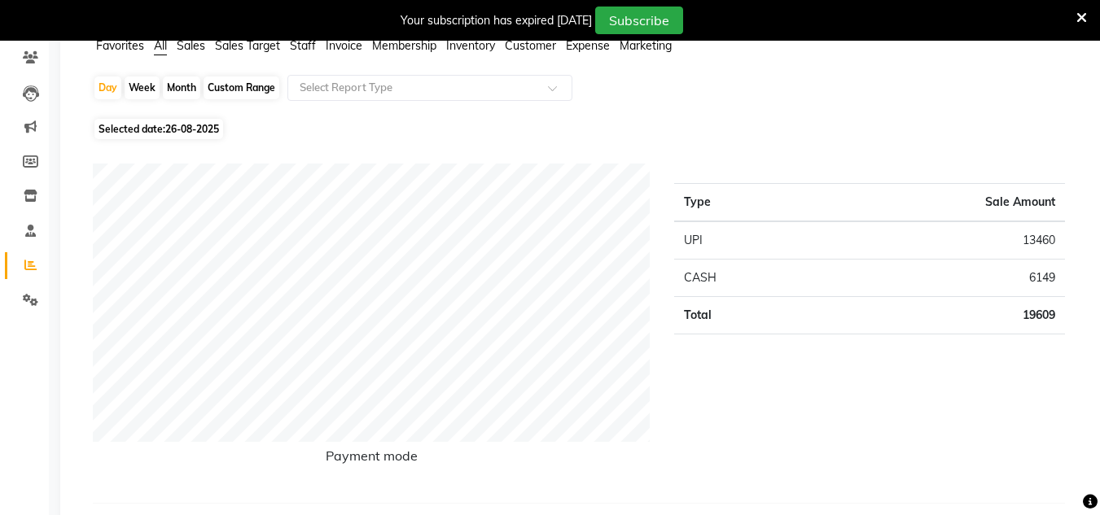
scroll to position [0, 0]
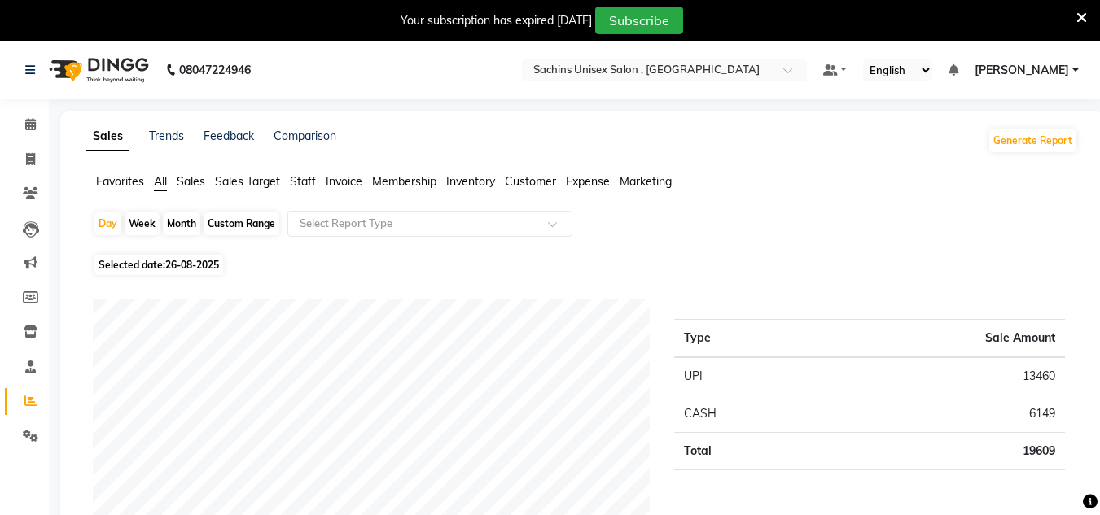
click at [183, 263] on span "26-08-2025" at bounding box center [192, 265] width 54 height 12
select select "8"
select select "2025"
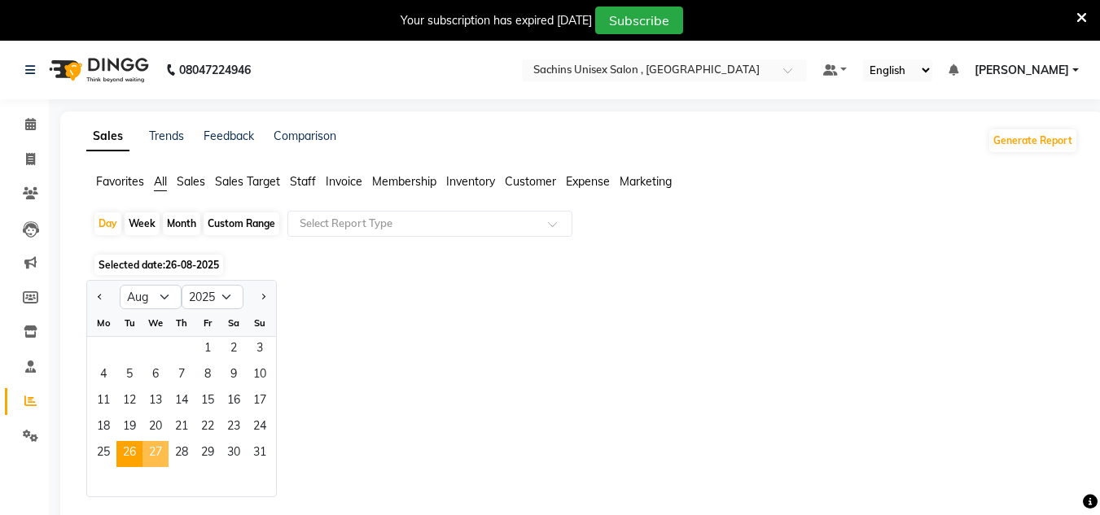
click at [158, 450] on span "27" at bounding box center [156, 454] width 26 height 26
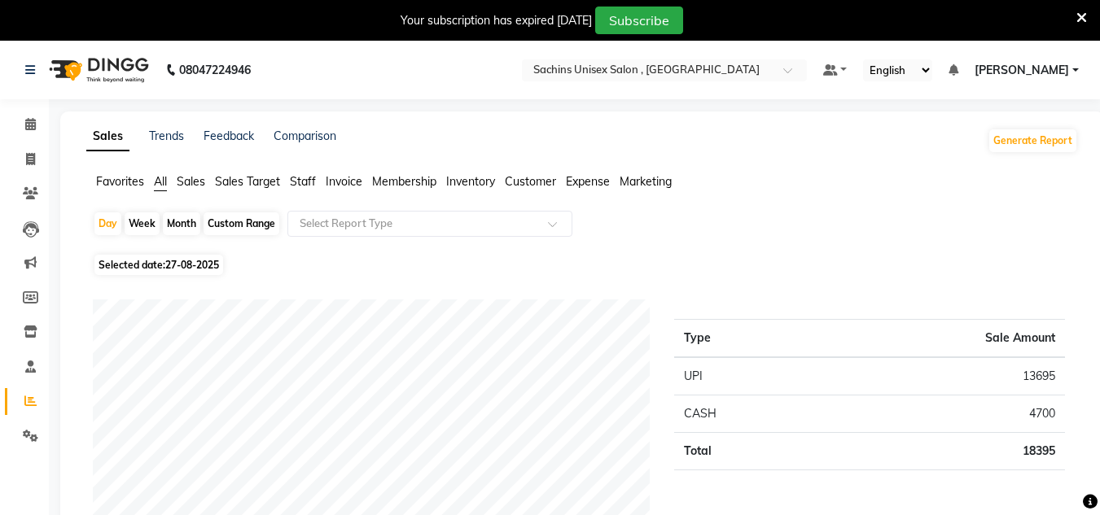
click at [190, 267] on span "27-08-2025" at bounding box center [192, 265] width 54 height 12
select select "8"
select select "2025"
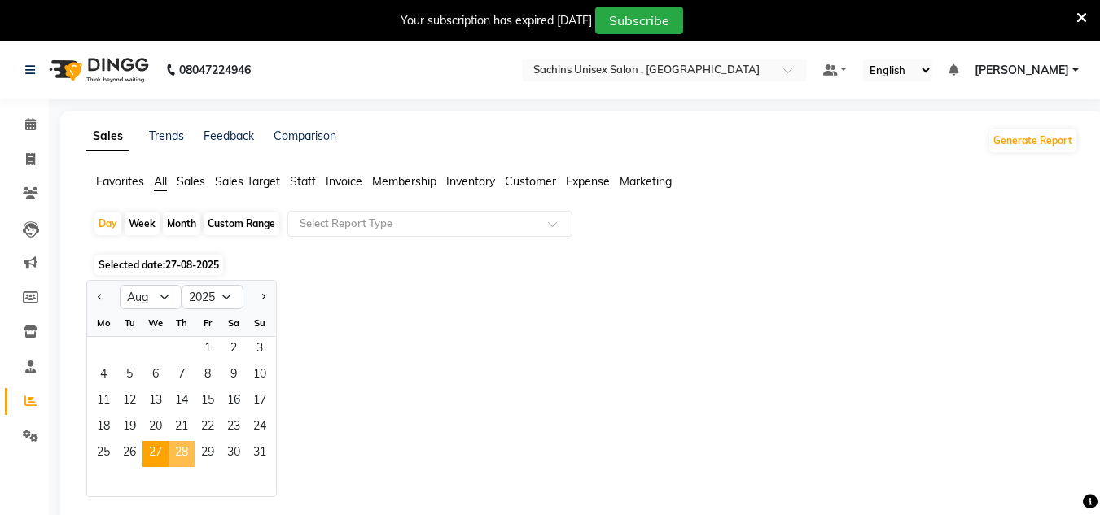
drag, startPoint x: 185, startPoint y: 447, endPoint x: 177, endPoint y: 448, distance: 8.2
click at [185, 448] on span "28" at bounding box center [182, 454] width 26 height 26
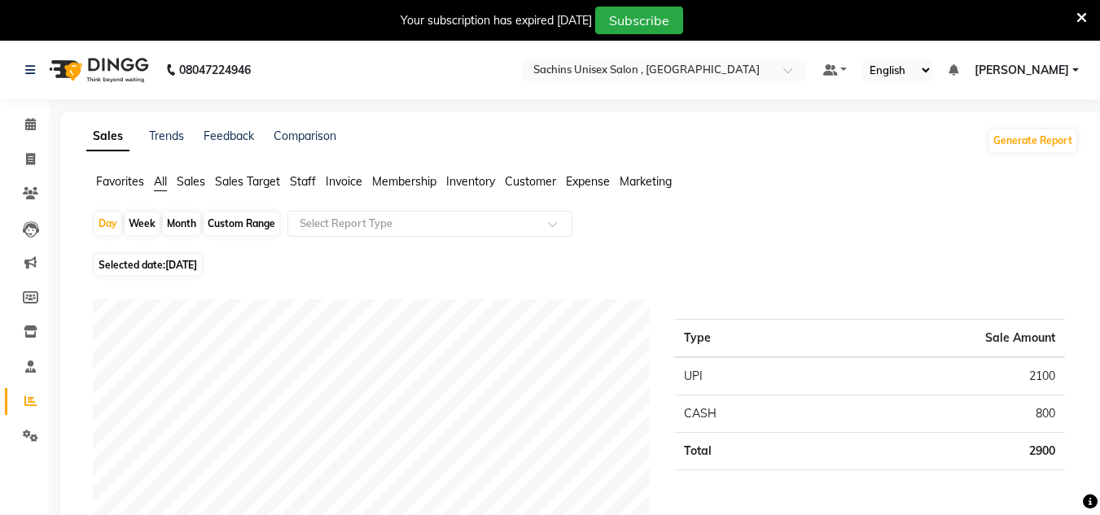
click at [192, 267] on span "[DATE]" at bounding box center [181, 265] width 32 height 12
select select "8"
select select "2025"
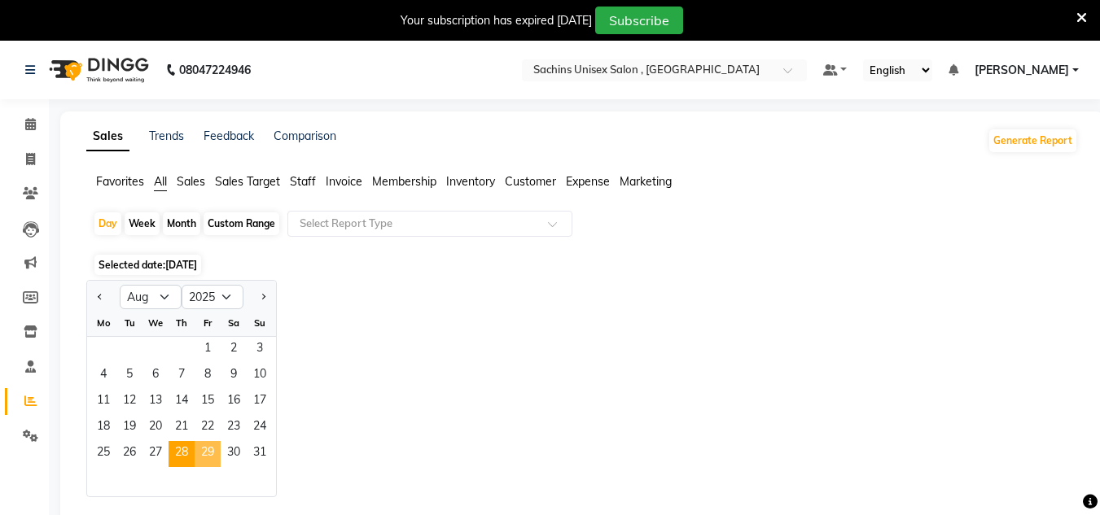
click at [208, 454] on span "29" at bounding box center [208, 454] width 26 height 26
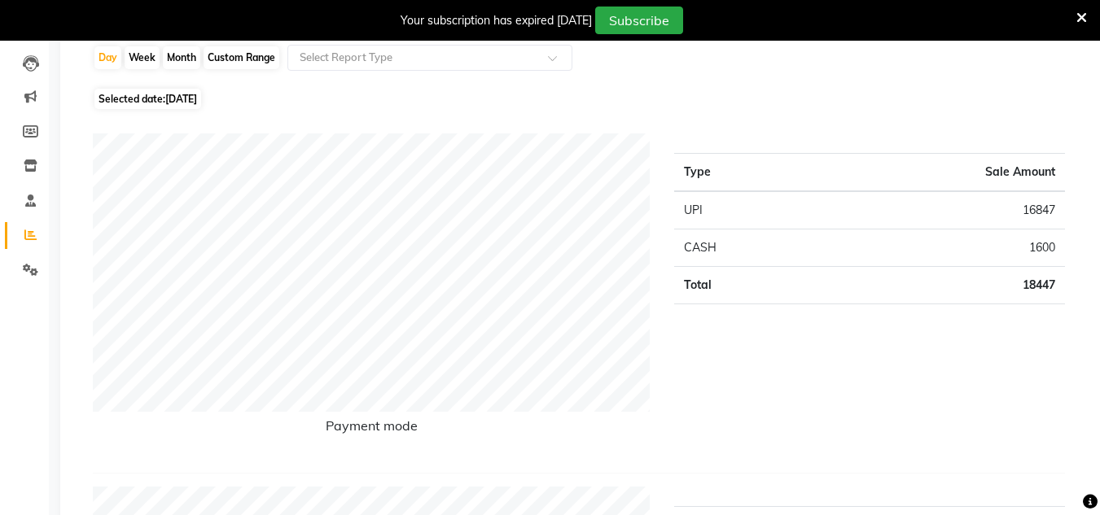
scroll to position [81, 0]
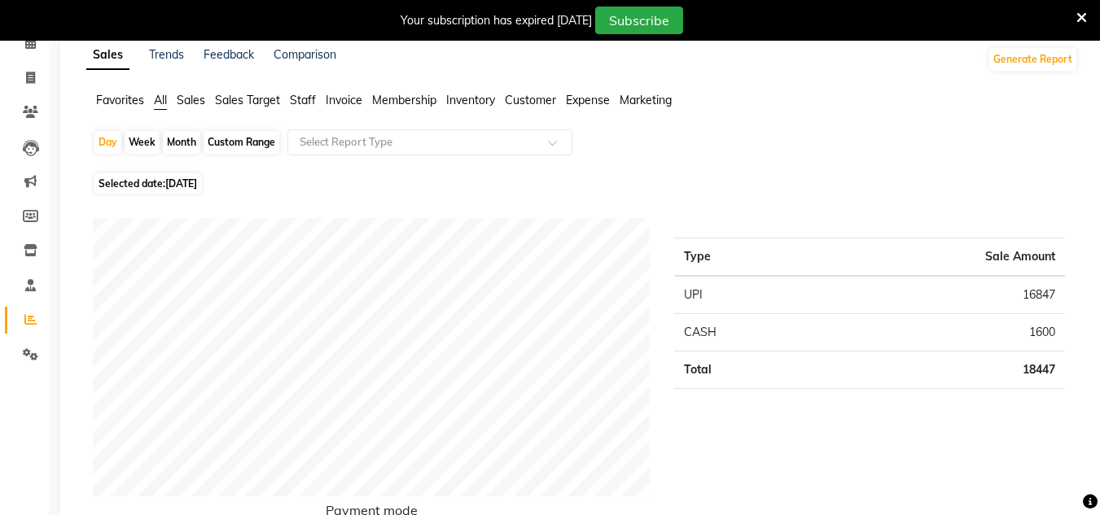
click at [178, 182] on span "[DATE]" at bounding box center [181, 184] width 32 height 12
select select "8"
select select "2025"
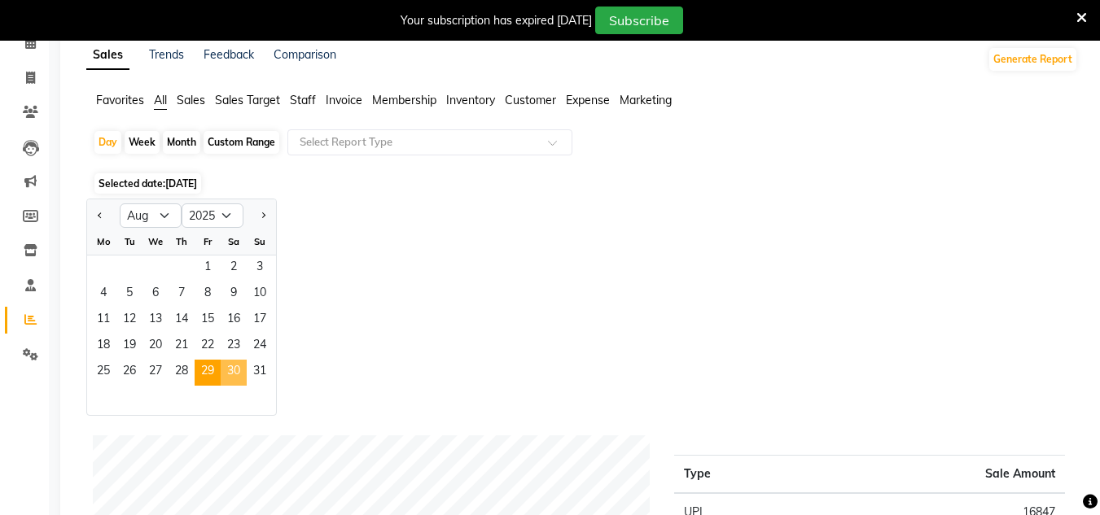
click at [235, 375] on span "30" at bounding box center [234, 373] width 26 height 26
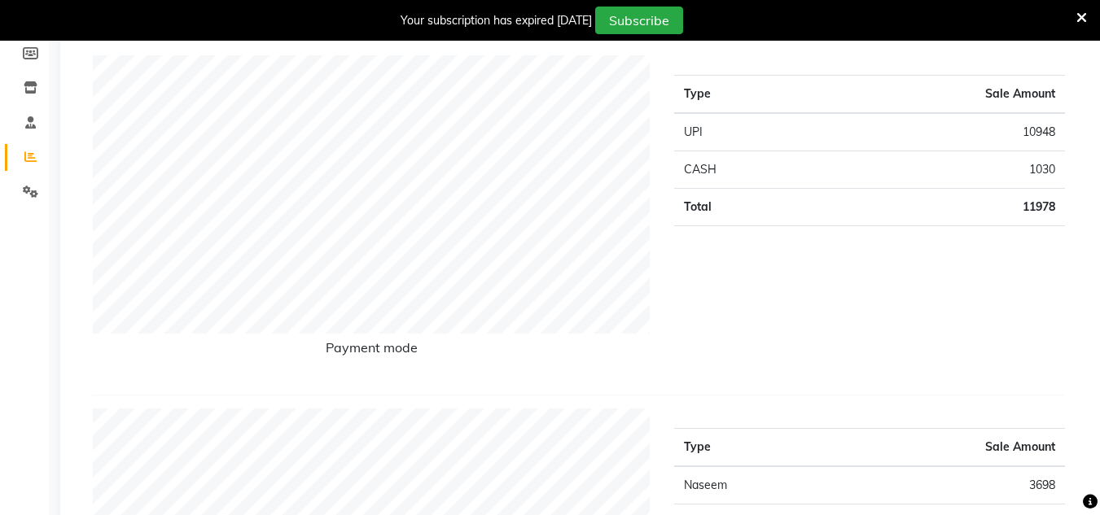
scroll to position [0, 0]
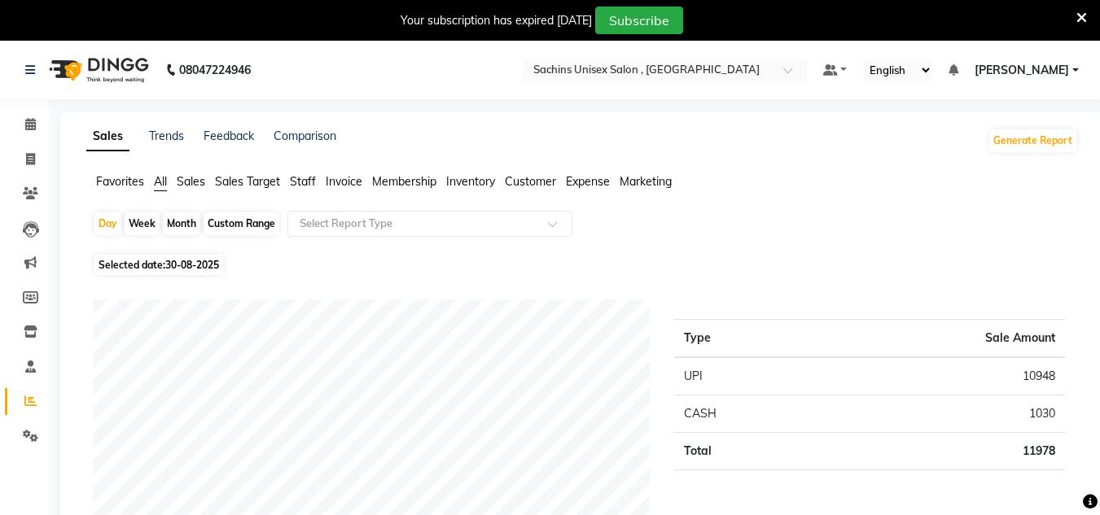
click at [219, 264] on span "30-08-2025" at bounding box center [192, 265] width 54 height 12
select select "8"
select select "2025"
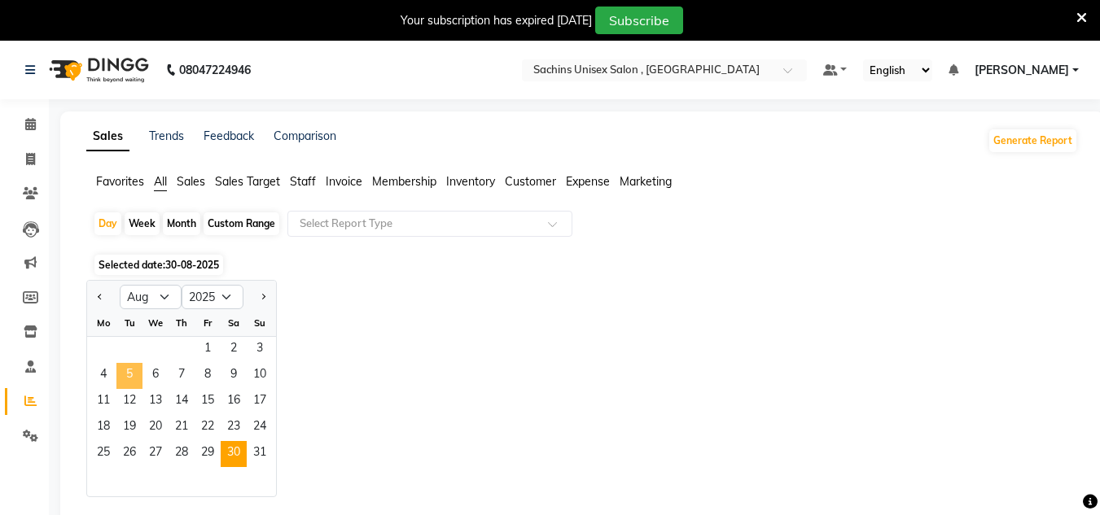
click at [134, 368] on span "5" at bounding box center [129, 376] width 26 height 26
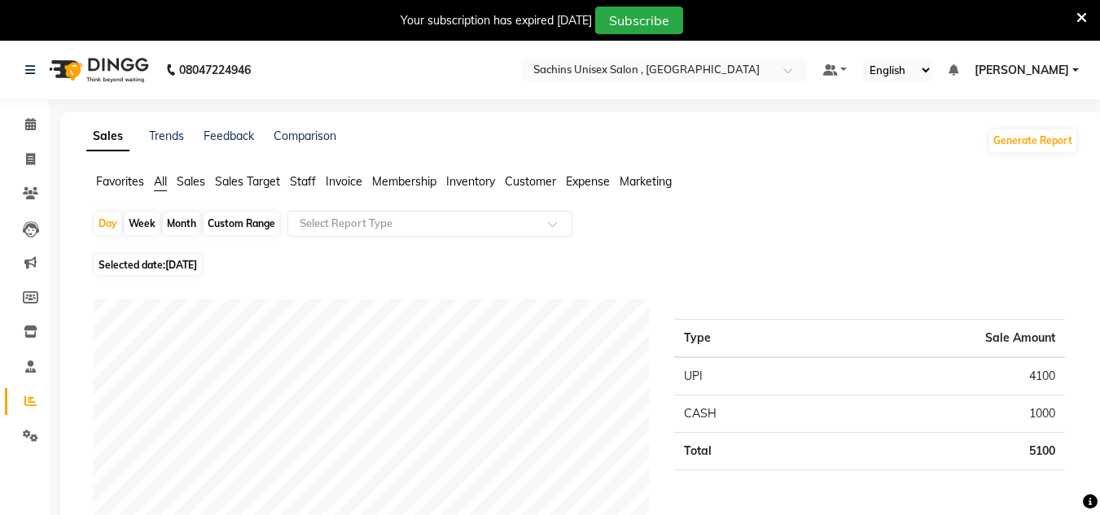
click at [193, 261] on span "[DATE]" at bounding box center [181, 265] width 32 height 12
select select "8"
select select "2025"
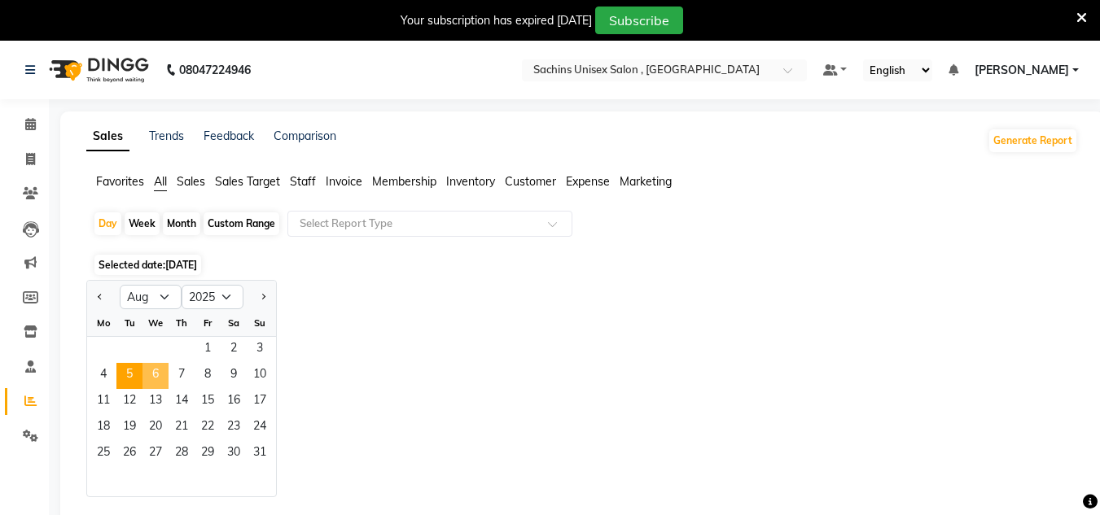
click at [166, 366] on span "6" at bounding box center [156, 376] width 26 height 26
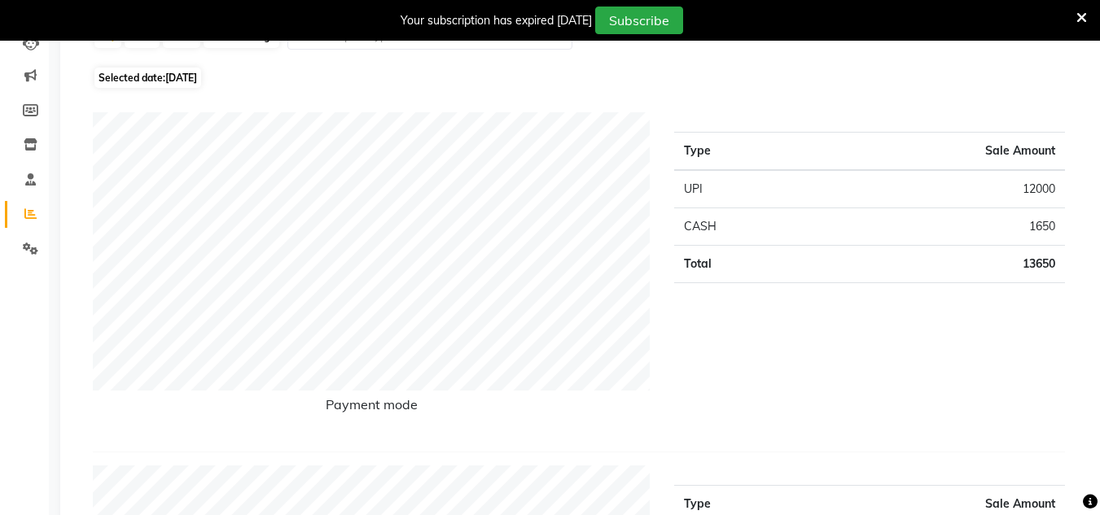
scroll to position [81, 0]
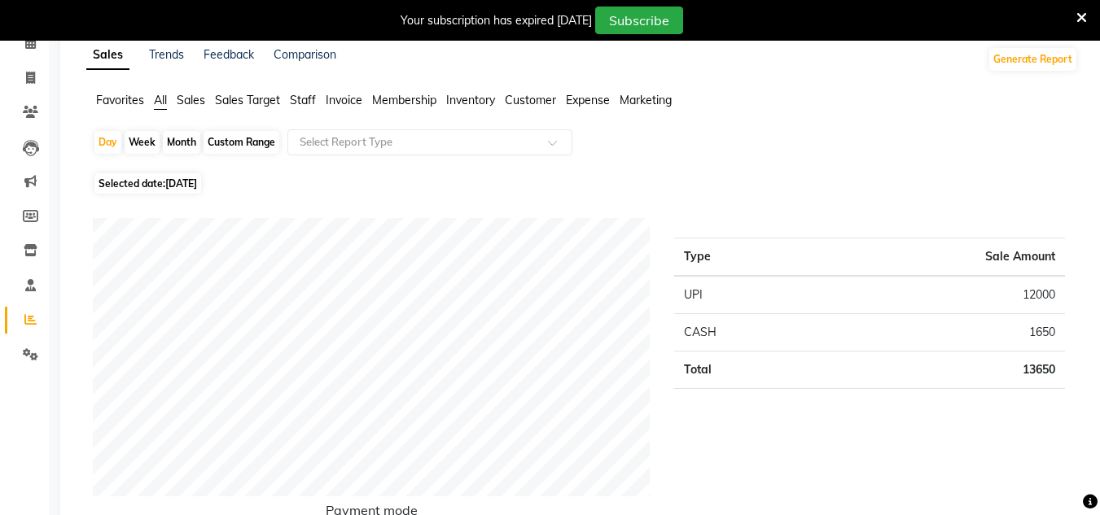
click at [180, 178] on span "[DATE]" at bounding box center [181, 184] width 32 height 12
select select "8"
select select "2025"
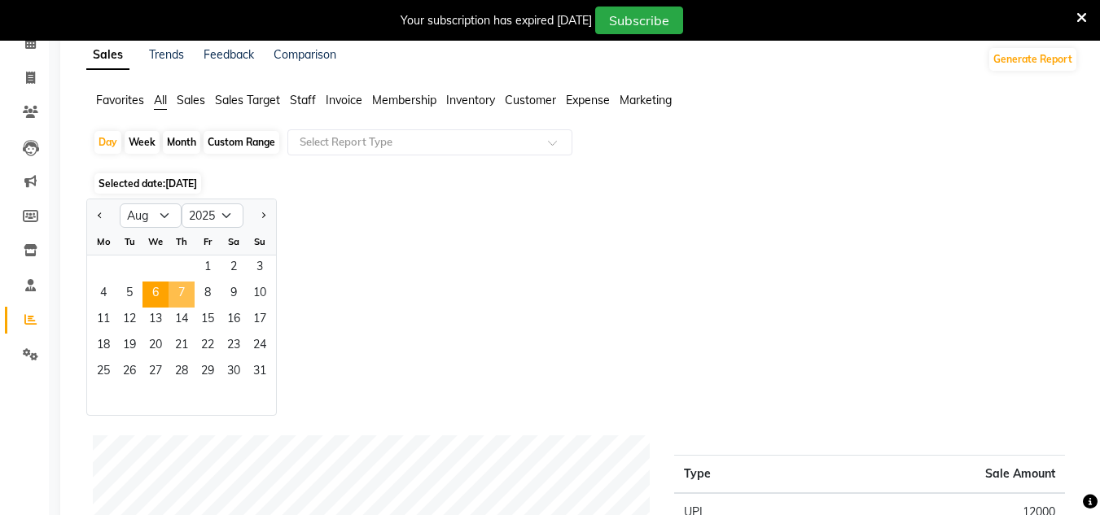
click at [173, 287] on span "7" at bounding box center [182, 295] width 26 height 26
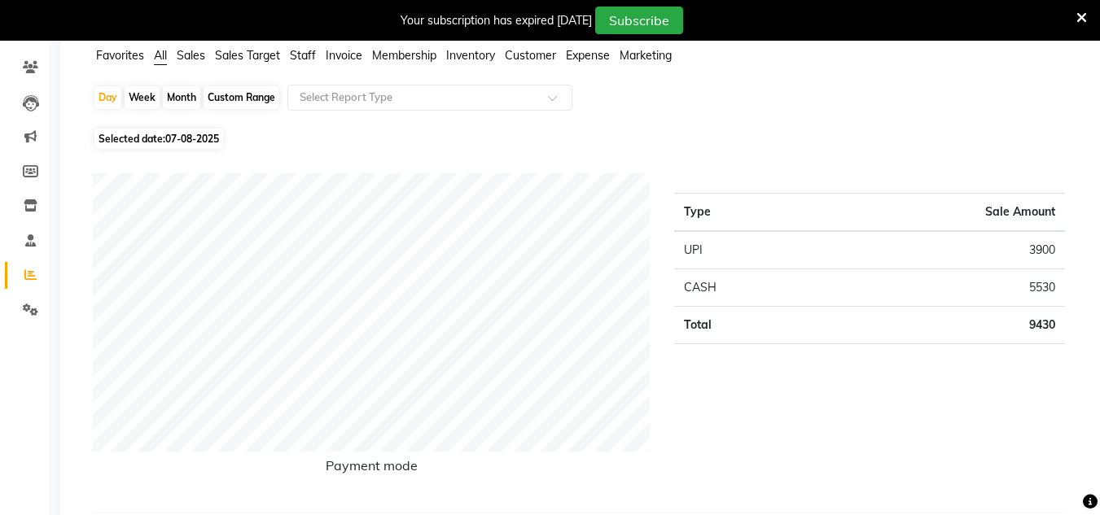
scroll to position [0, 0]
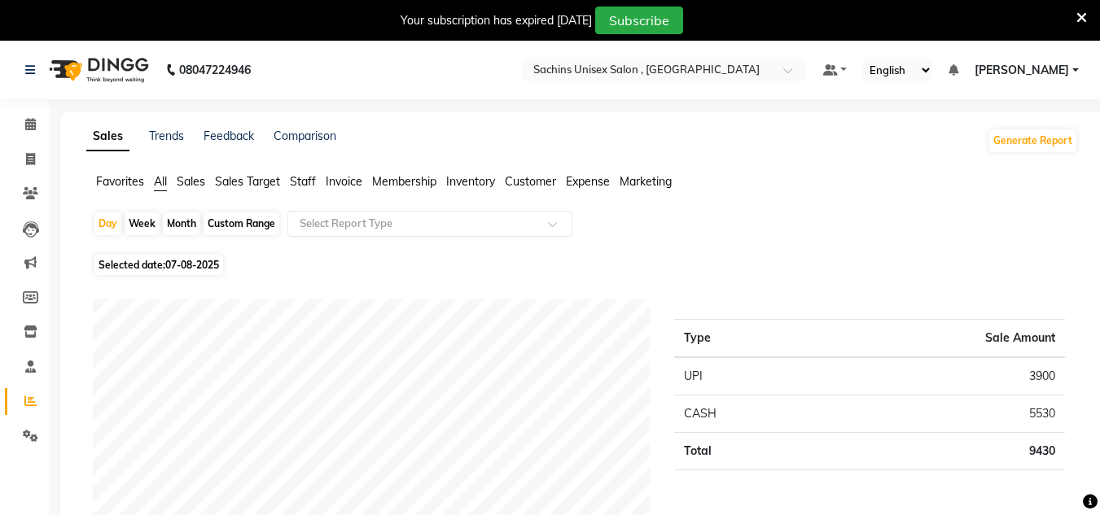
click at [194, 265] on span "07-08-2025" at bounding box center [192, 265] width 54 height 12
select select "8"
select select "2025"
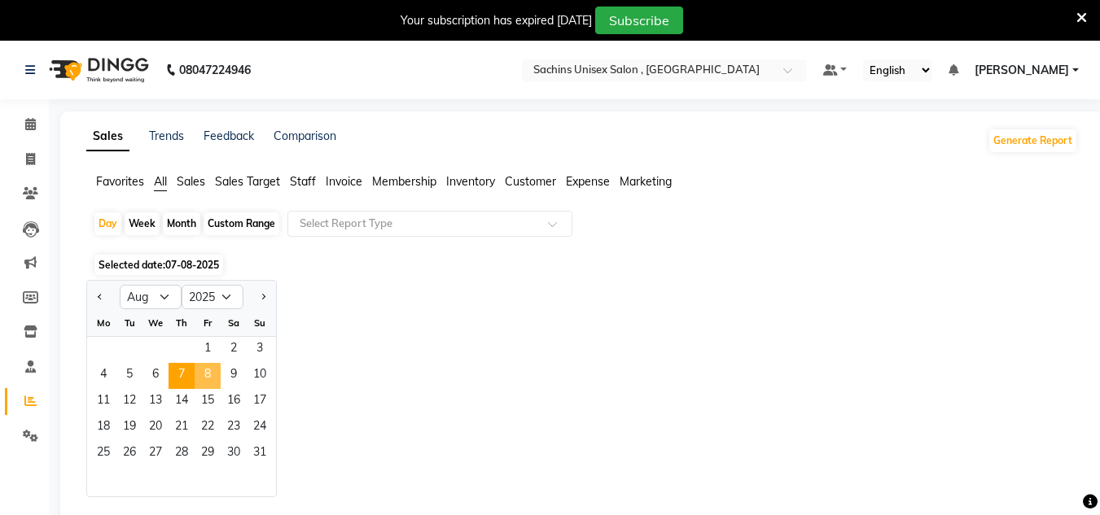
click at [211, 375] on span "8" at bounding box center [208, 376] width 26 height 26
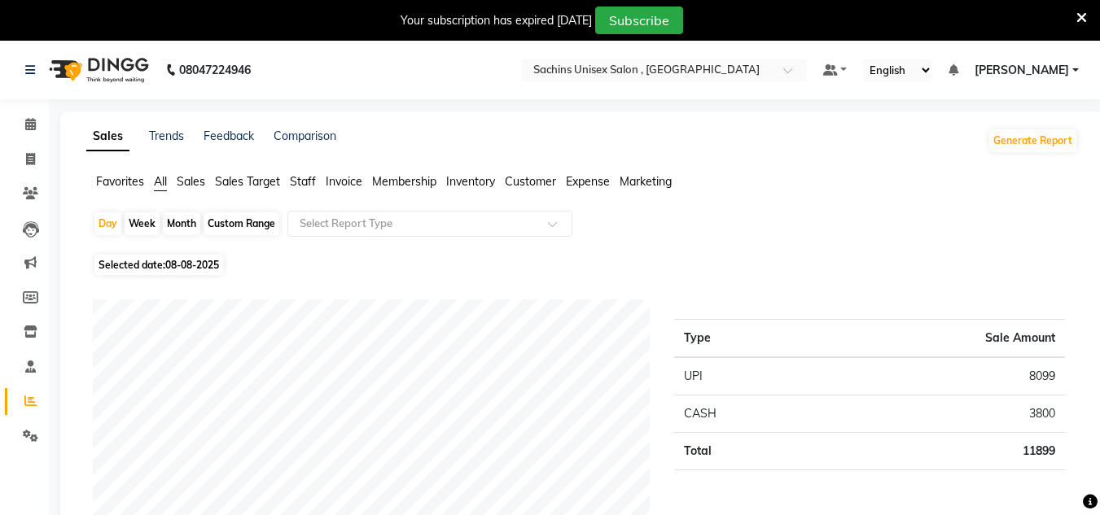
click at [177, 263] on span "08-08-2025" at bounding box center [192, 265] width 54 height 12
select select "8"
select select "2025"
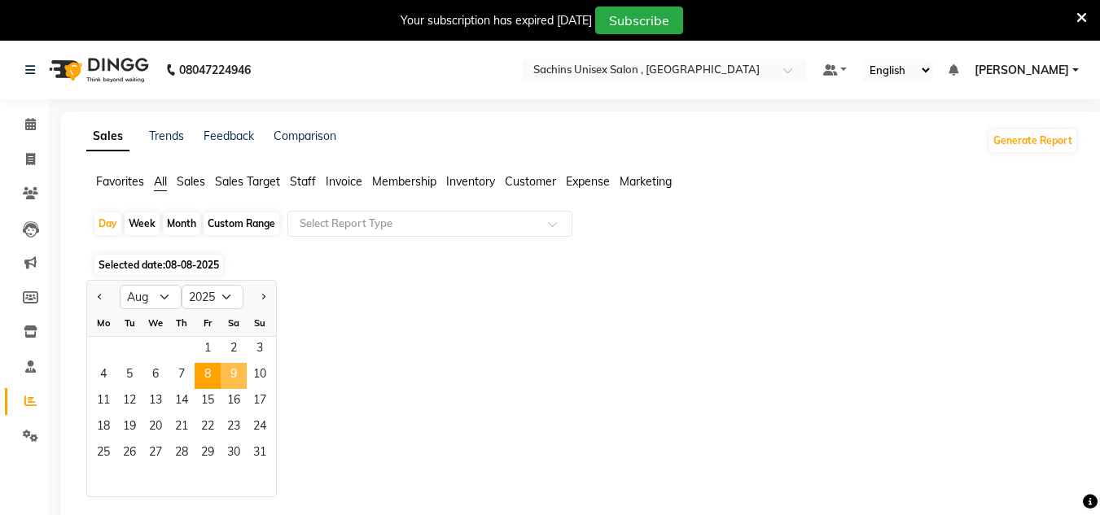
click at [234, 378] on span "9" at bounding box center [234, 376] width 26 height 26
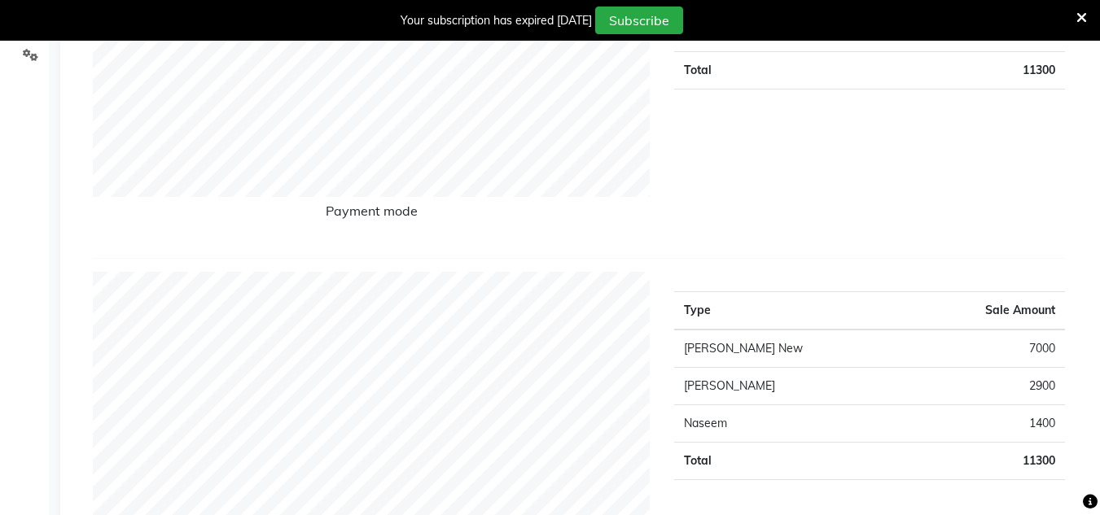
scroll to position [81, 0]
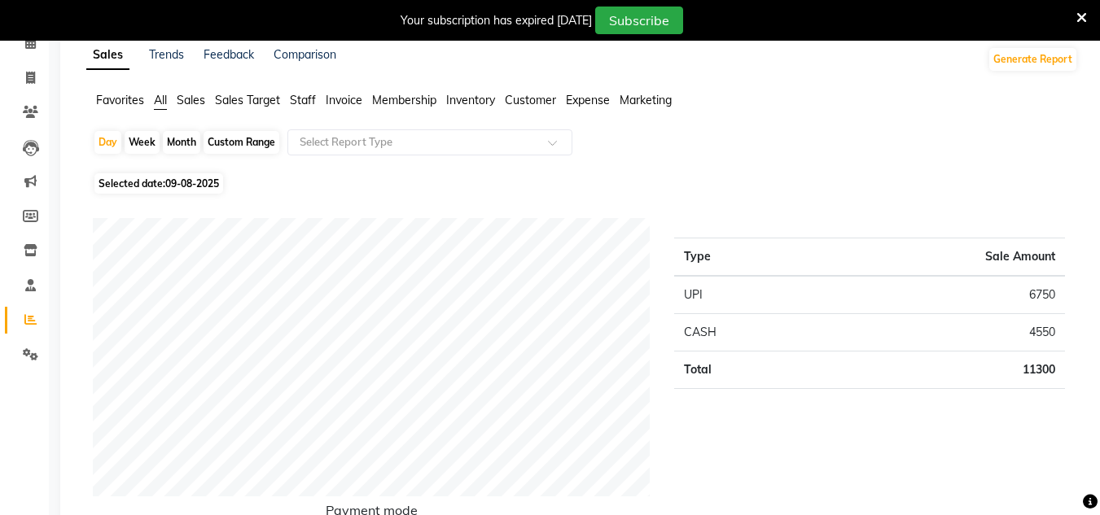
click at [187, 182] on span "09-08-2025" at bounding box center [192, 184] width 54 height 12
select select "8"
select select "2025"
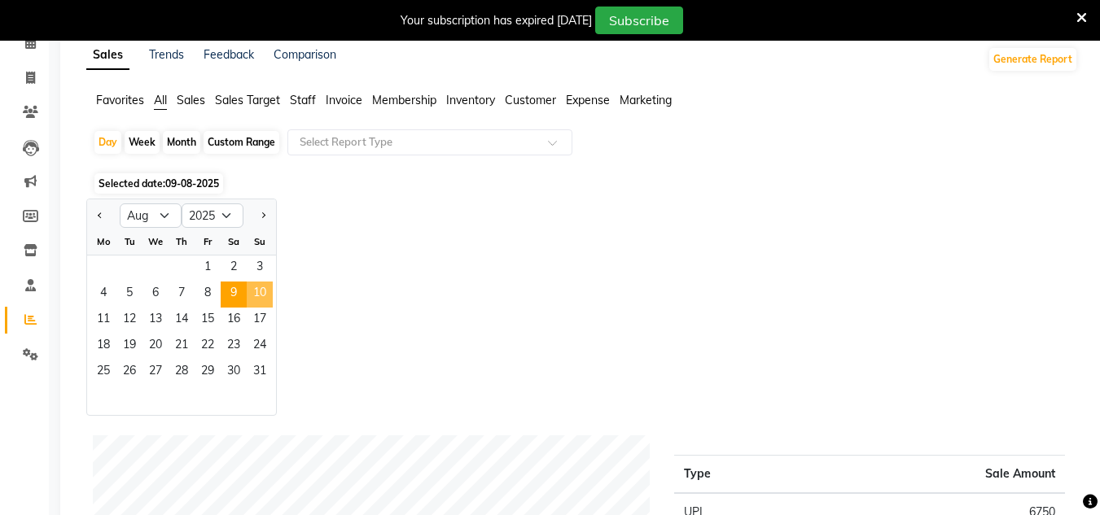
click at [262, 297] on span "10" at bounding box center [260, 295] width 26 height 26
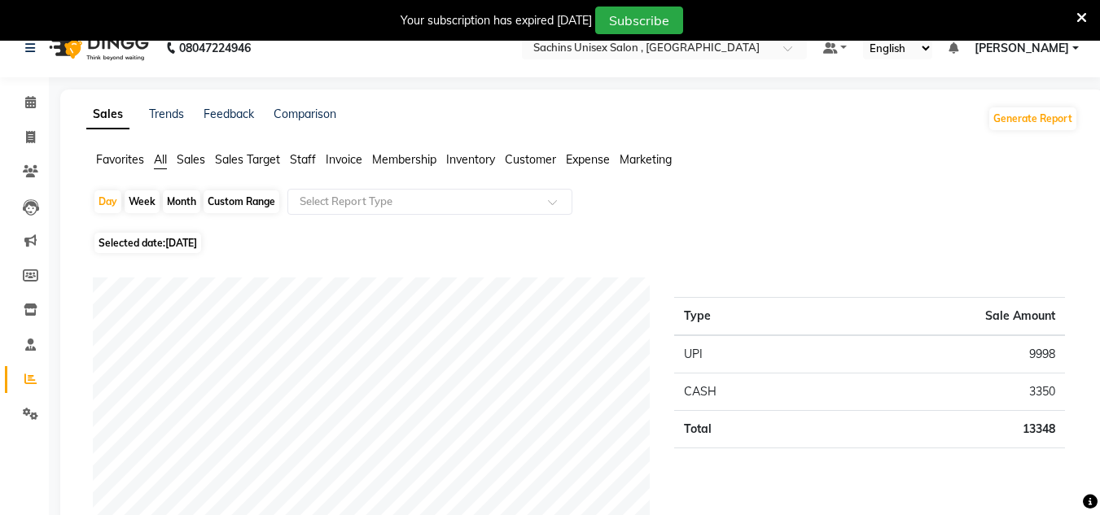
scroll to position [0, 0]
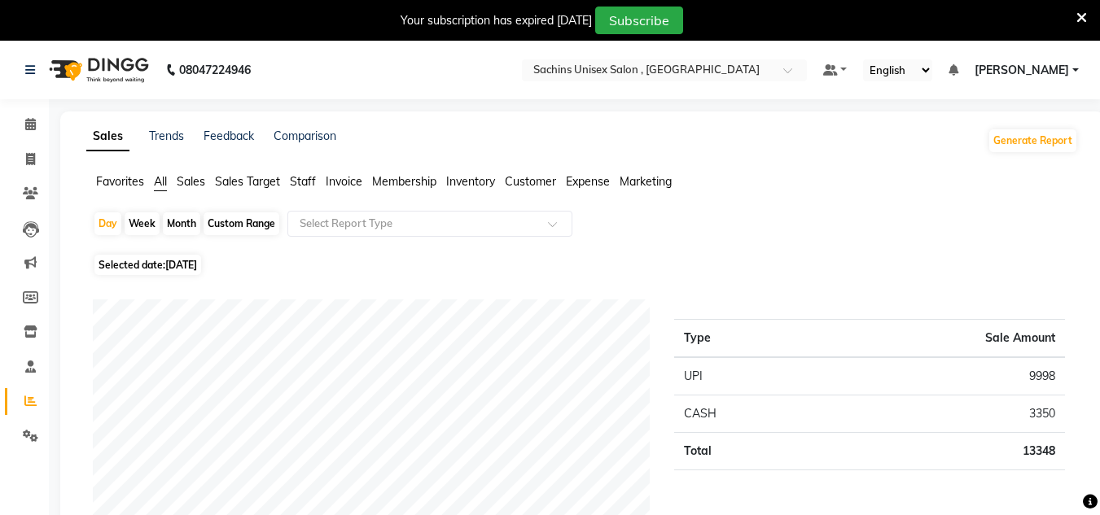
click at [197, 265] on span "[DATE]" at bounding box center [181, 265] width 32 height 12
select select "8"
select select "2025"
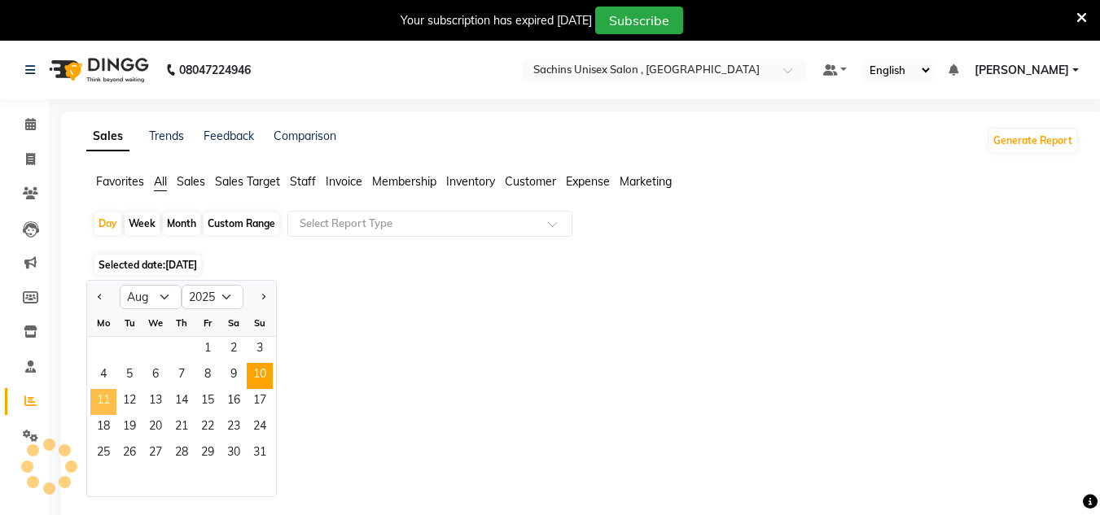
click at [96, 398] on span "11" at bounding box center [103, 402] width 26 height 26
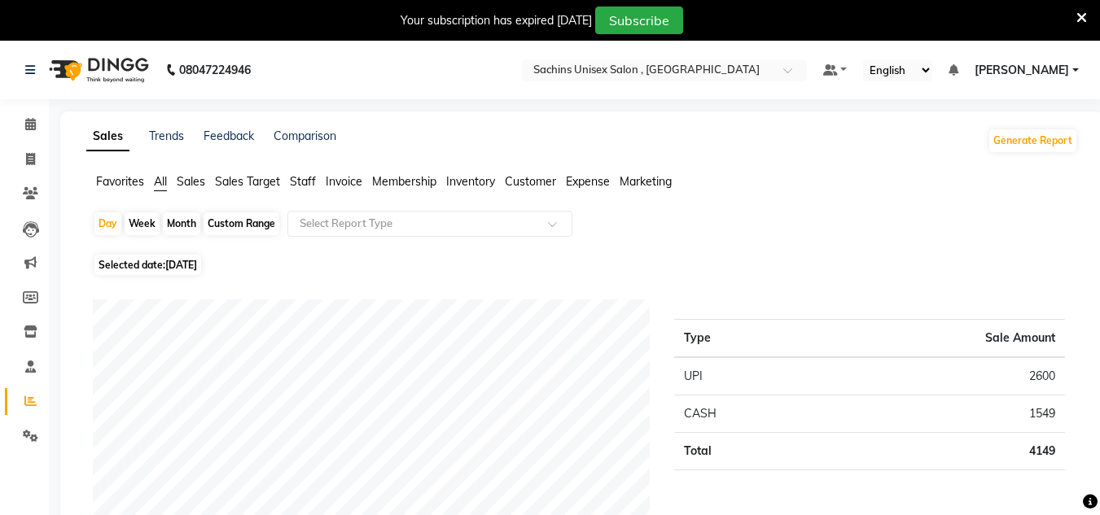
click at [201, 258] on span "Selected date: [DATE]" at bounding box center [147, 265] width 107 height 20
select select "8"
select select "2025"
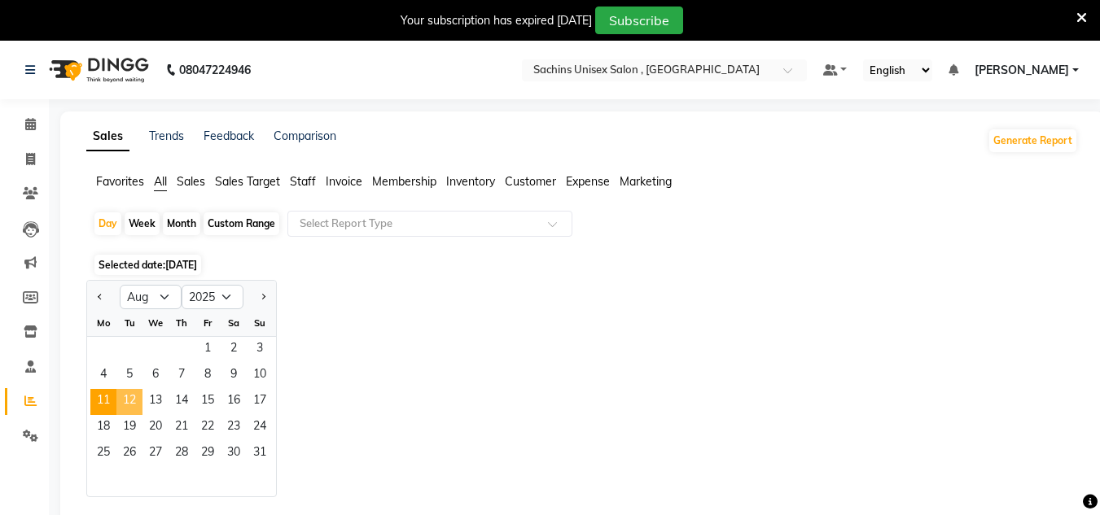
click at [134, 397] on span "12" at bounding box center [129, 402] width 26 height 26
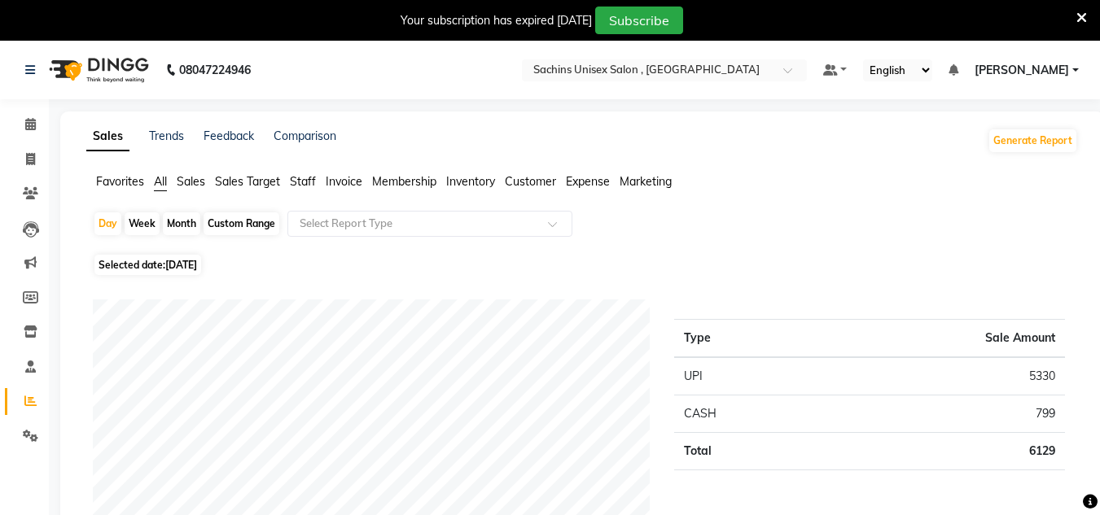
click at [197, 261] on span "[DATE]" at bounding box center [181, 265] width 32 height 12
select select "8"
select select "2025"
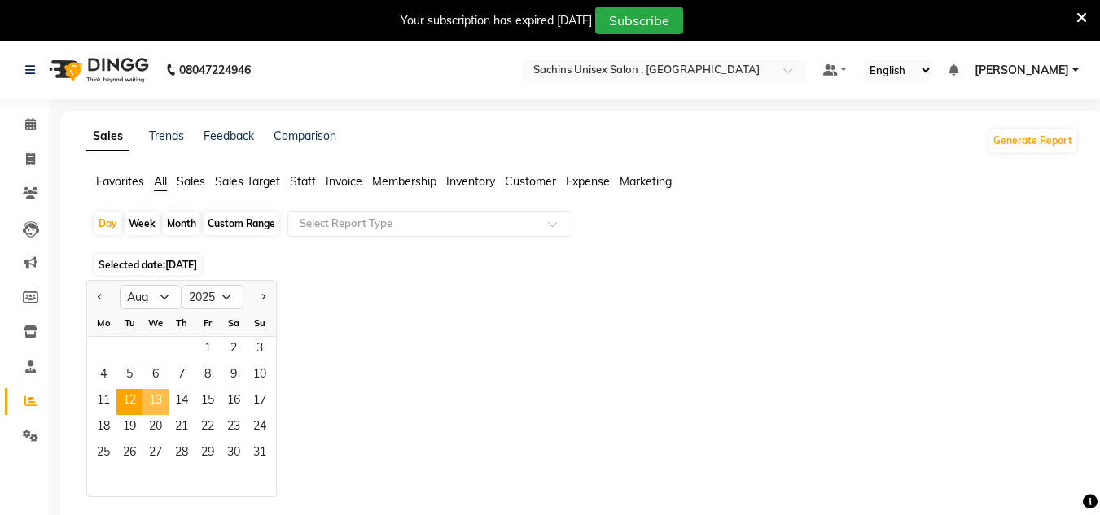
click at [155, 397] on span "13" at bounding box center [156, 402] width 26 height 26
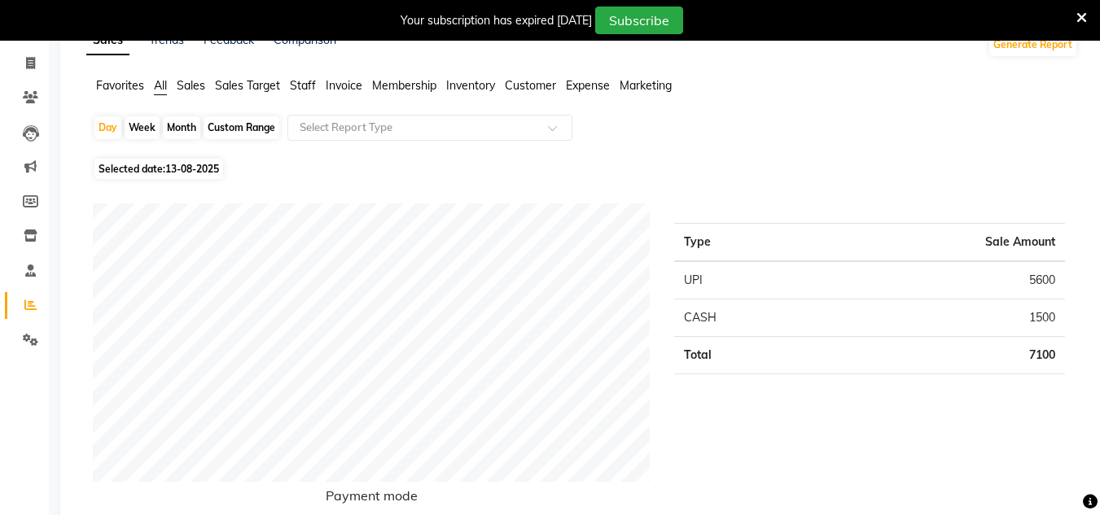
scroll to position [81, 0]
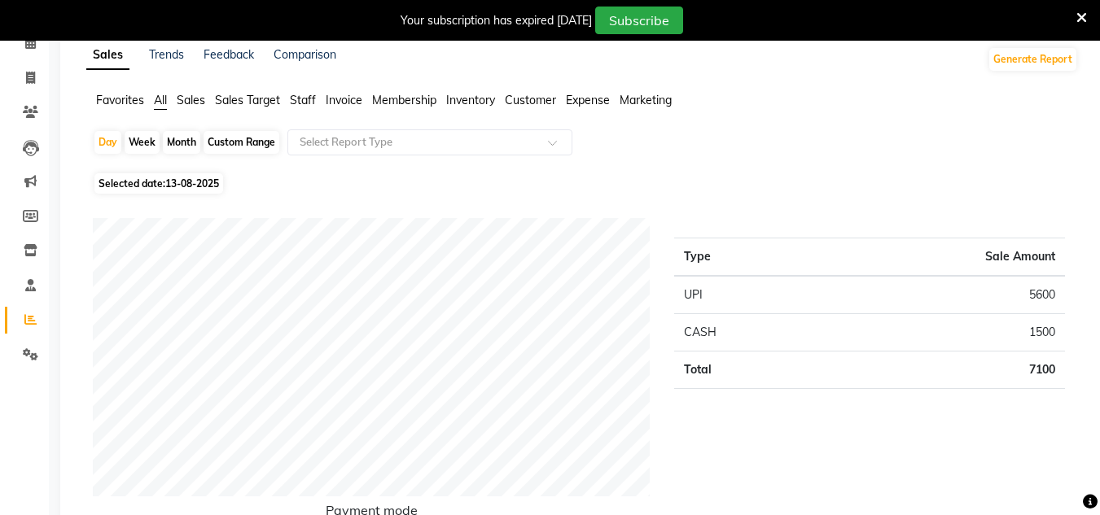
click at [217, 186] on span "13-08-2025" at bounding box center [192, 184] width 54 height 12
select select "8"
select select "2025"
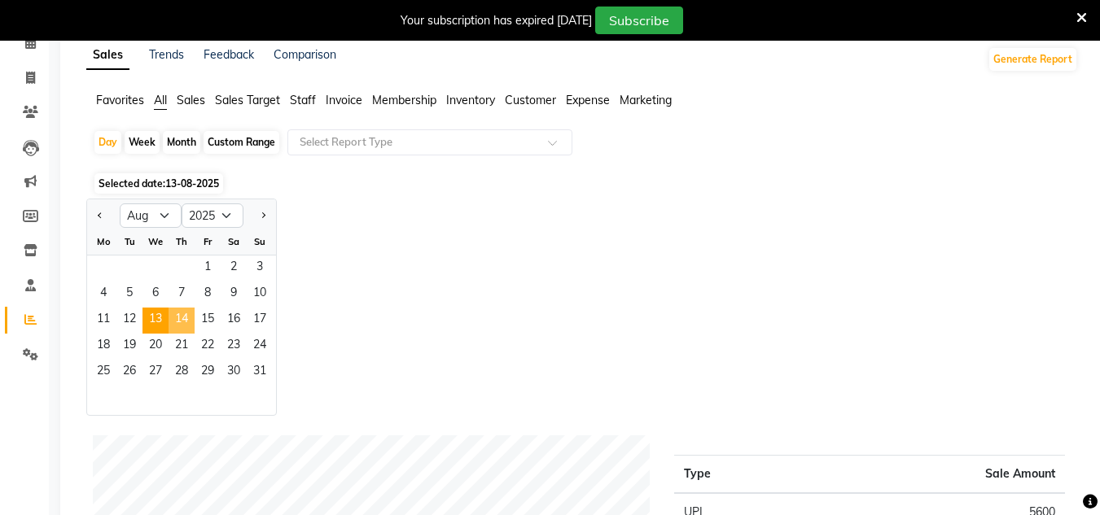
click at [177, 321] on span "14" at bounding box center [182, 321] width 26 height 26
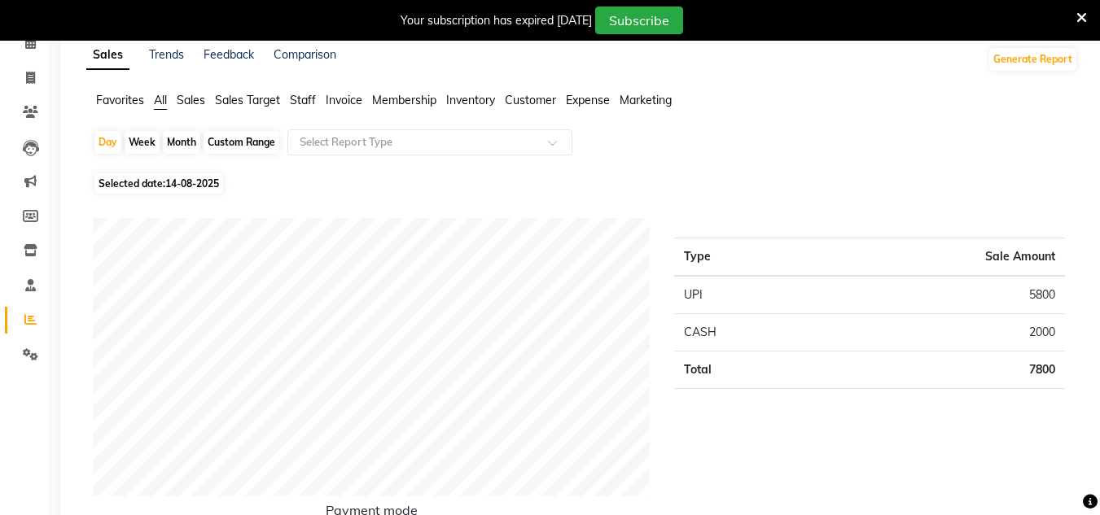
click at [212, 174] on span "Selected date: [DATE]" at bounding box center [158, 183] width 129 height 20
select select "8"
select select "2025"
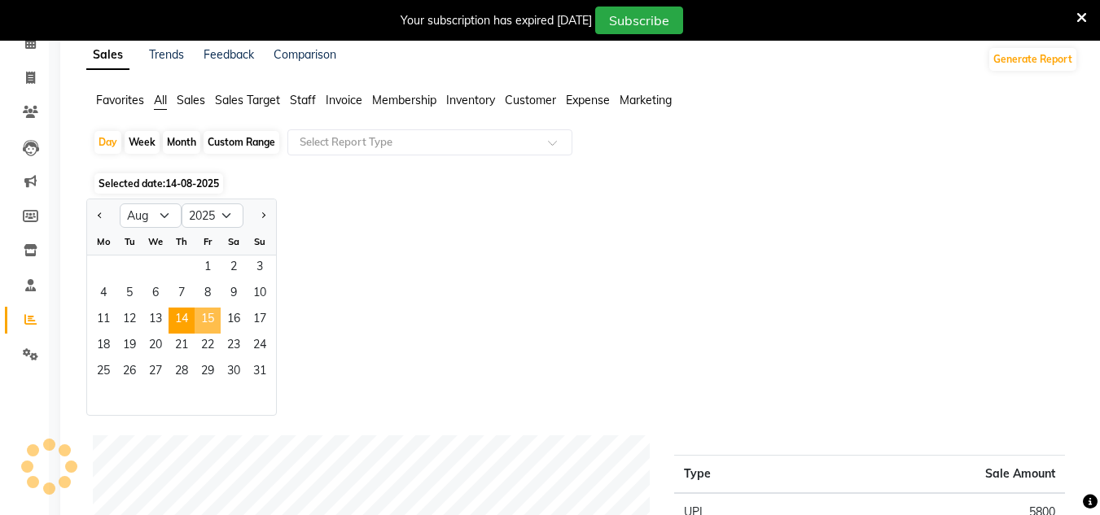
click at [206, 319] on span "15" at bounding box center [208, 321] width 26 height 26
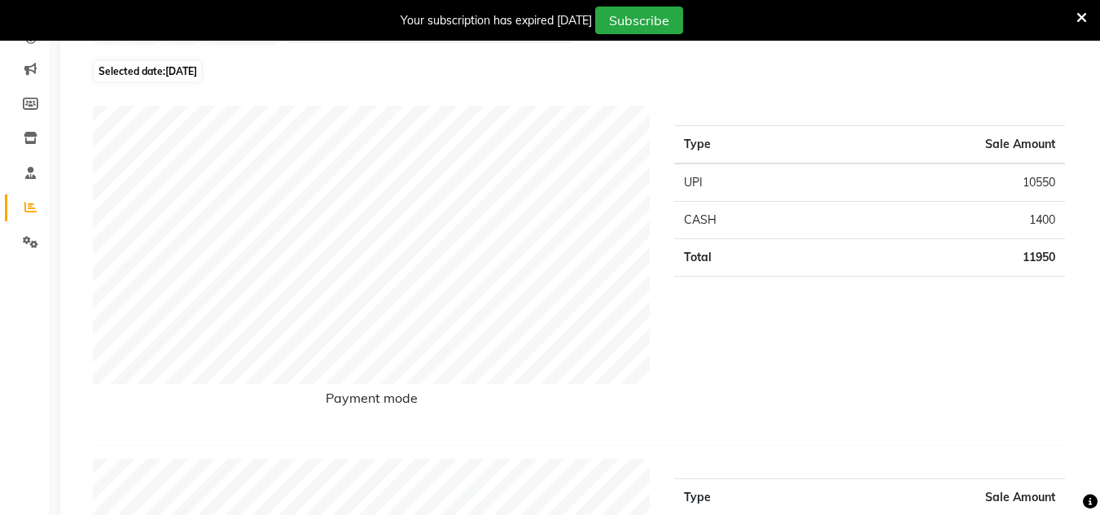
scroll to position [163, 0]
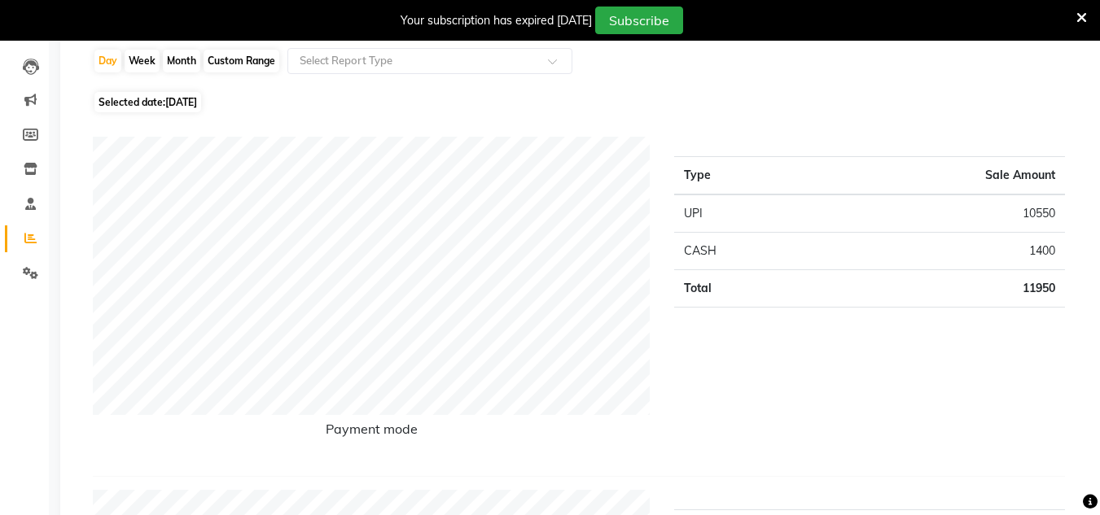
click at [197, 104] on span "[DATE]" at bounding box center [181, 102] width 32 height 12
select select "8"
select select "2025"
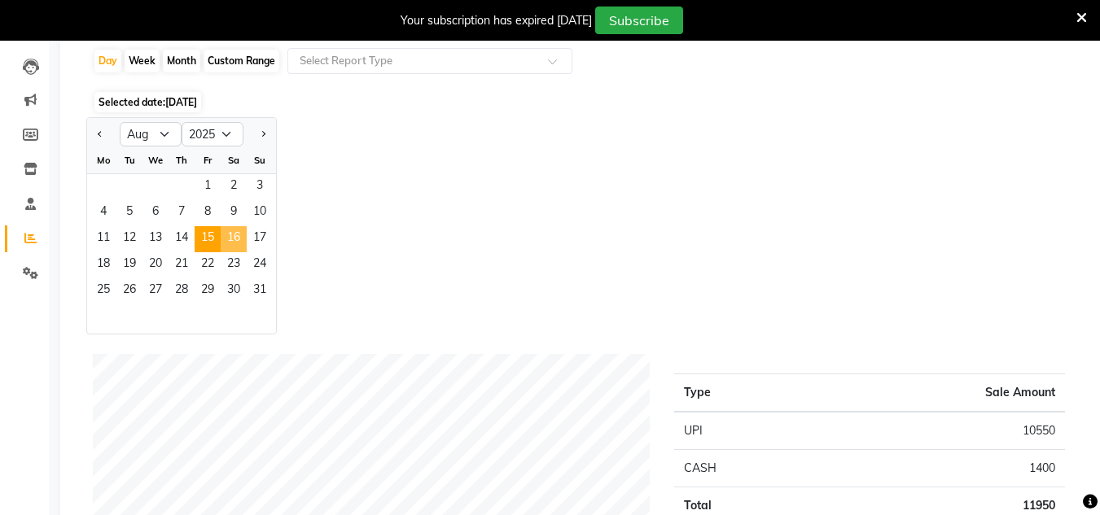
click at [237, 231] on span "16" at bounding box center [234, 239] width 26 height 26
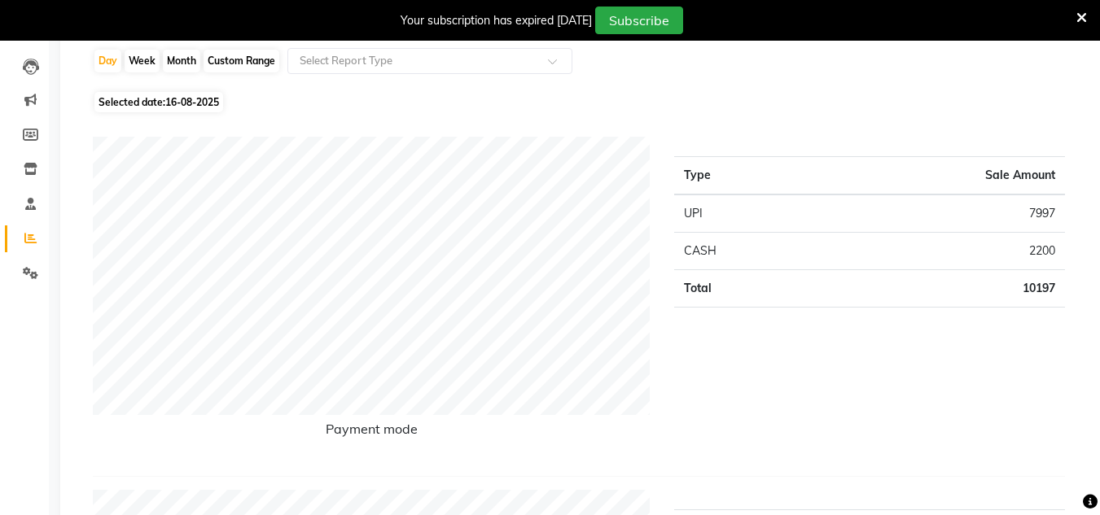
click at [204, 99] on span "16-08-2025" at bounding box center [192, 102] width 54 height 12
select select "8"
select select "2025"
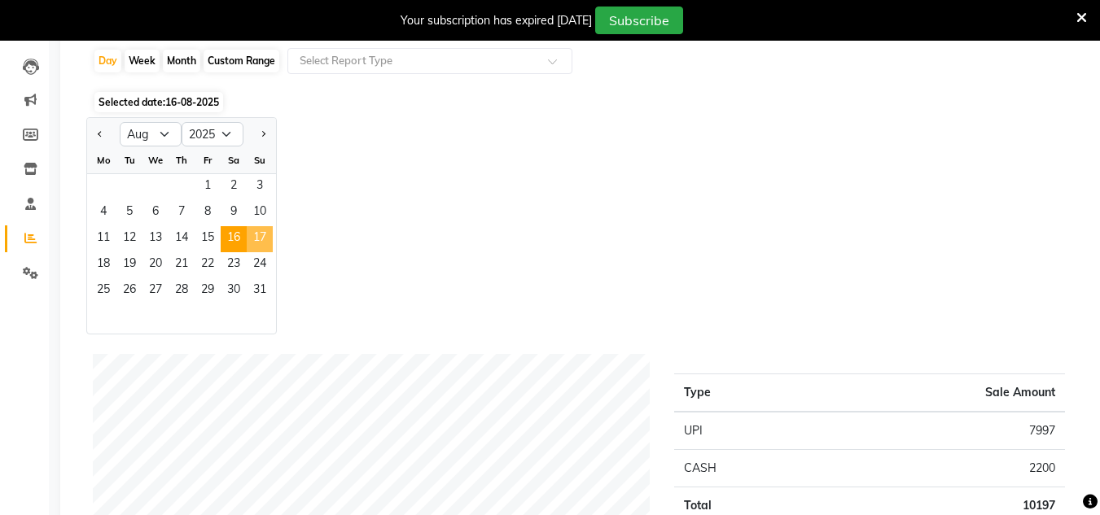
click at [255, 239] on span "17" at bounding box center [260, 239] width 26 height 26
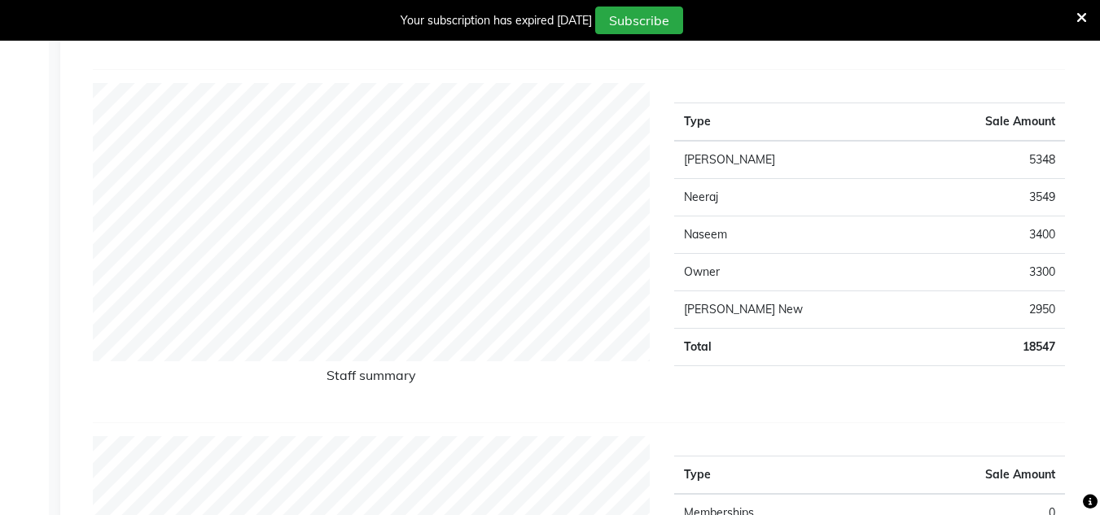
scroll to position [81, 0]
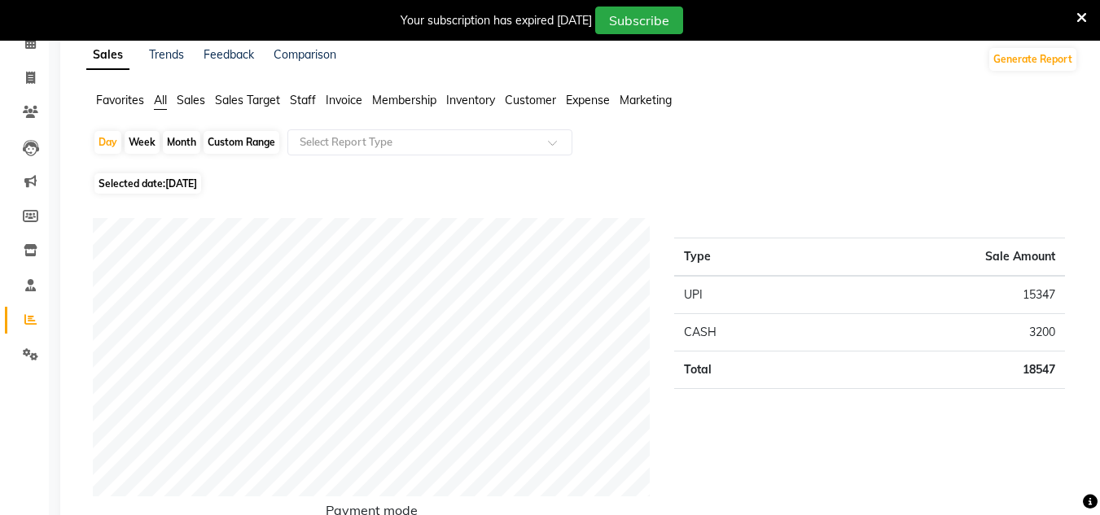
click at [182, 178] on span "[DATE]" at bounding box center [181, 184] width 32 height 12
select select "8"
select select "2025"
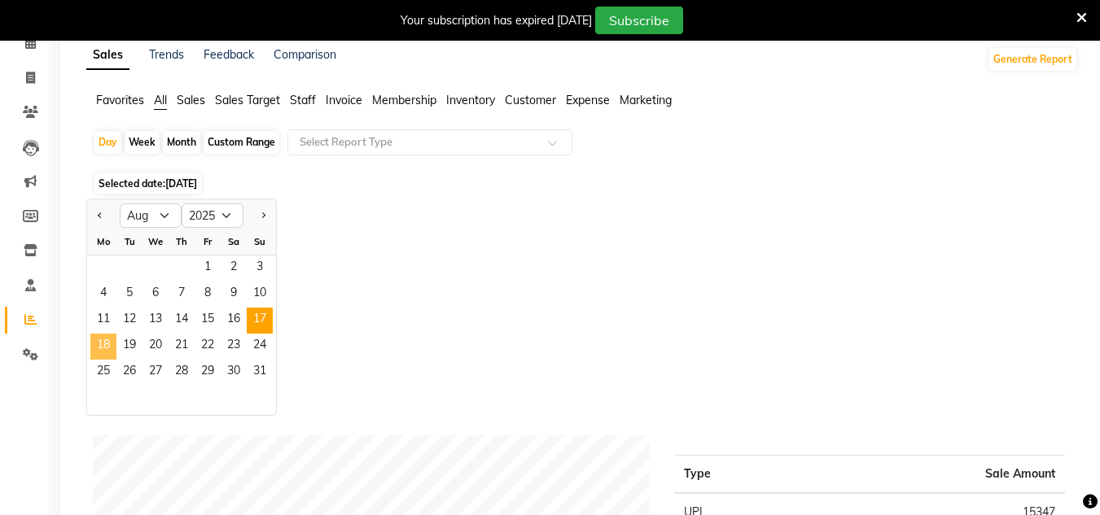
click at [102, 353] on span "18" at bounding box center [103, 347] width 26 height 26
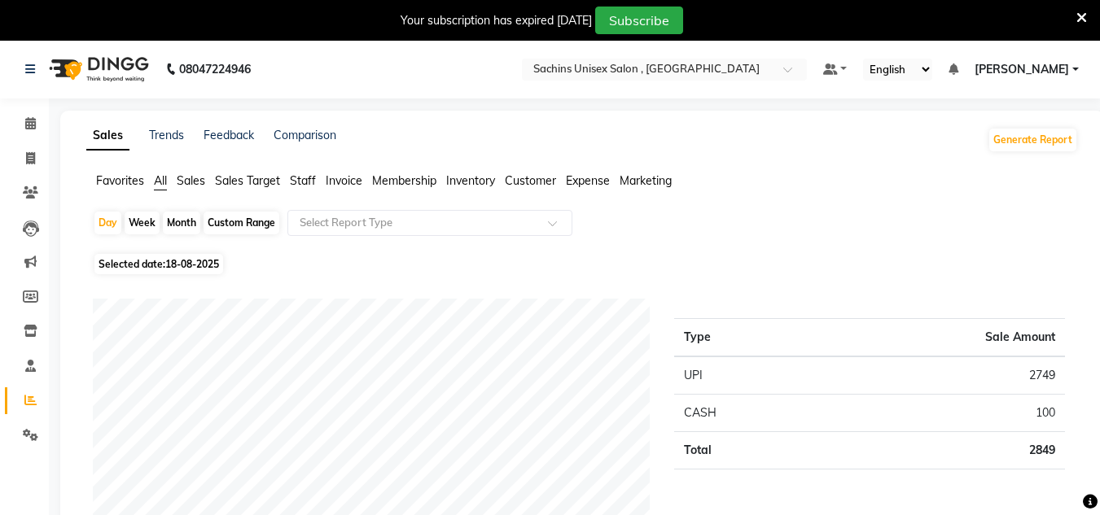
scroll to position [0, 0]
click at [195, 265] on span "18-08-2025" at bounding box center [192, 265] width 54 height 12
select select "8"
select select "2025"
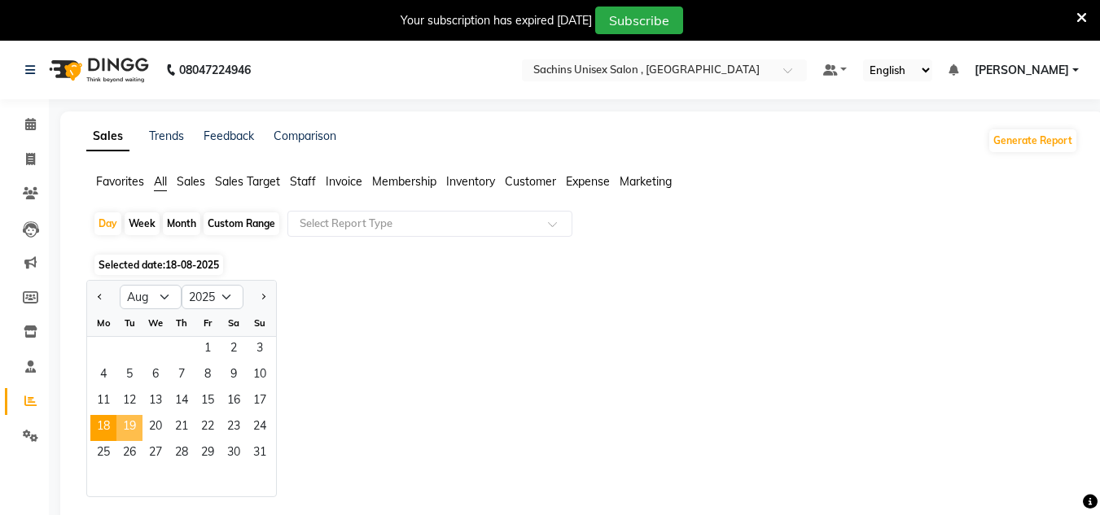
click at [137, 429] on span "19" at bounding box center [129, 428] width 26 height 26
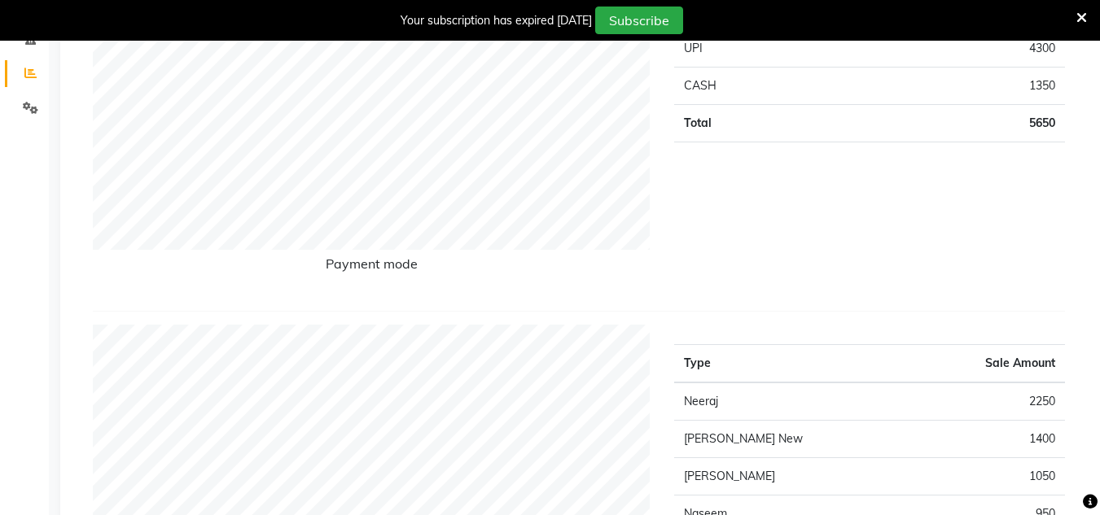
scroll to position [81, 0]
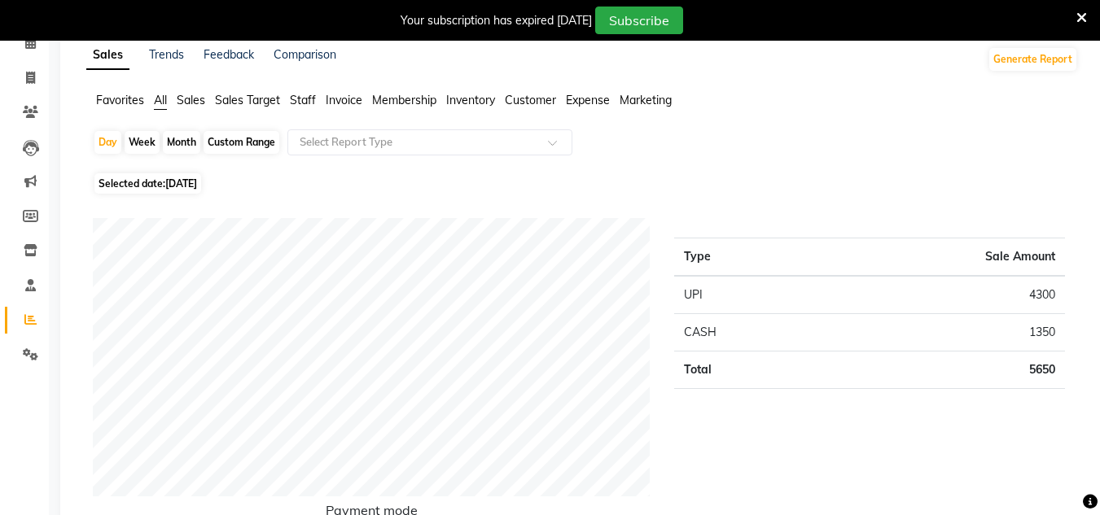
click at [197, 183] on span "[DATE]" at bounding box center [181, 184] width 32 height 12
select select "8"
select select "2025"
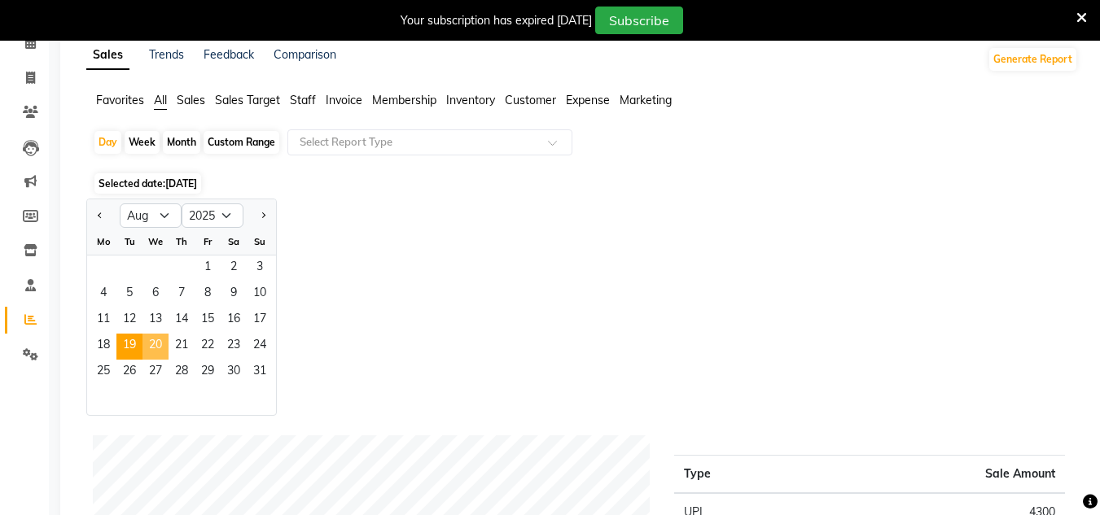
click at [155, 347] on span "20" at bounding box center [156, 347] width 26 height 26
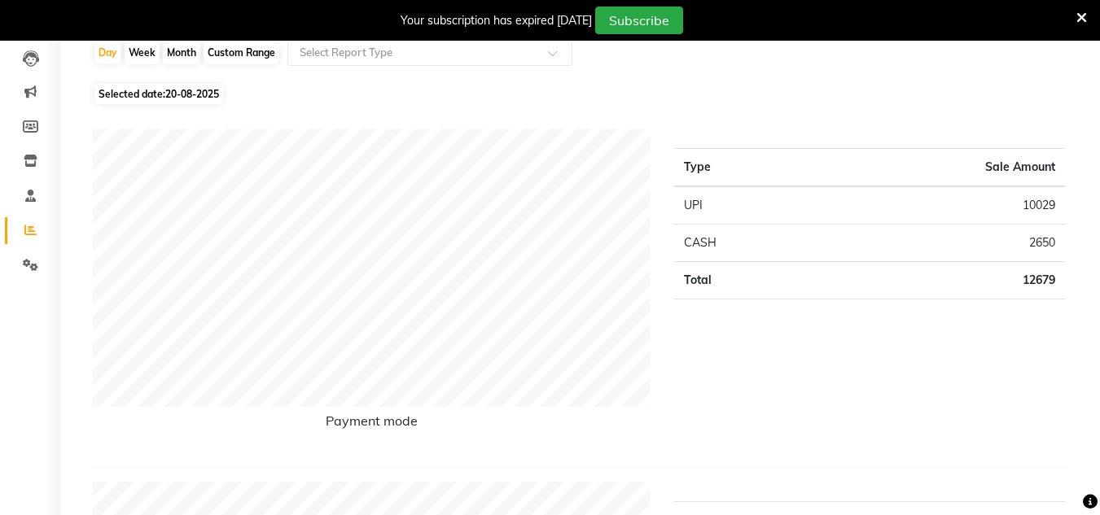
scroll to position [163, 0]
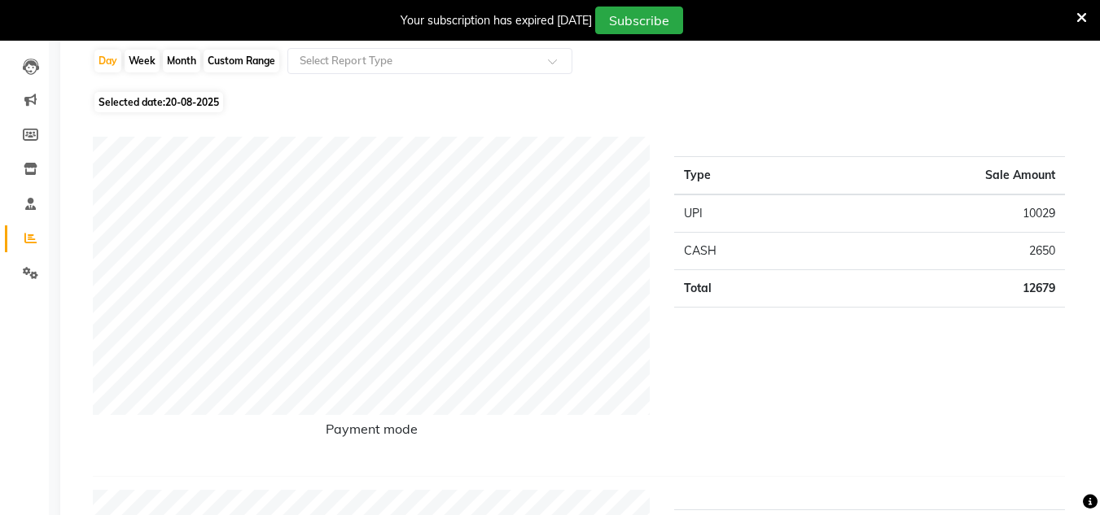
click at [179, 103] on span "20-08-2025" at bounding box center [192, 102] width 54 height 12
select select "8"
select select "2025"
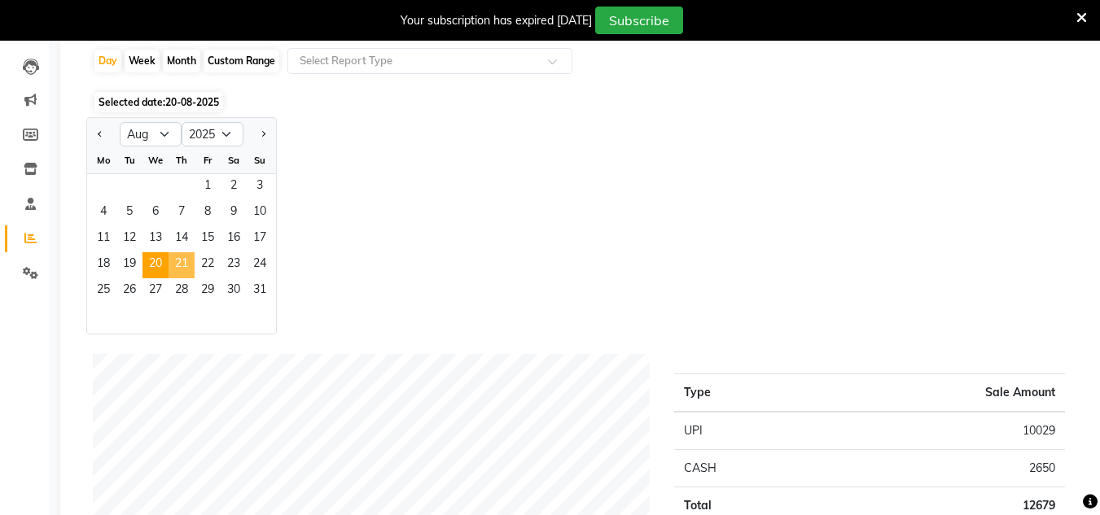
click at [193, 264] on span "21" at bounding box center [182, 265] width 26 height 26
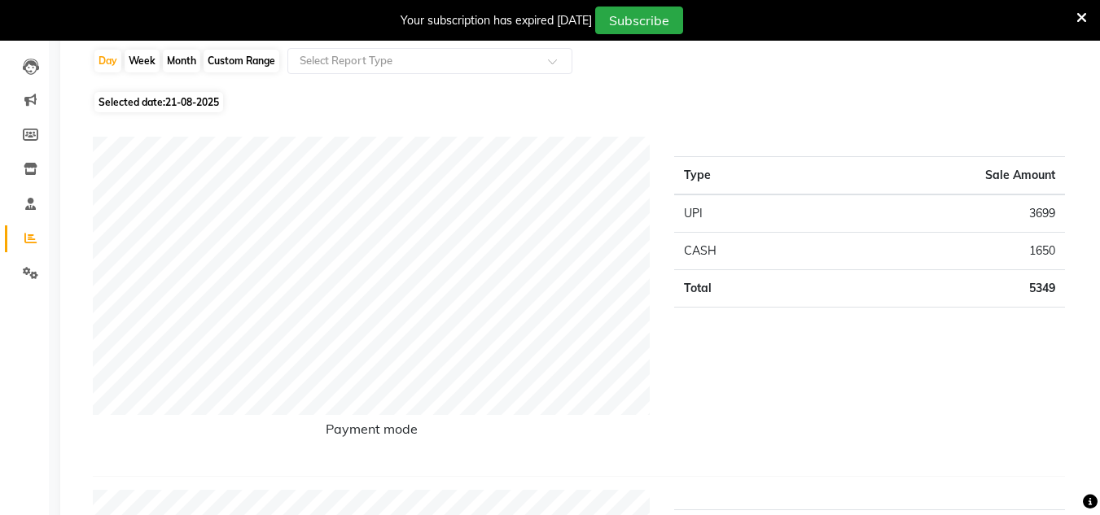
click at [205, 106] on span "21-08-2025" at bounding box center [192, 102] width 54 height 12
select select "8"
select select "2025"
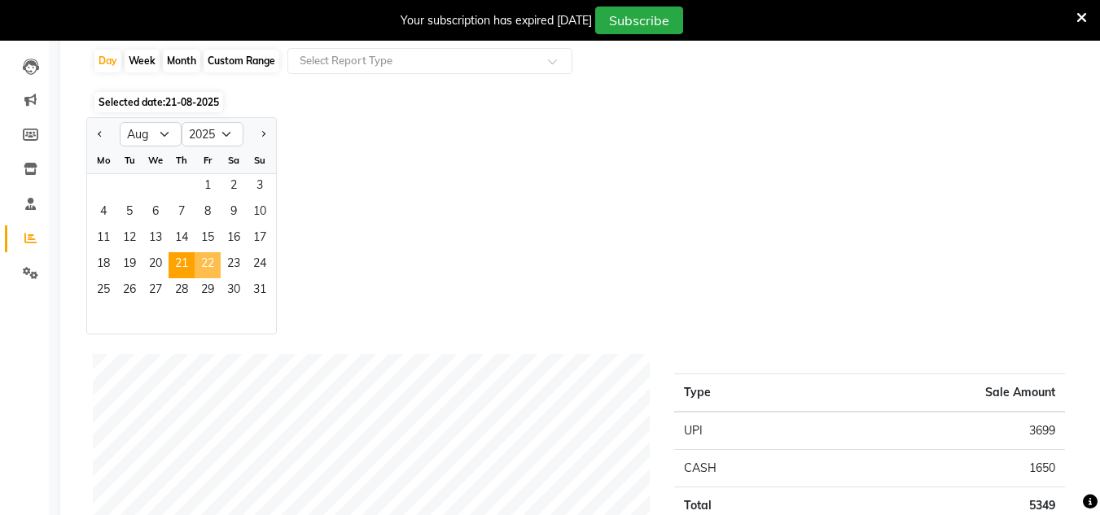
click at [215, 257] on span "22" at bounding box center [208, 265] width 26 height 26
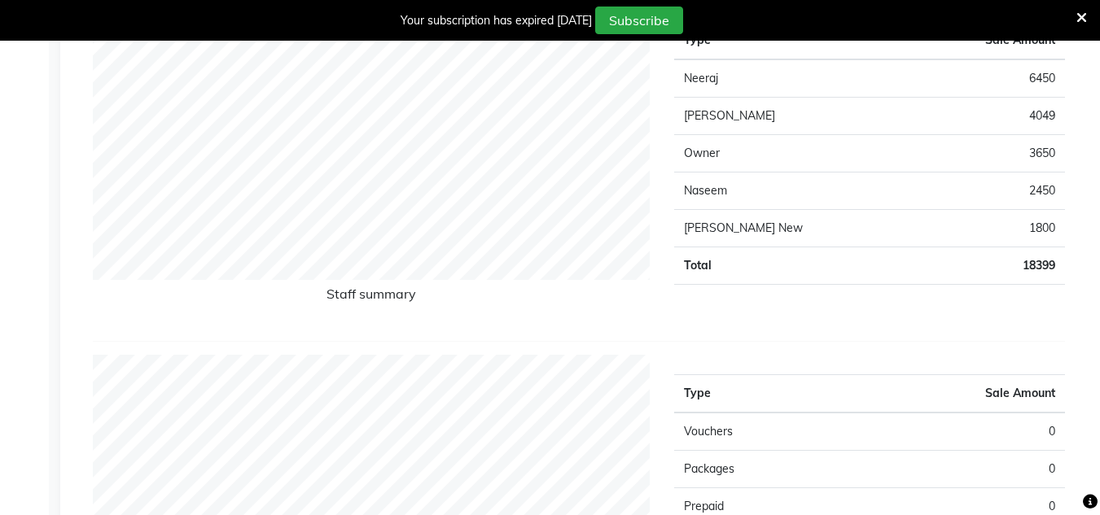
scroll to position [81, 0]
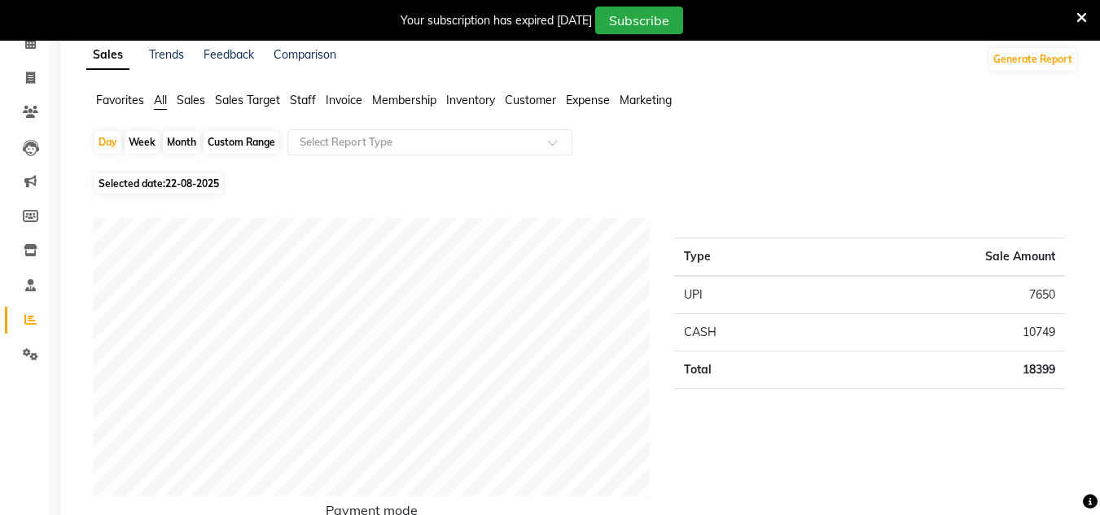
click at [187, 184] on span "22-08-2025" at bounding box center [192, 184] width 54 height 12
select select "8"
select select "2025"
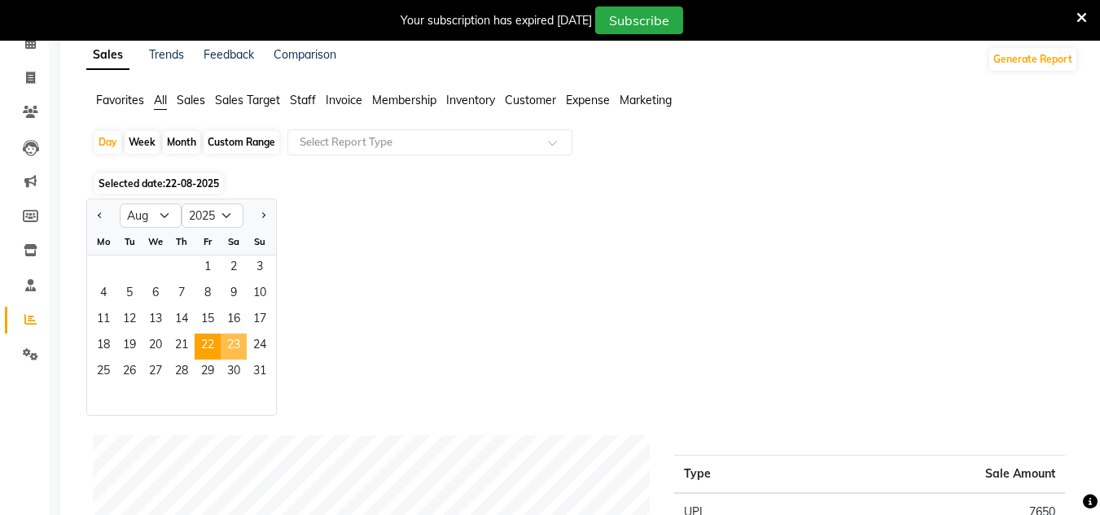
click at [230, 343] on span "23" at bounding box center [234, 347] width 26 height 26
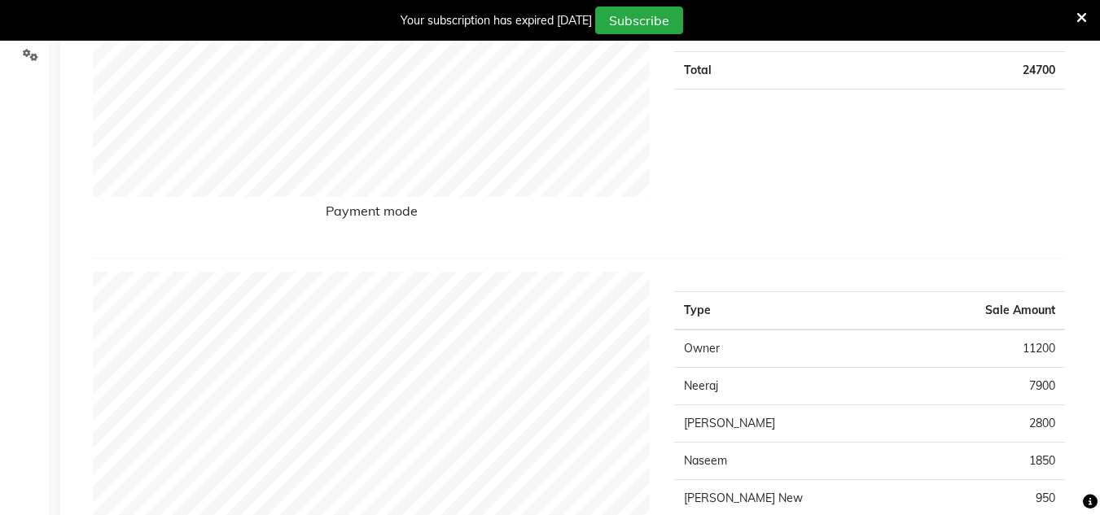
scroll to position [163, 0]
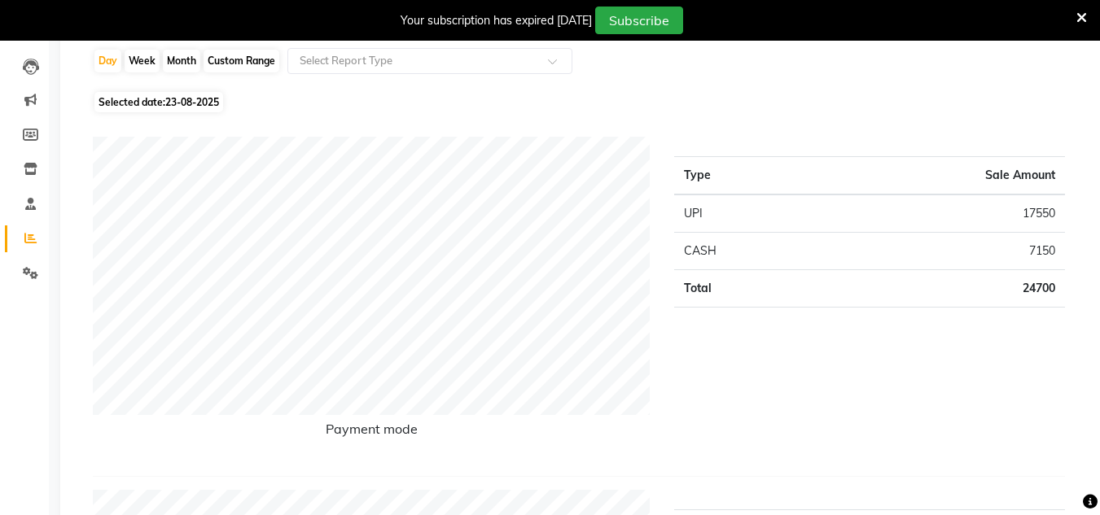
click at [202, 95] on span "Selected date: [DATE]" at bounding box center [158, 102] width 129 height 20
select select "8"
select select "2025"
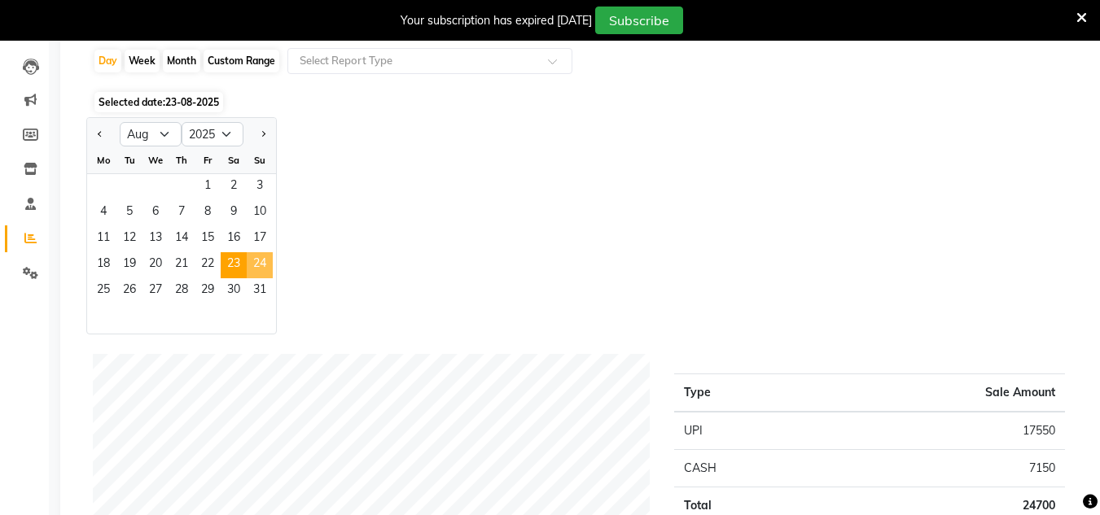
click at [261, 262] on span "24" at bounding box center [260, 265] width 26 height 26
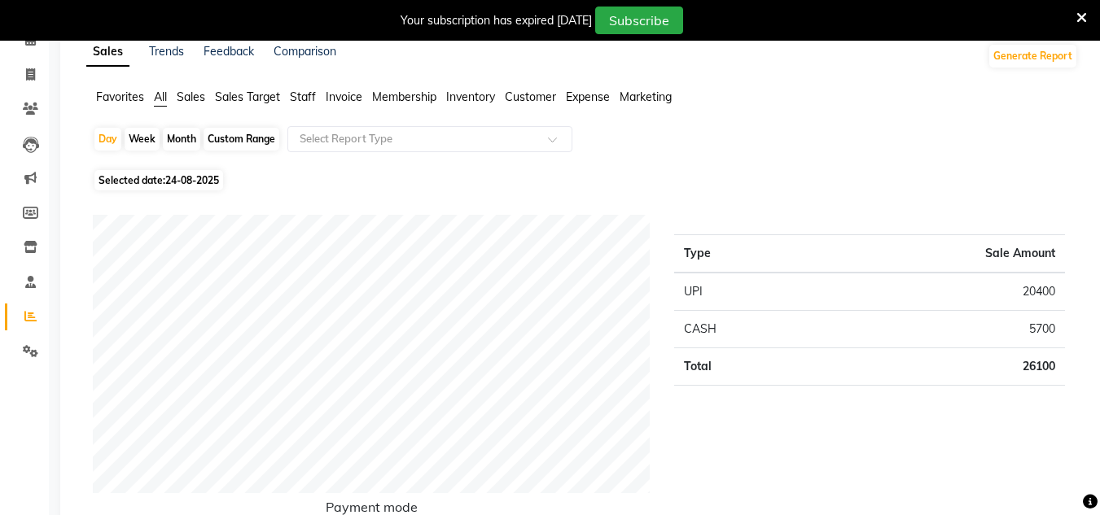
scroll to position [0, 0]
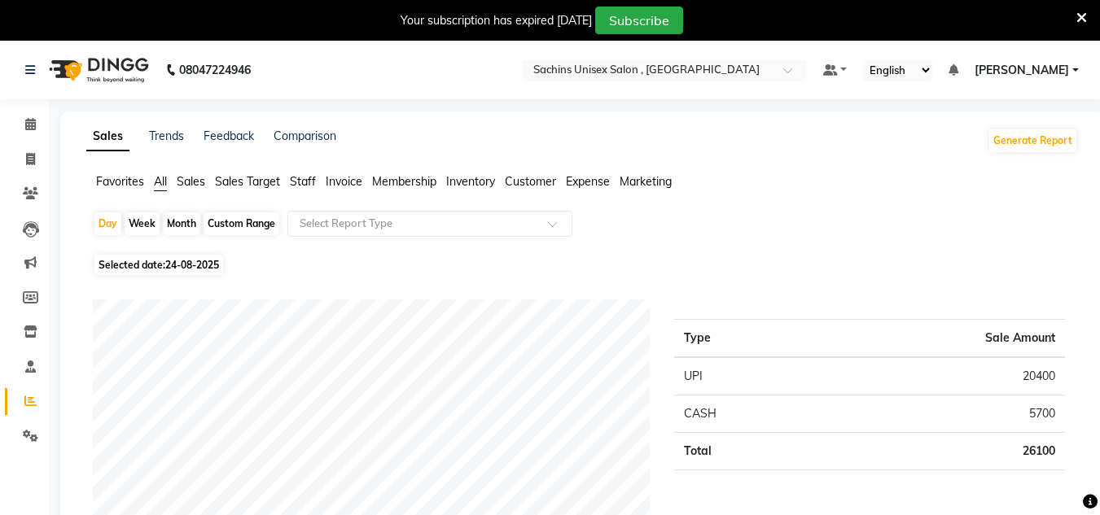
click at [213, 259] on span "24-08-2025" at bounding box center [192, 265] width 54 height 12
select select "8"
select select "2025"
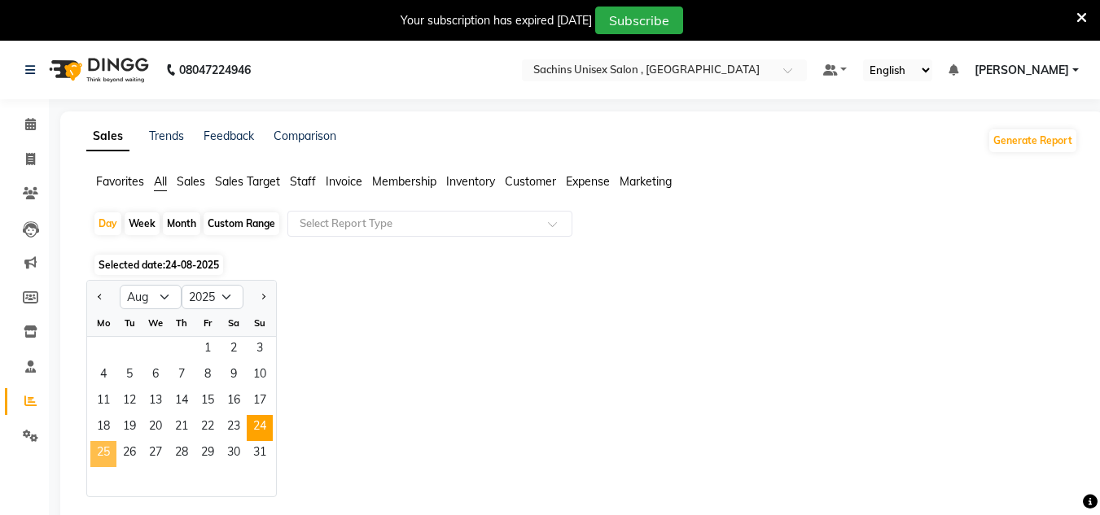
click at [101, 452] on span "25" at bounding box center [103, 454] width 26 height 26
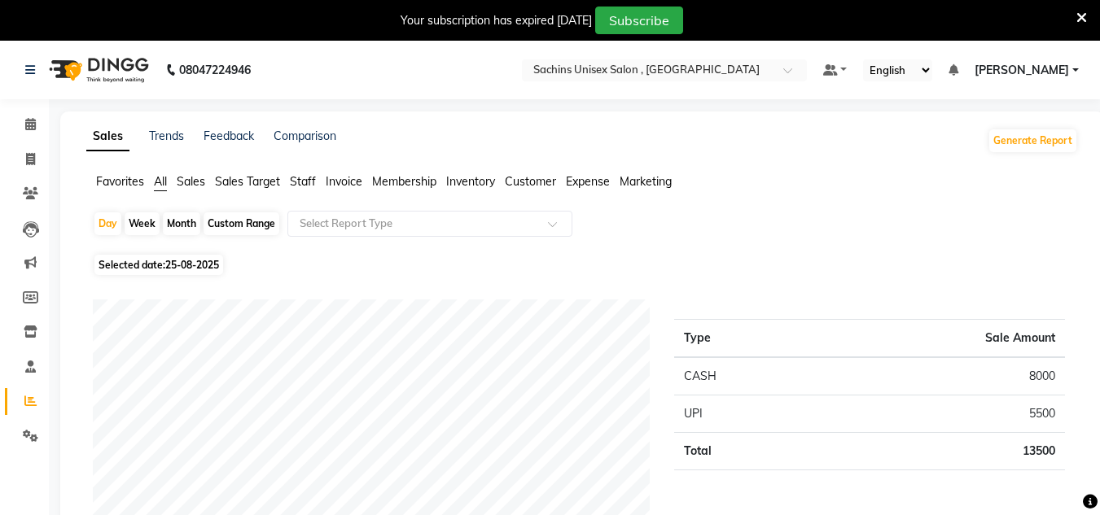
click at [217, 265] on span "25-08-2025" at bounding box center [192, 265] width 54 height 12
select select "8"
select select "2025"
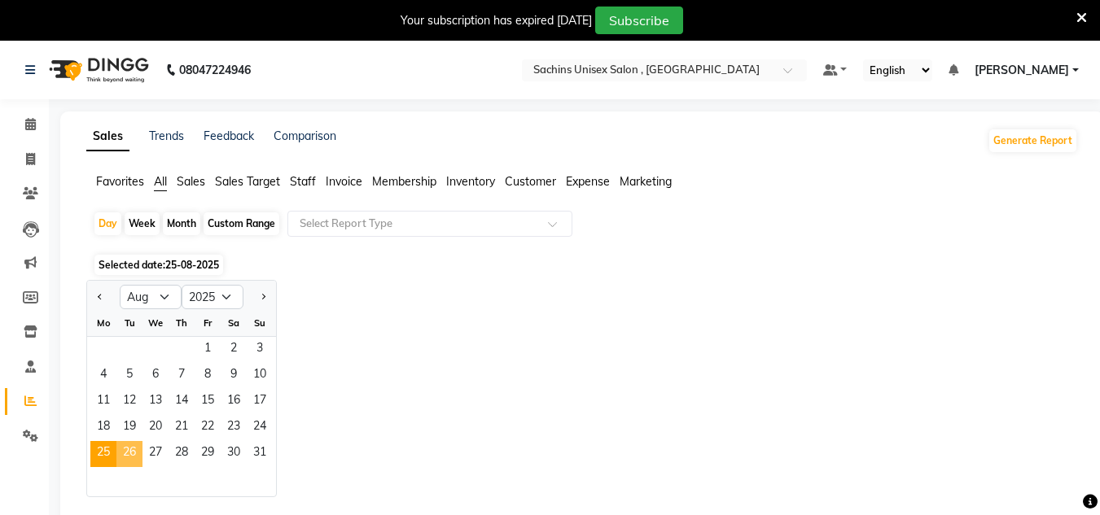
click at [119, 449] on span "26" at bounding box center [129, 454] width 26 height 26
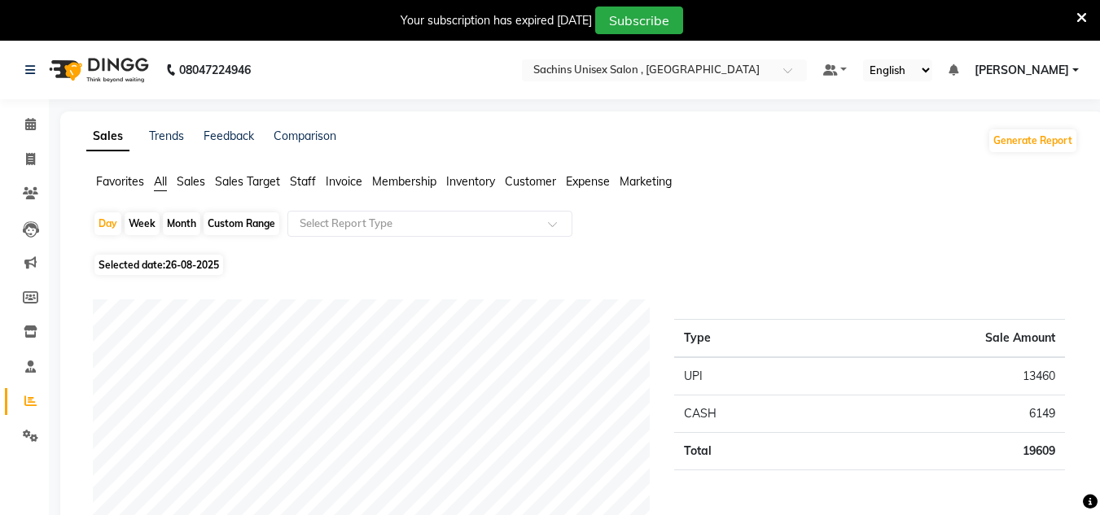
click at [209, 261] on span "26-08-2025" at bounding box center [192, 265] width 54 height 12
select select "8"
select select "2025"
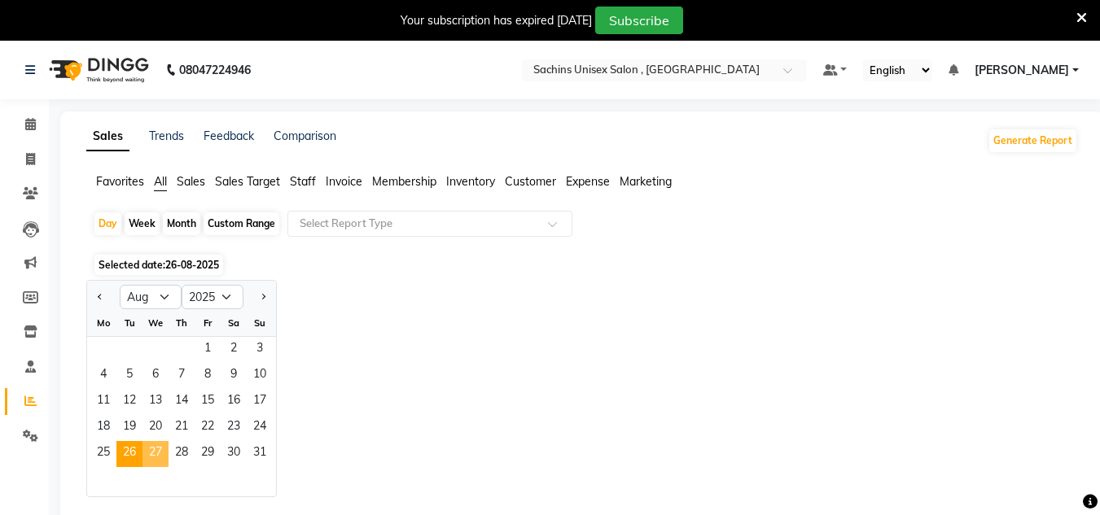
click at [147, 460] on span "27" at bounding box center [156, 454] width 26 height 26
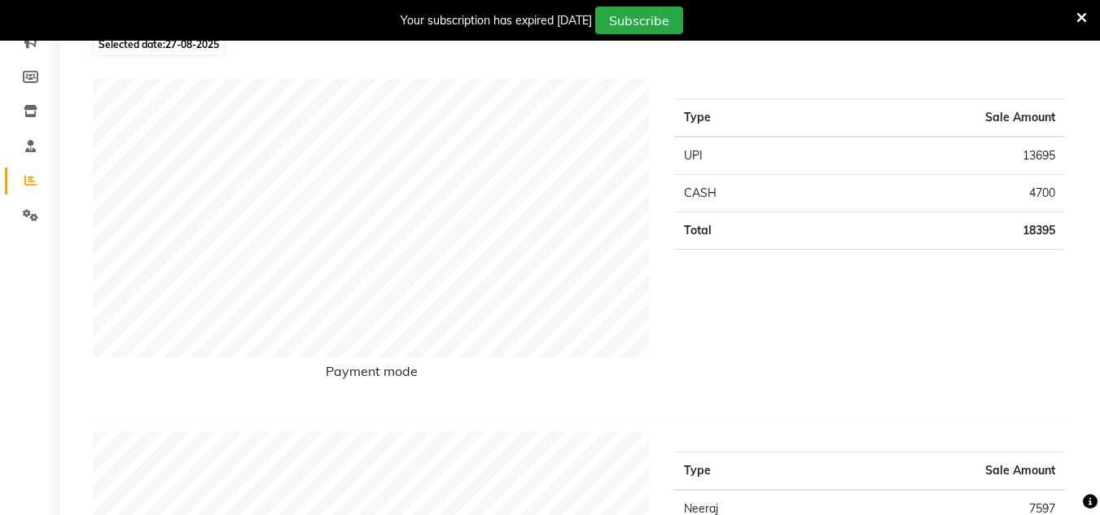
scroll to position [81, 0]
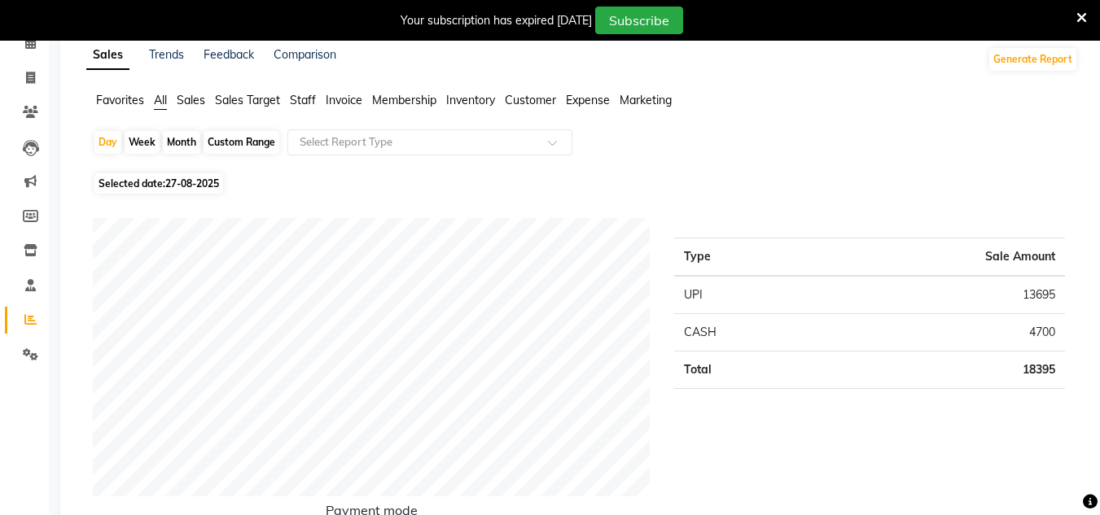
click at [219, 182] on span "27-08-2025" at bounding box center [192, 184] width 54 height 12
select select "8"
select select "2025"
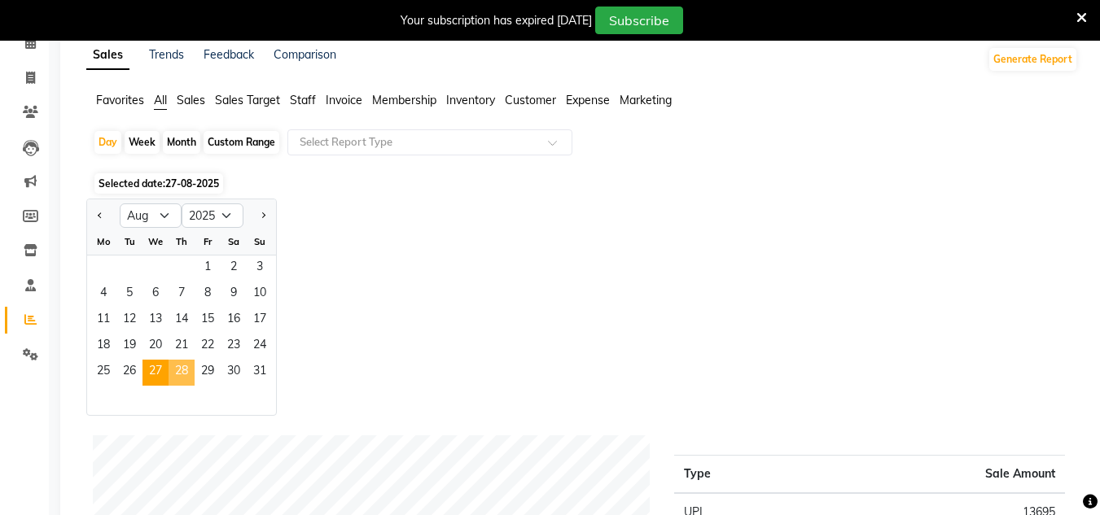
click at [180, 372] on span "28" at bounding box center [182, 373] width 26 height 26
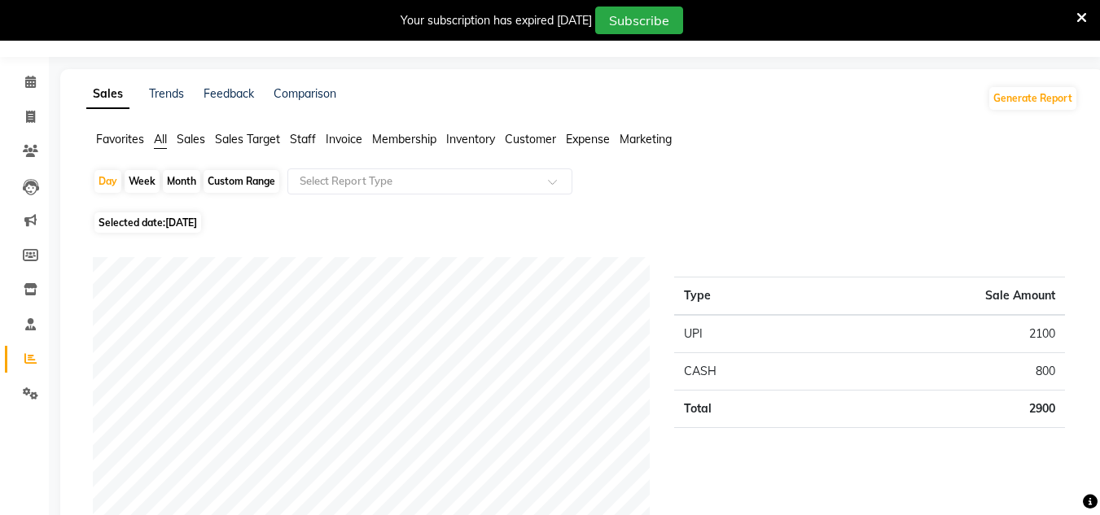
scroll to position [0, 0]
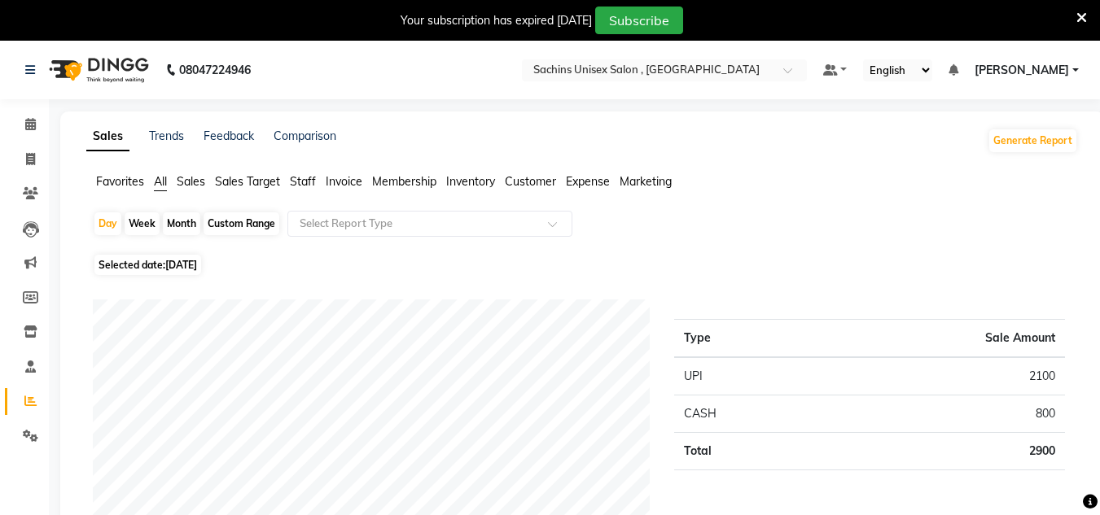
click at [201, 256] on span "Selected date: [DATE]" at bounding box center [147, 265] width 107 height 20
select select "8"
select select "2025"
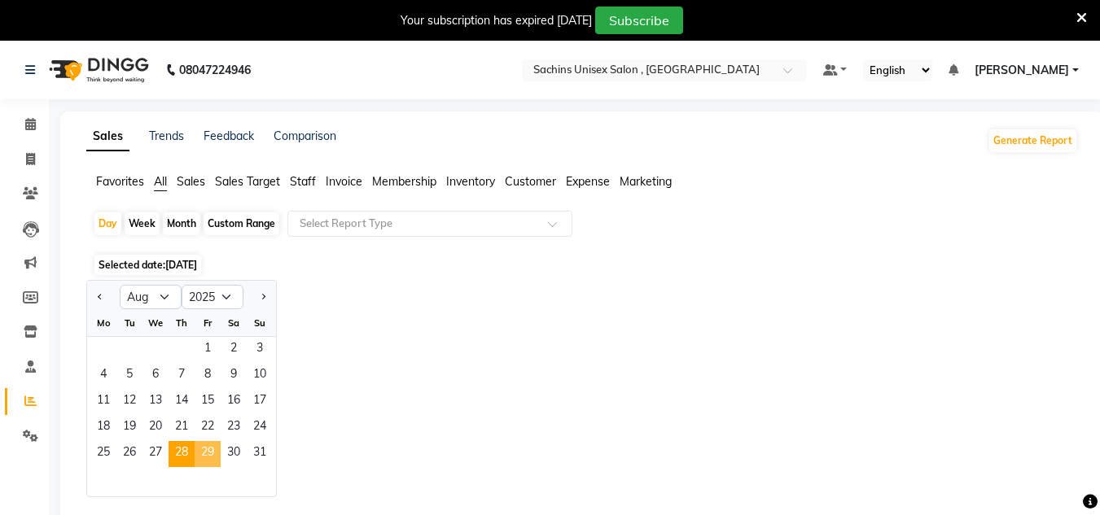
click at [200, 453] on span "29" at bounding box center [208, 454] width 26 height 26
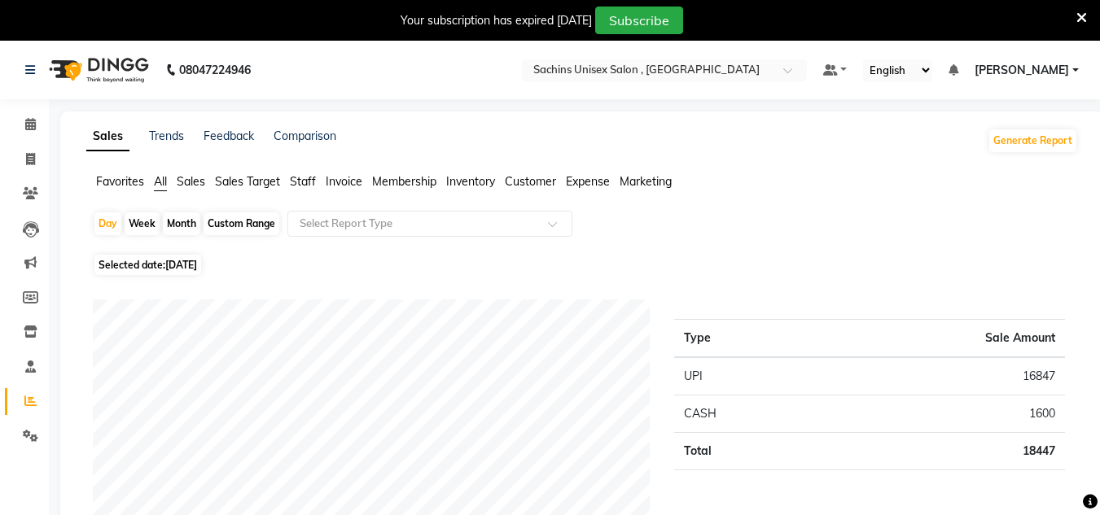
click at [196, 269] on span "[DATE]" at bounding box center [181, 265] width 32 height 12
select select "8"
select select "2025"
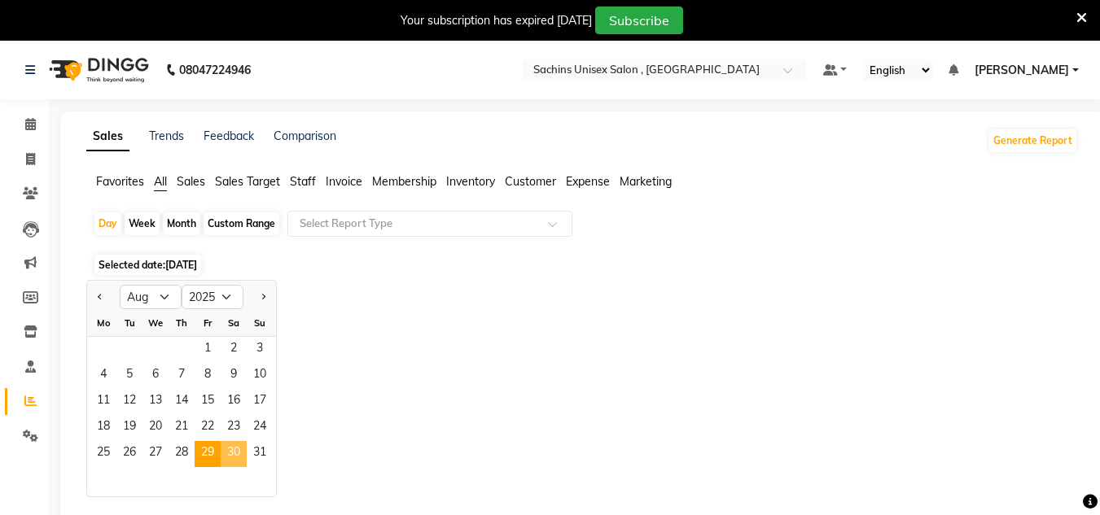
click at [233, 441] on span "30" at bounding box center [234, 454] width 26 height 26
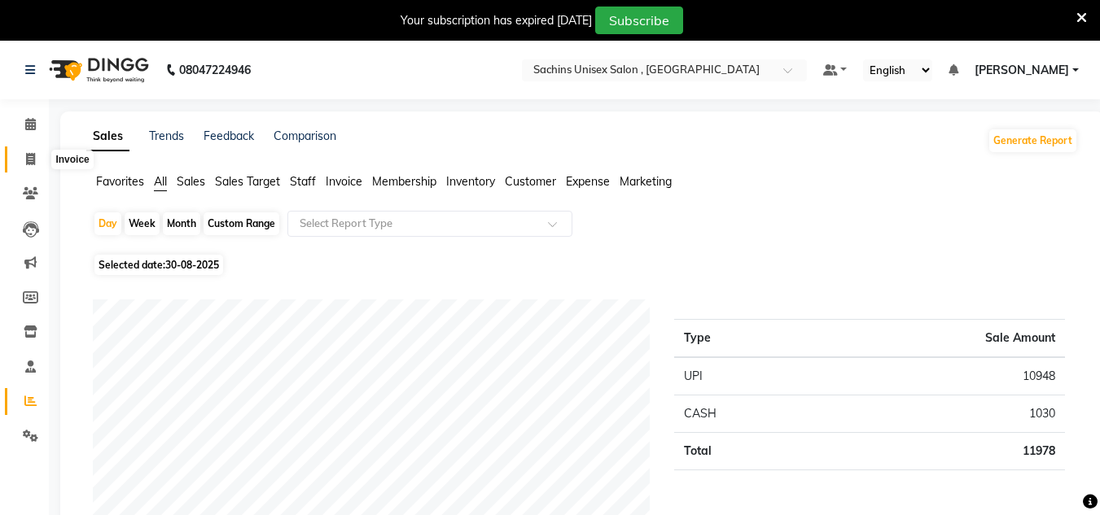
drag, startPoint x: 38, startPoint y: 151, endPoint x: 32, endPoint y: 158, distance: 9.2
click at [38, 152] on span at bounding box center [30, 160] width 29 height 19
select select "6840"
select select "service"
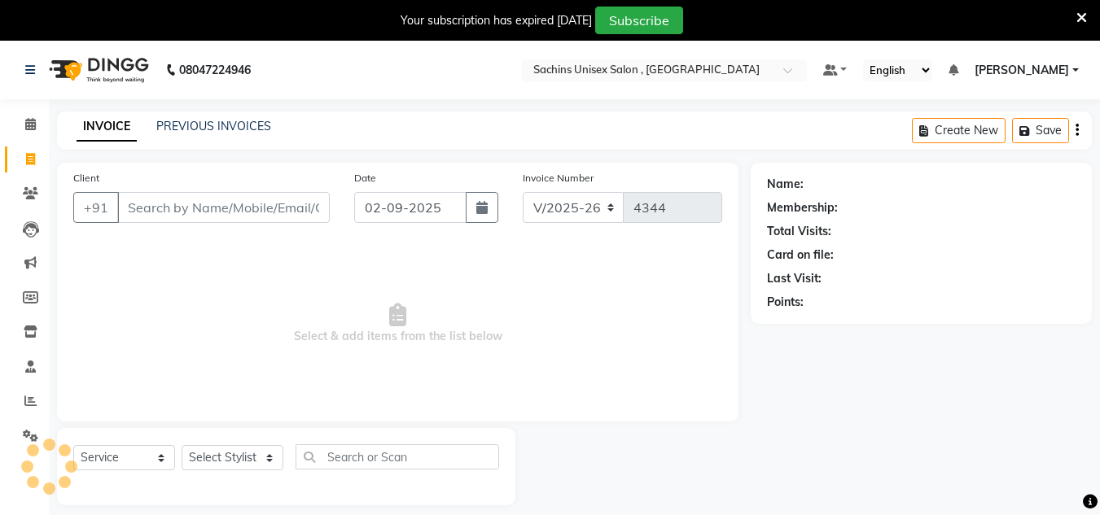
scroll to position [41, 0]
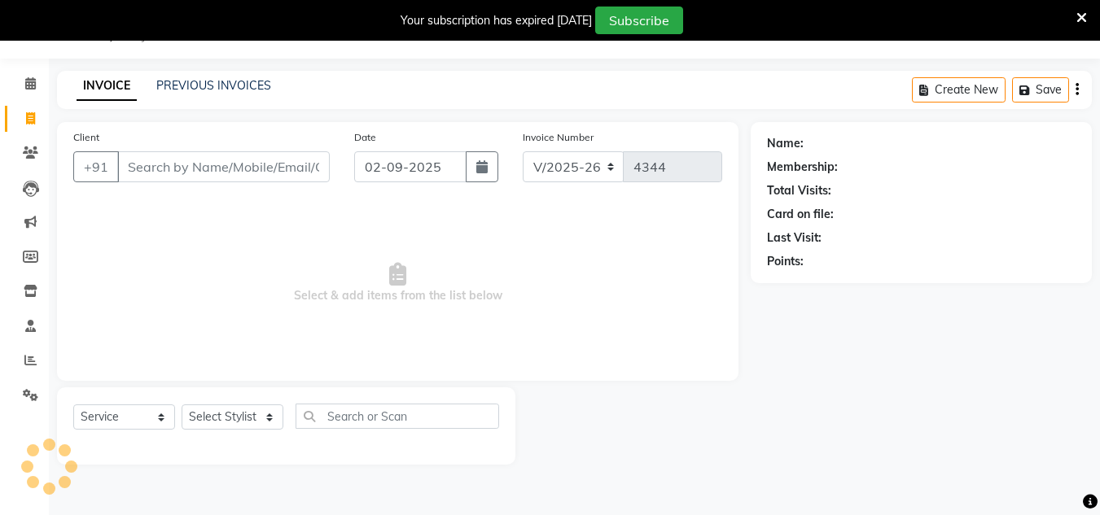
click at [187, 164] on input "Client" at bounding box center [223, 166] width 213 height 31
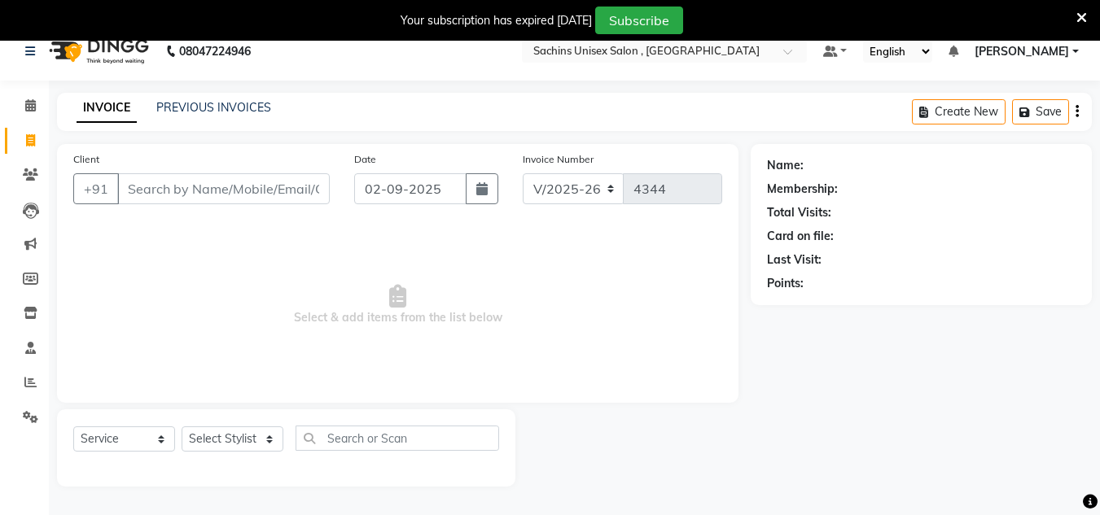
scroll to position [0, 0]
